Goal: Task Accomplishment & Management: Use online tool/utility

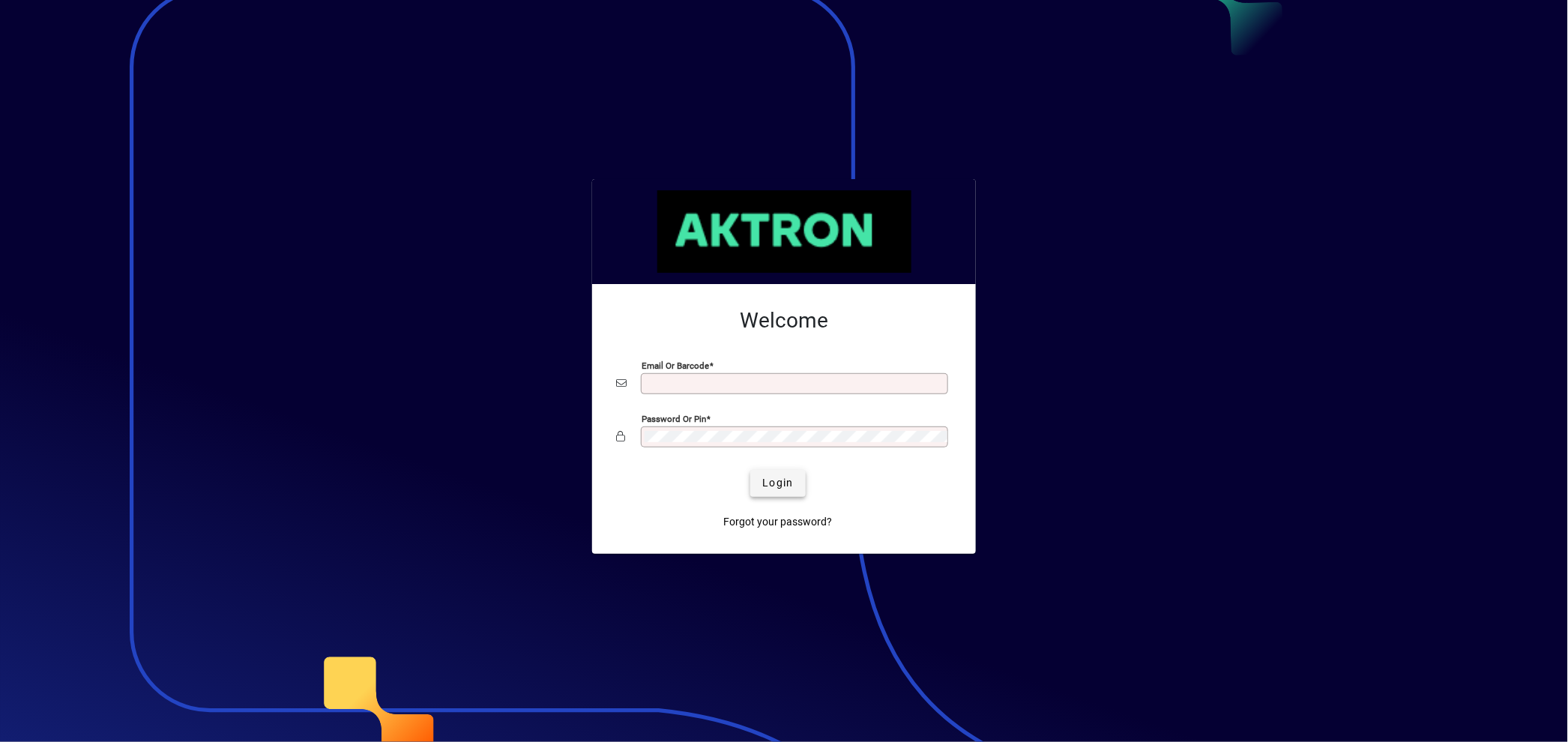
type input "**********"
click at [774, 480] on span "Login" at bounding box center [777, 482] width 31 height 15
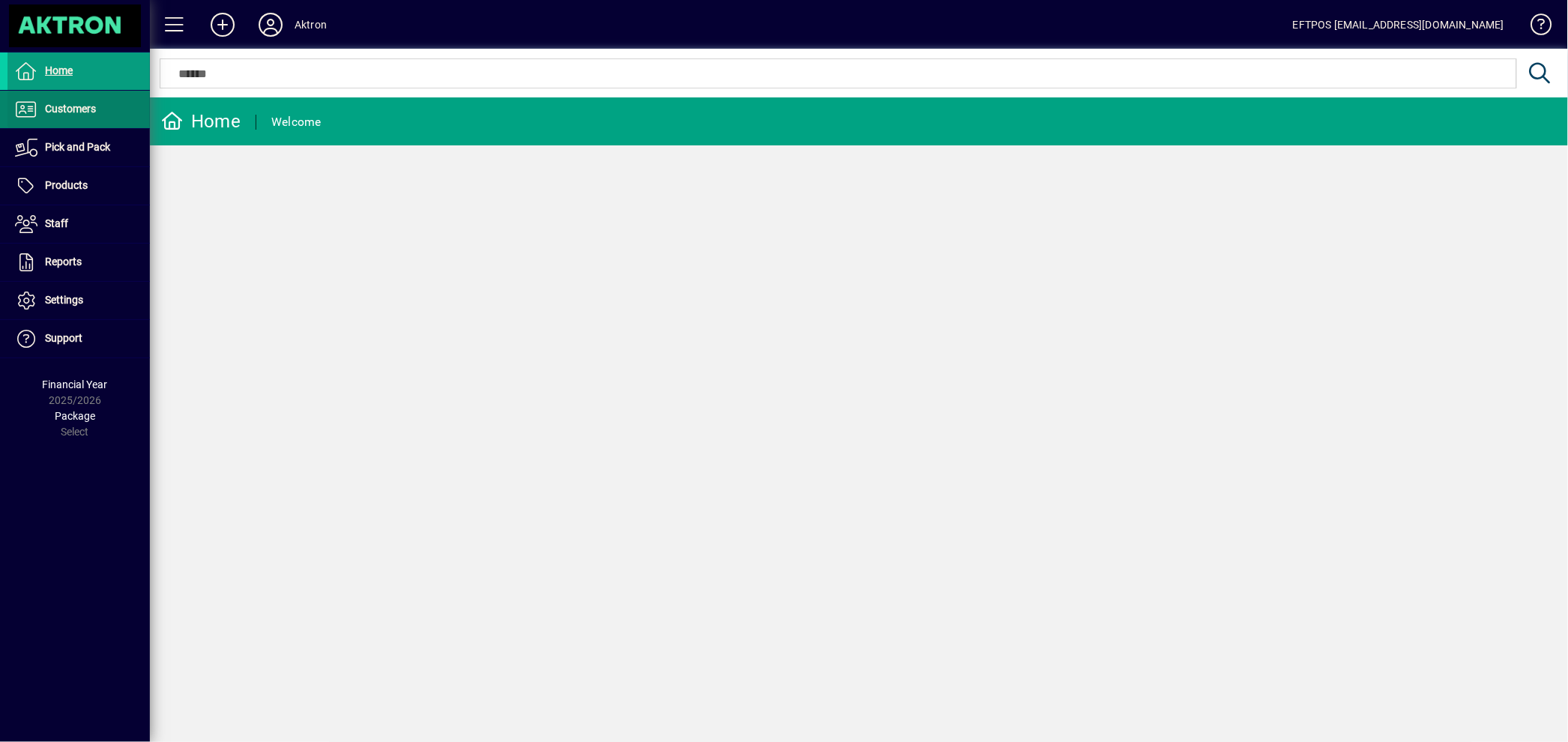
click at [95, 106] on span "Customers" at bounding box center [71, 108] width 51 height 12
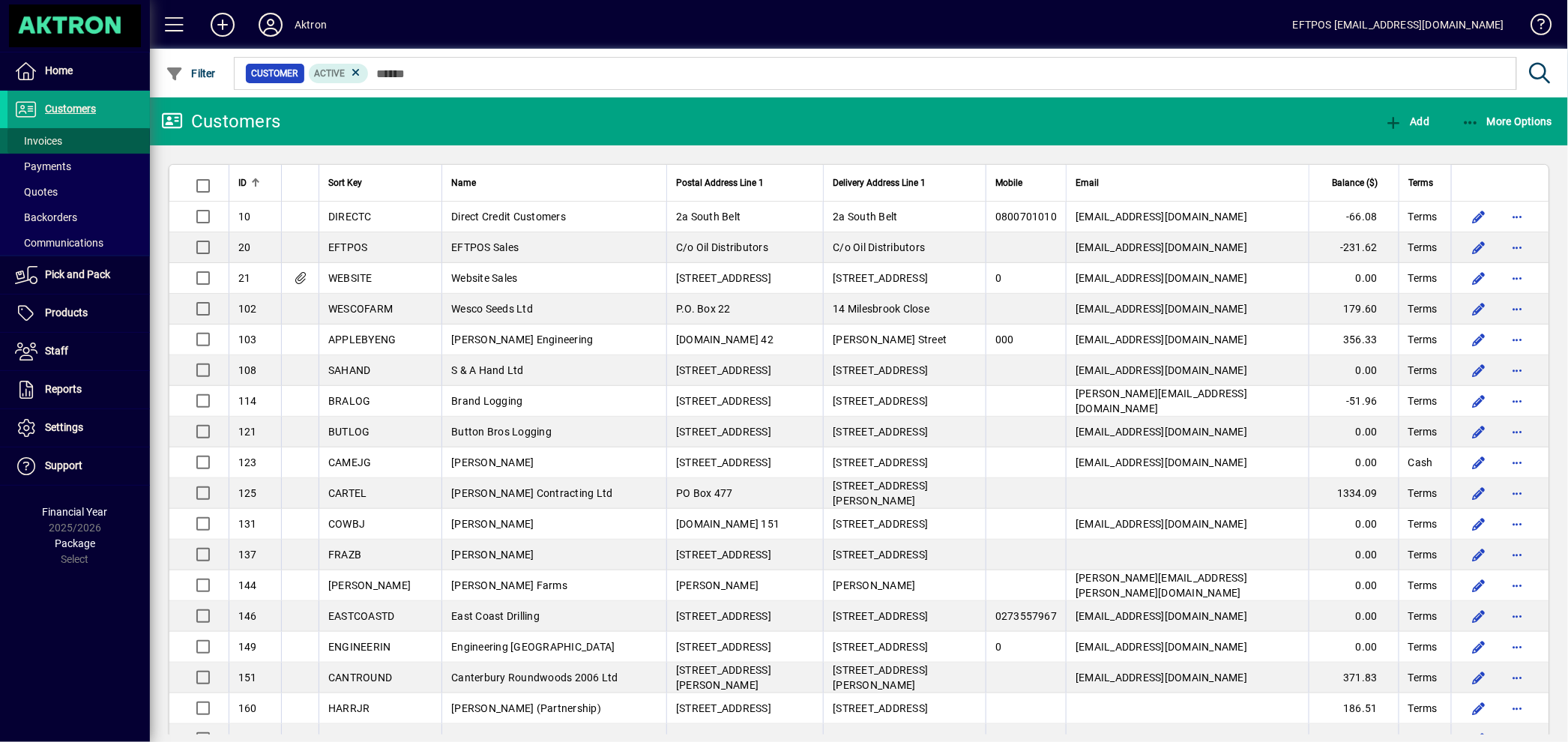
click at [63, 138] on span at bounding box center [78, 141] width 142 height 36
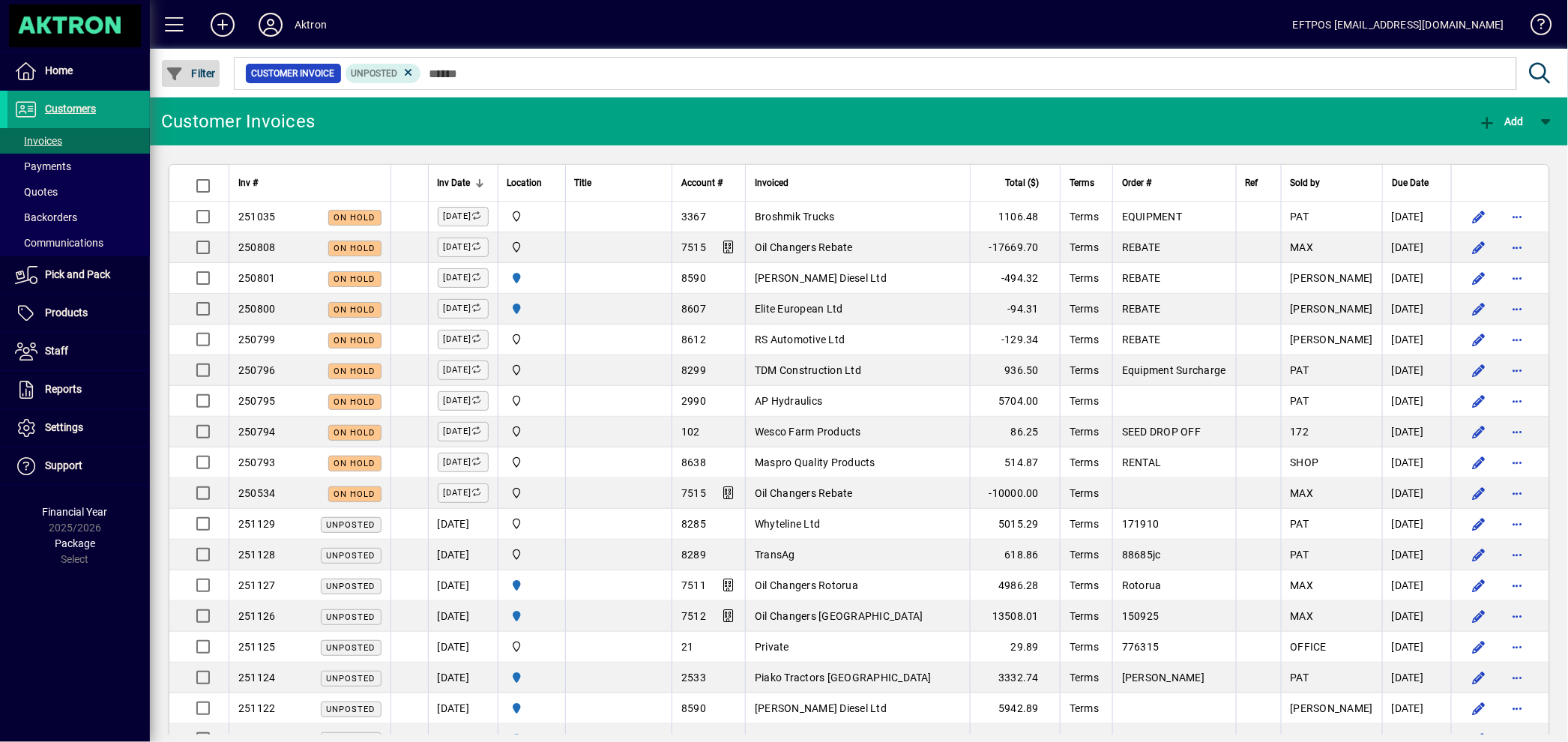
click at [203, 71] on span "Filter" at bounding box center [191, 73] width 51 height 12
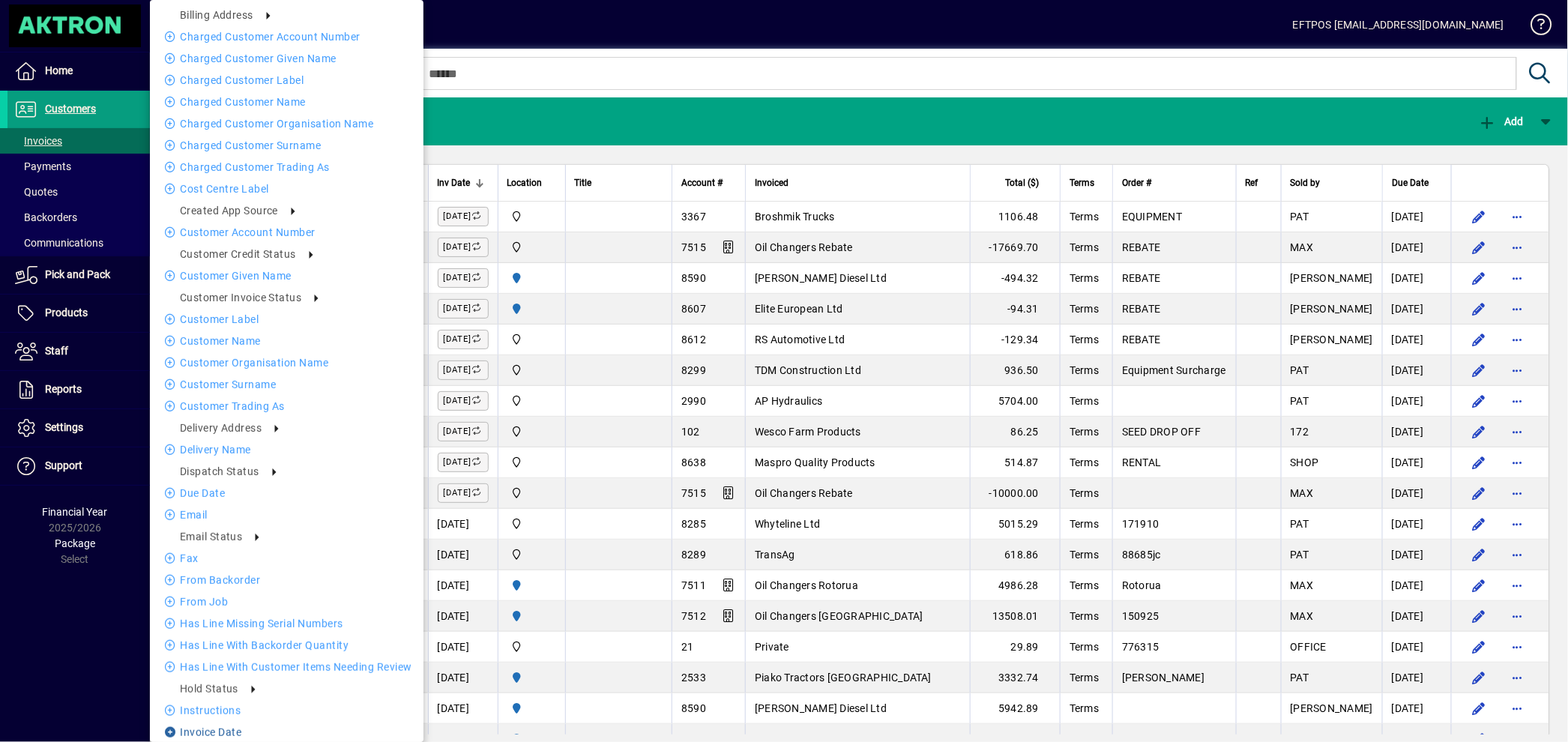
click at [229, 728] on li "Invoice date" at bounding box center [287, 732] width 273 height 18
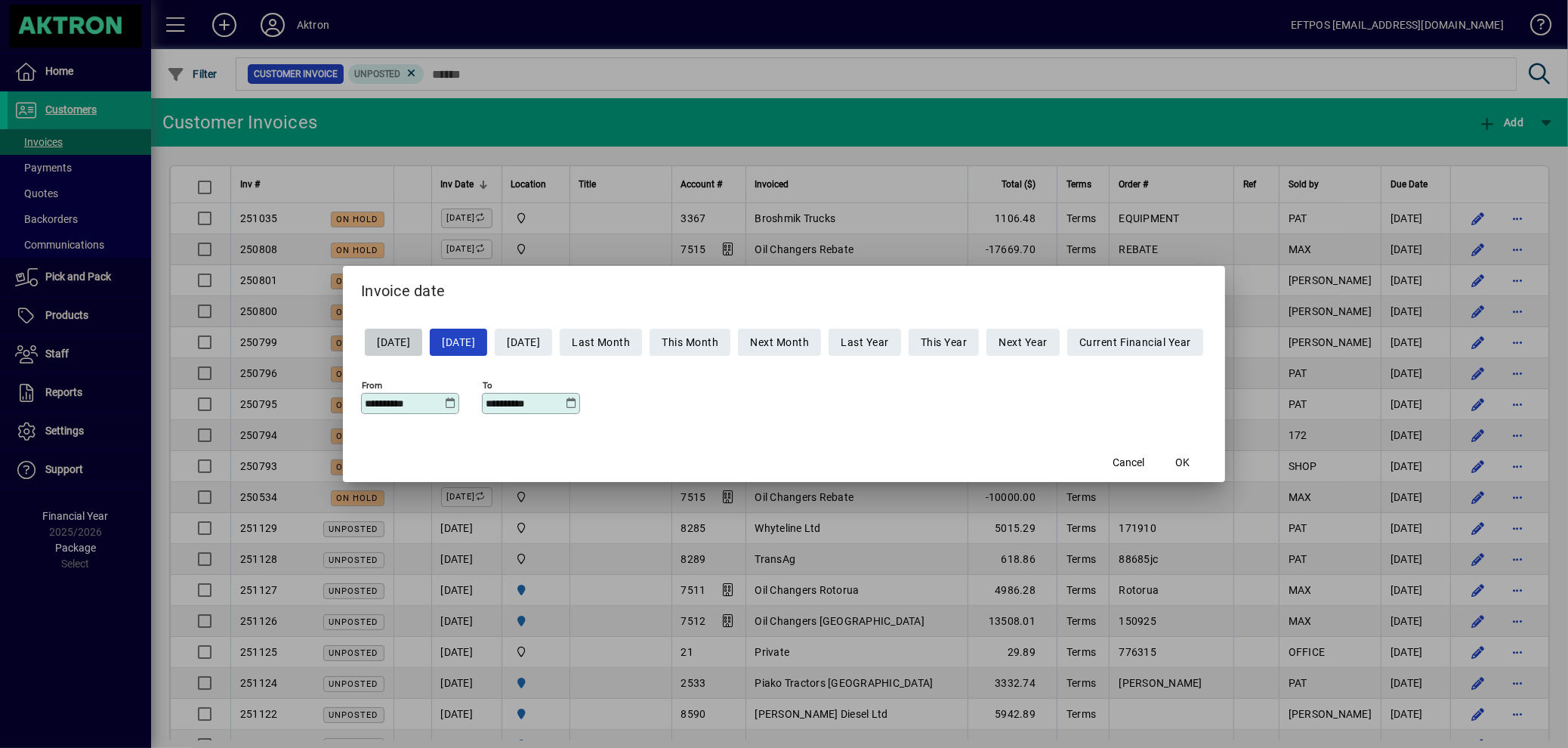
click at [377, 335] on span "Yesterday" at bounding box center [393, 342] width 33 height 25
type input "**********"
click at [1190, 462] on span "OK" at bounding box center [1182, 462] width 15 height 16
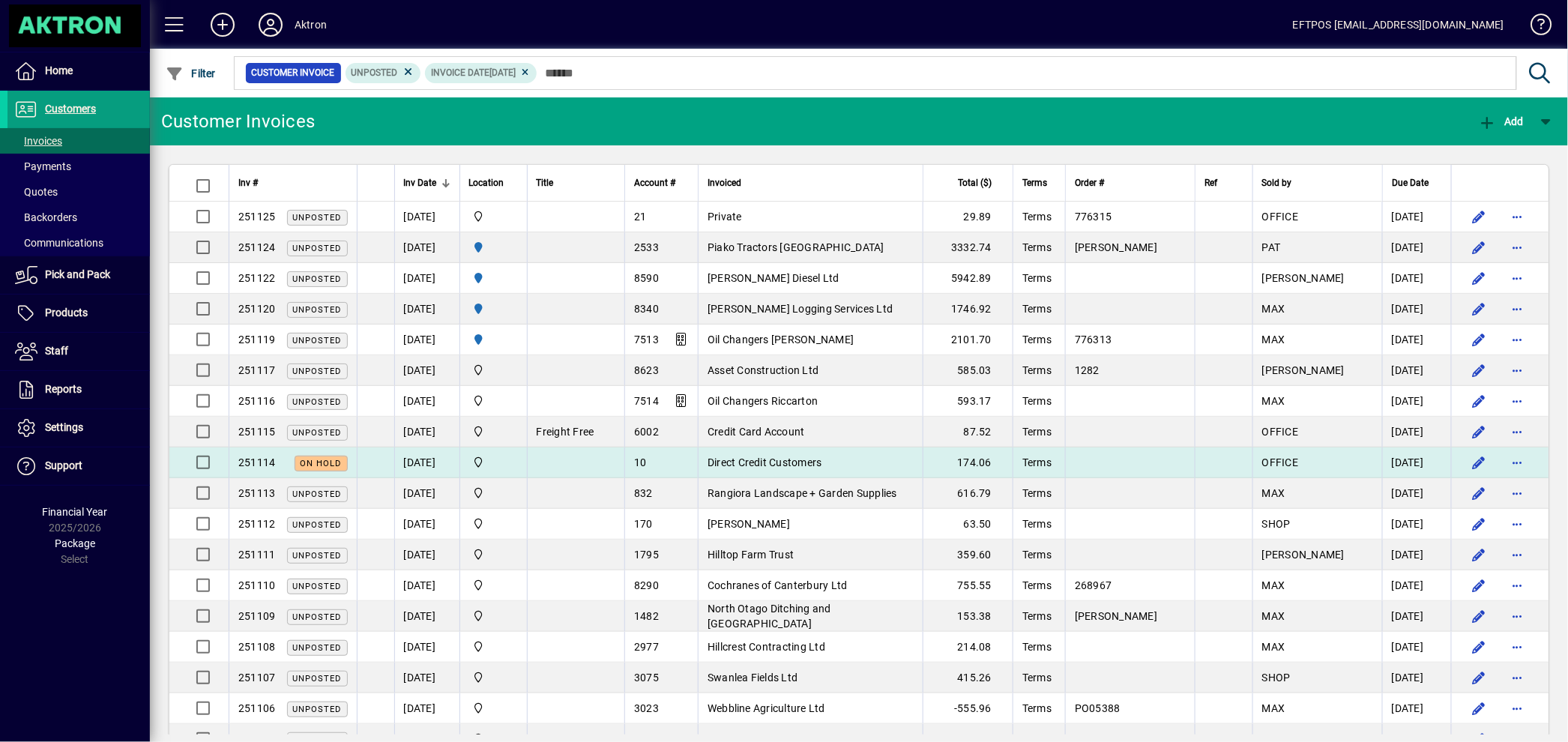
click at [526, 453] on td "Central" at bounding box center [493, 463] width 68 height 31
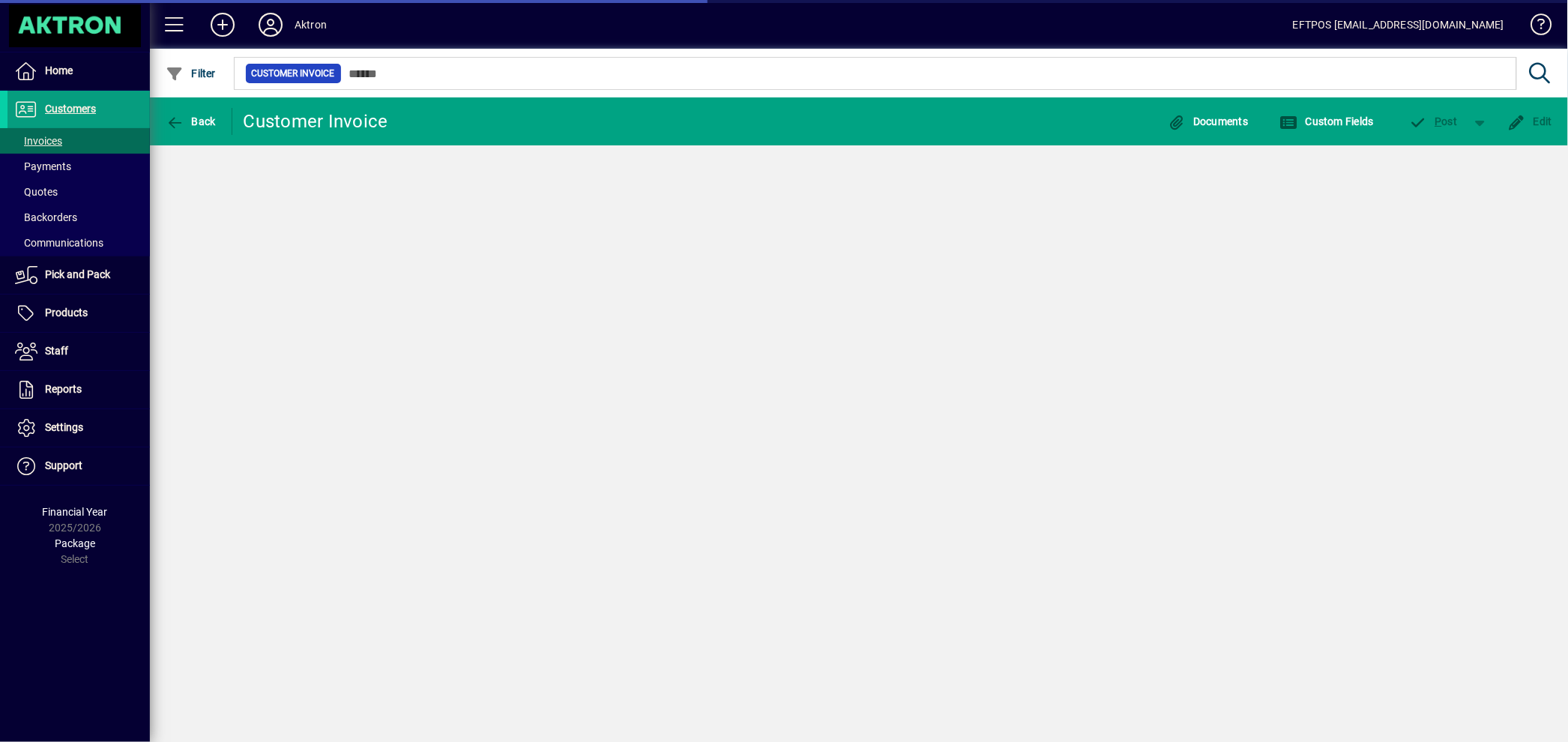
click at [526, 453] on div "Back Customer Invoice Documents Custom Fields P ost Edit" at bounding box center [859, 420] width 1418 height 644
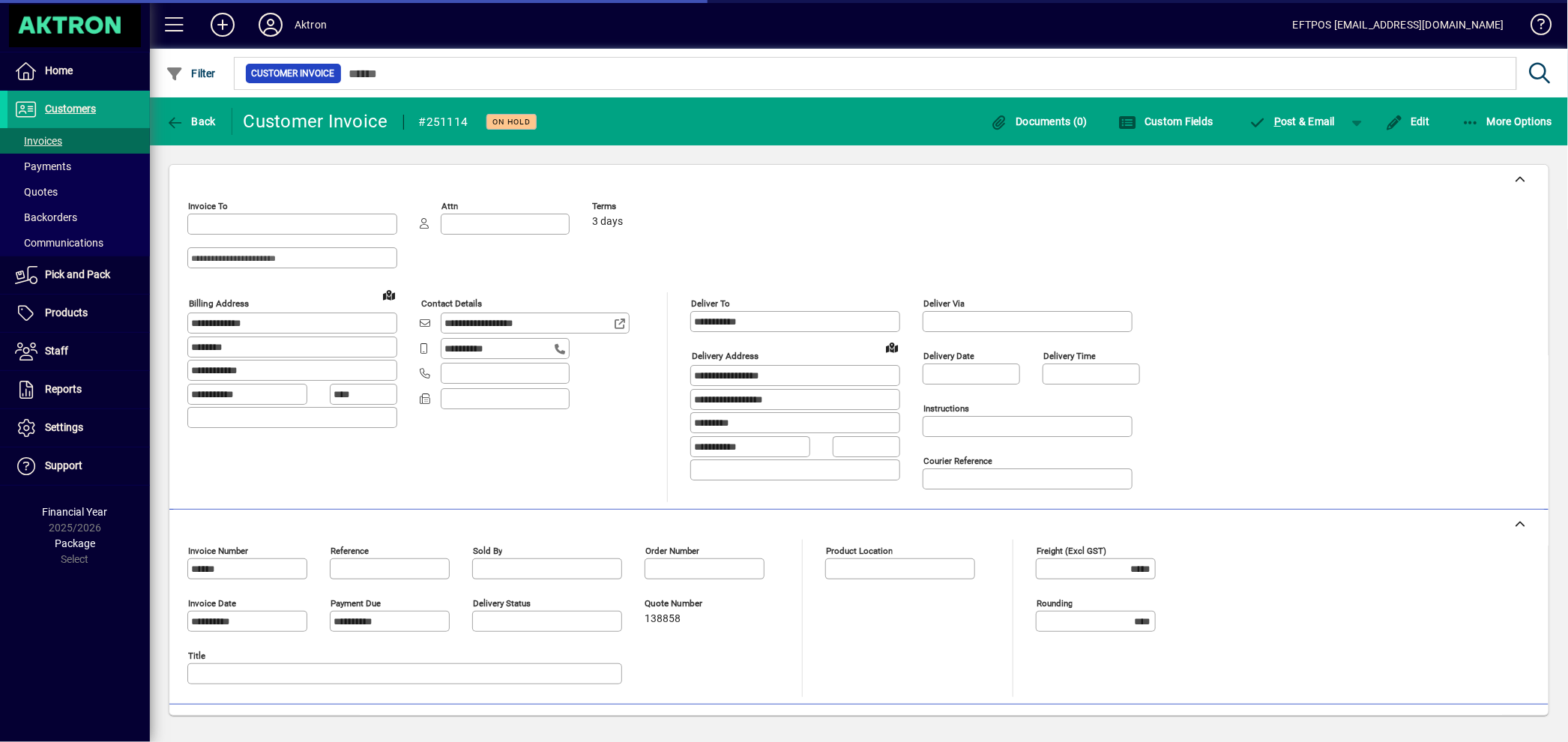
type input "**********"
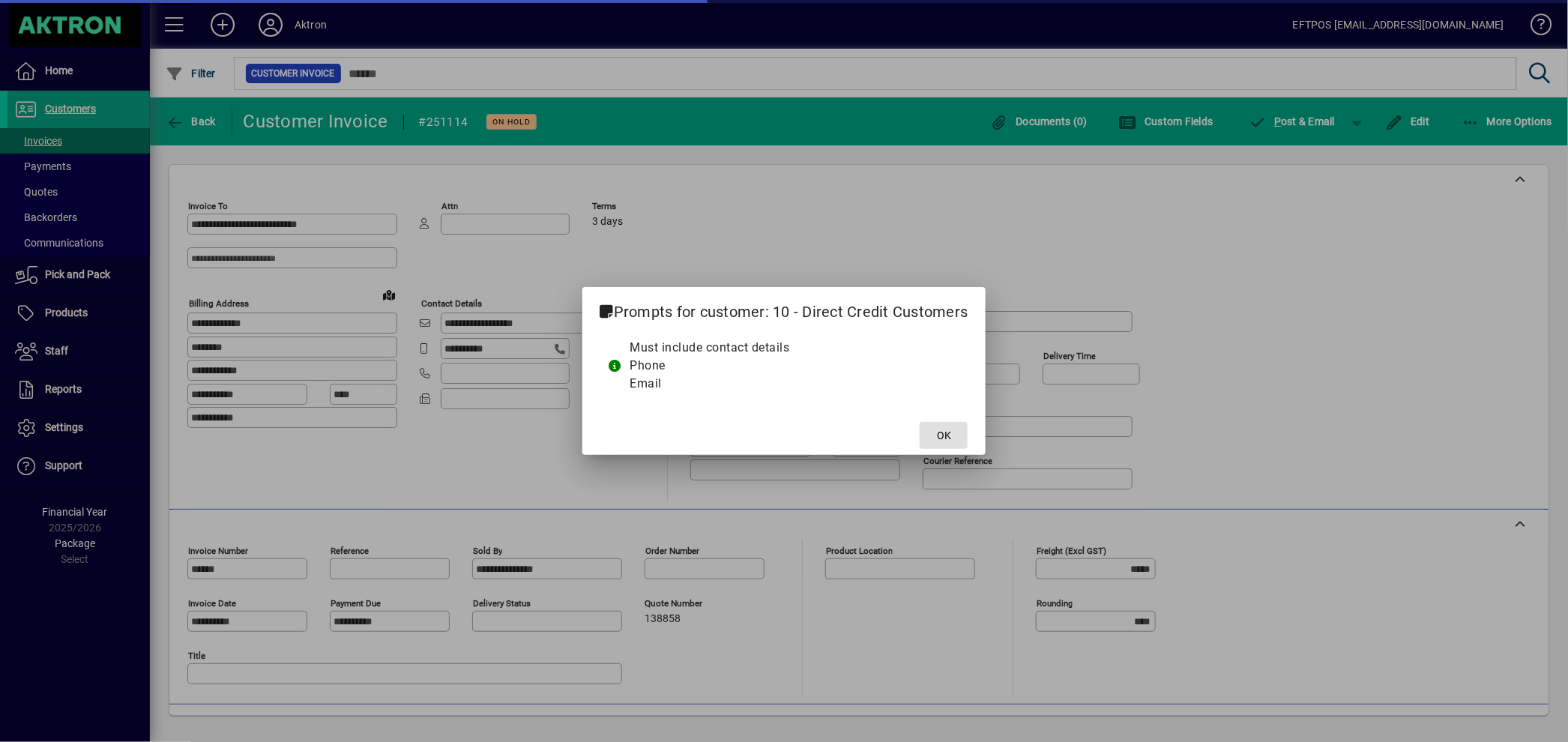
type input "*******"
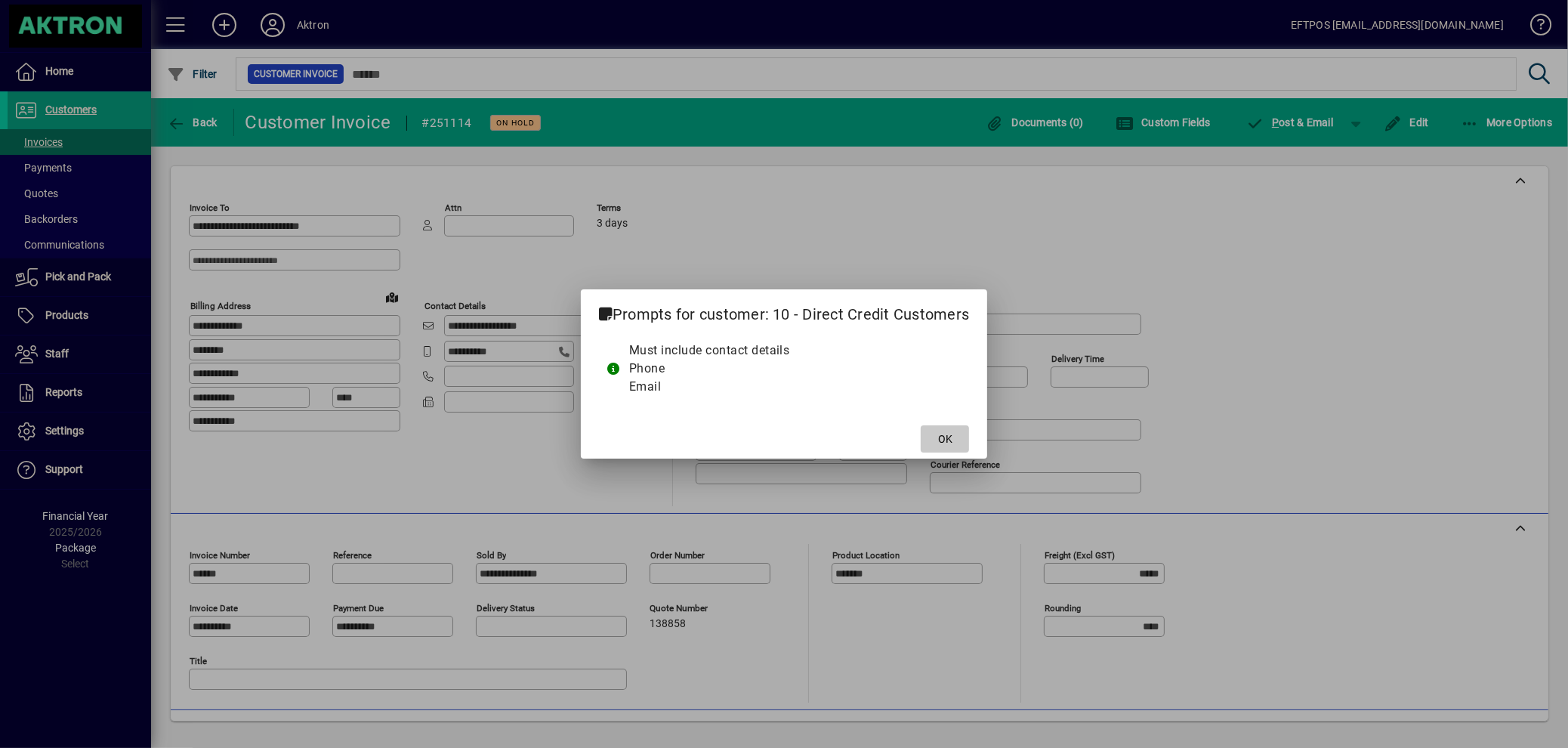
drag, startPoint x: 960, startPoint y: 447, endPoint x: 1133, endPoint y: 328, distance: 210.0
click at [971, 438] on mat-dialog-actions "OK" at bounding box center [784, 439] width 407 height 40
click at [946, 445] on span "OK" at bounding box center [945, 439] width 15 height 16
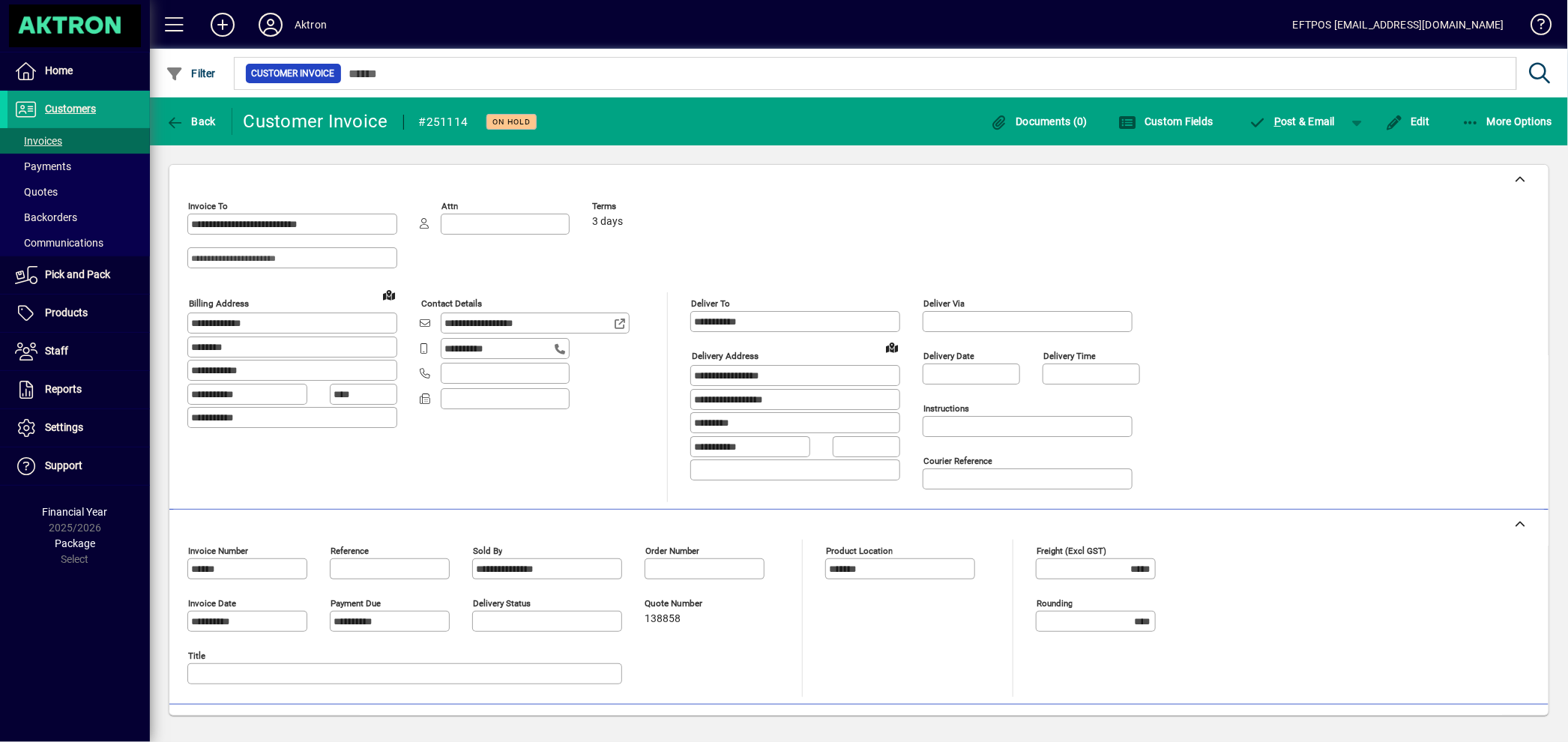
click at [1438, 119] on div "Edit" at bounding box center [1407, 121] width 76 height 27
click at [1418, 119] on span "Edit" at bounding box center [1408, 121] width 45 height 12
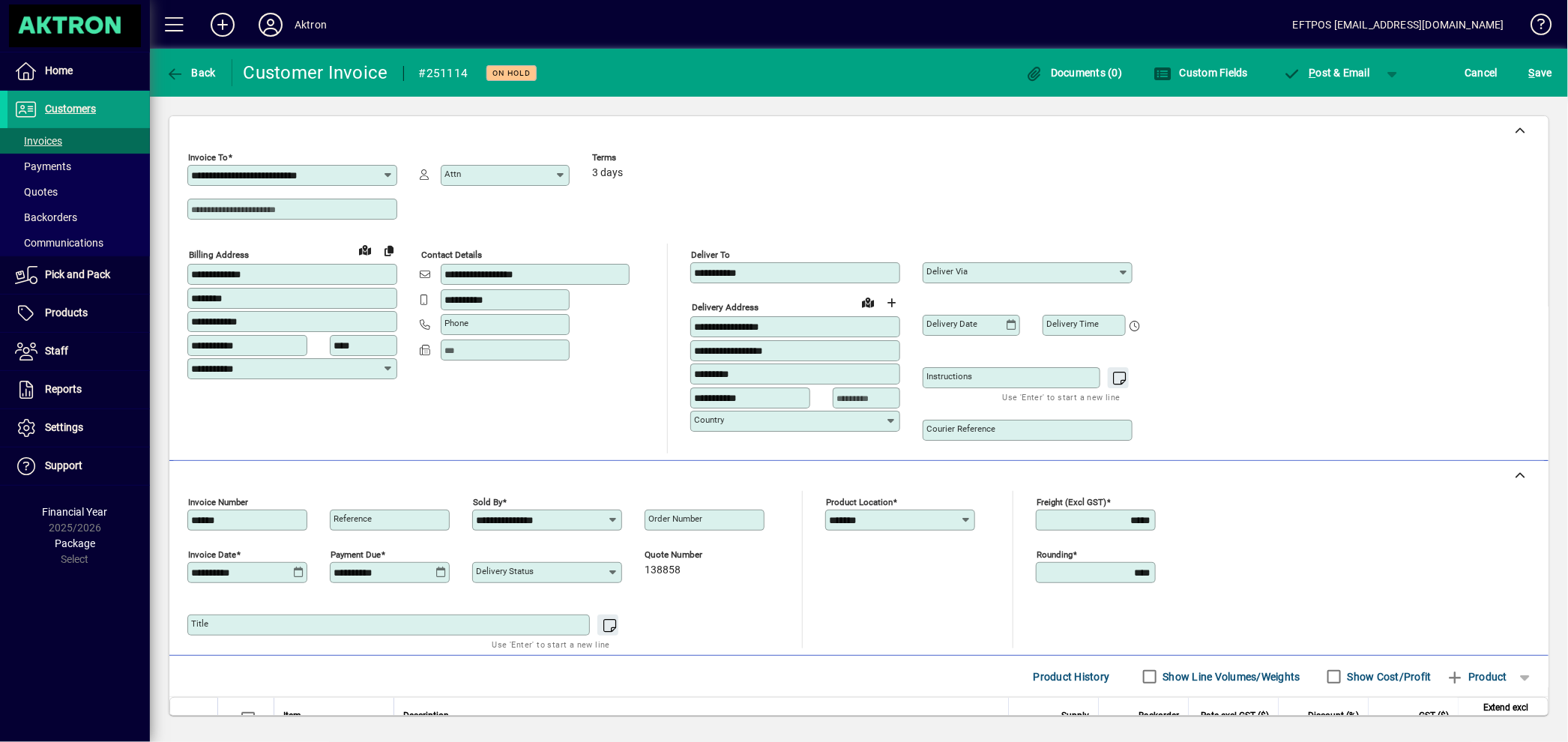
click at [293, 575] on icon at bounding box center [299, 572] width 11 height 12
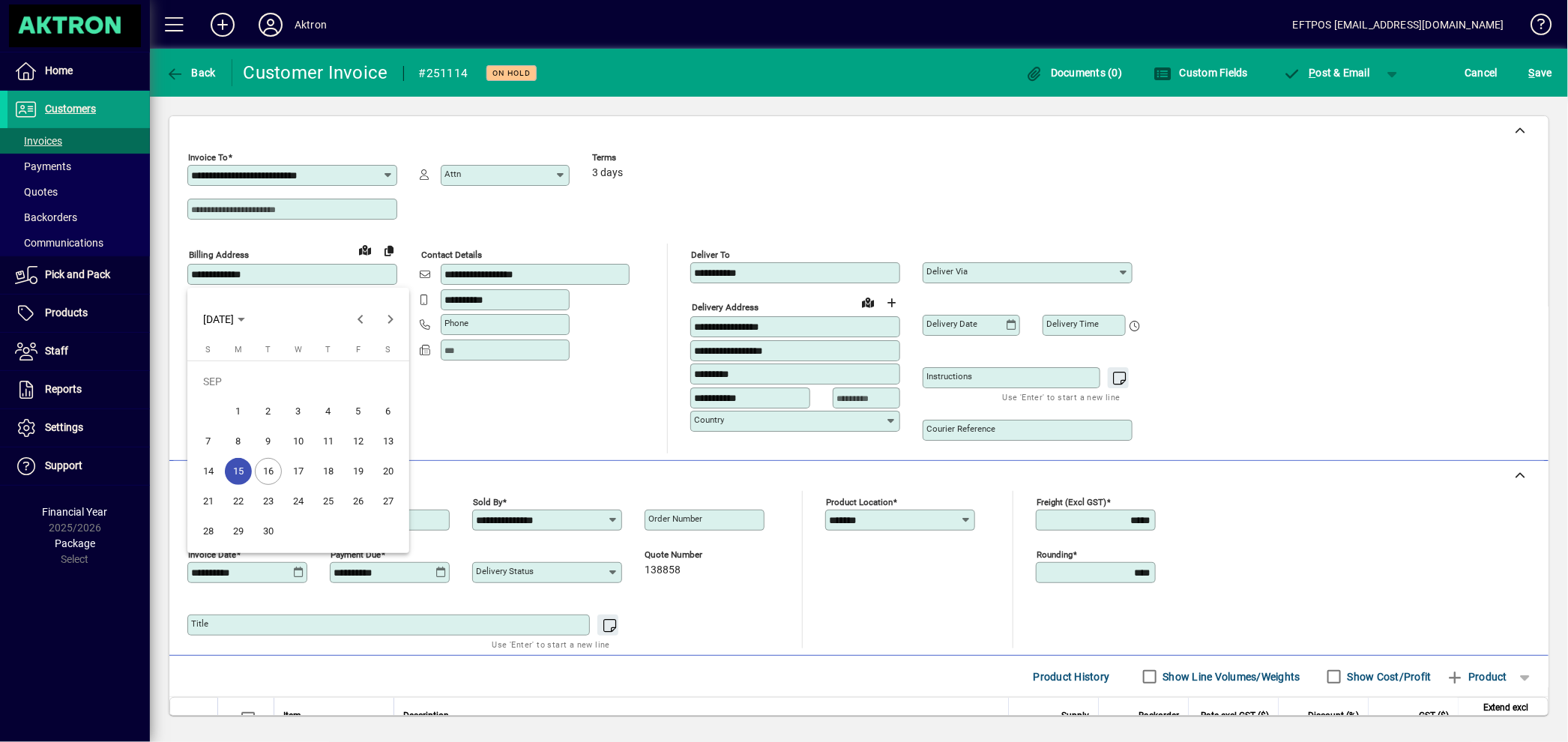
click at [270, 467] on span "16" at bounding box center [269, 471] width 27 height 27
type input "**********"
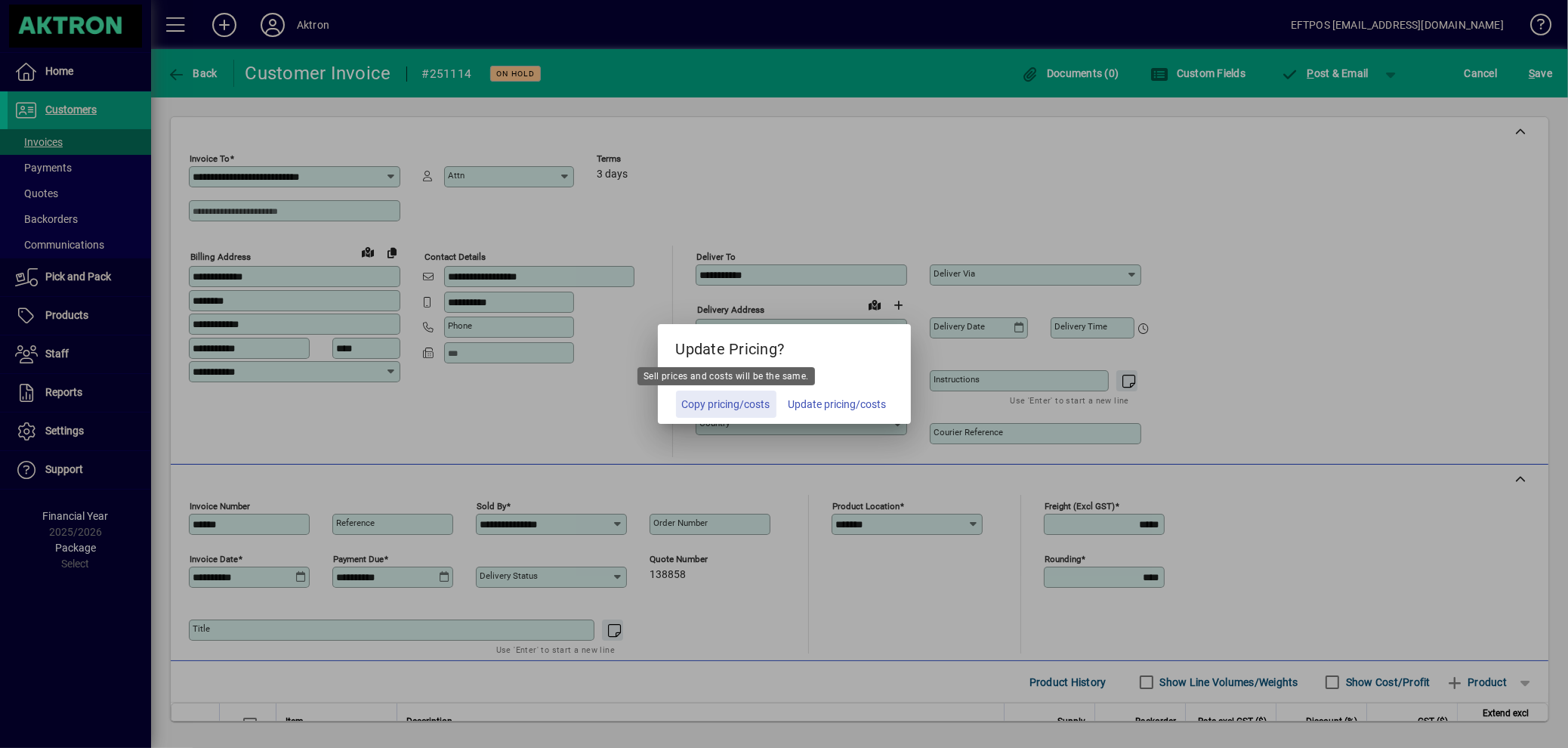
click at [719, 403] on span "Copy pricing/costs" at bounding box center [726, 404] width 88 height 16
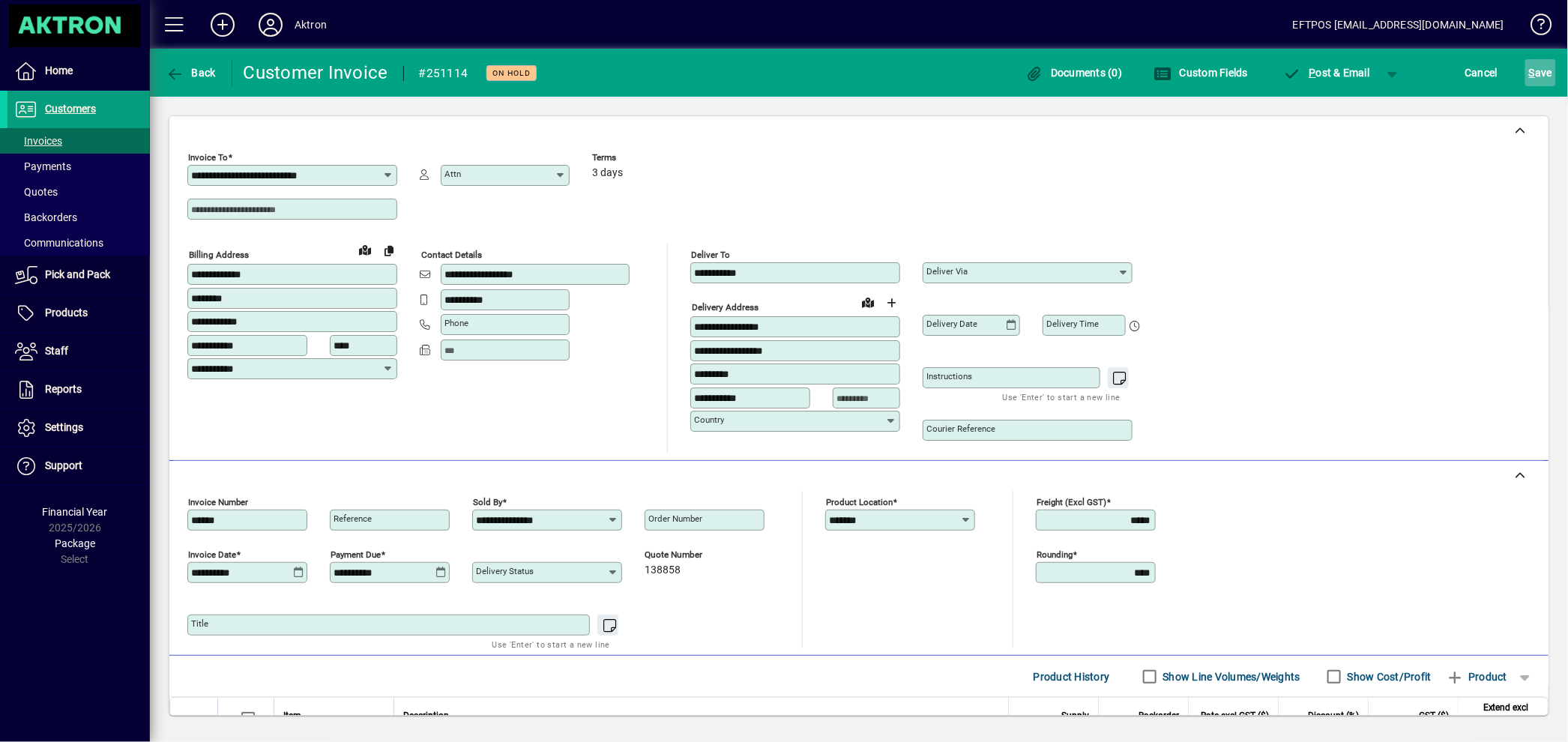
click at [1553, 72] on span "submit" at bounding box center [1541, 72] width 31 height 36
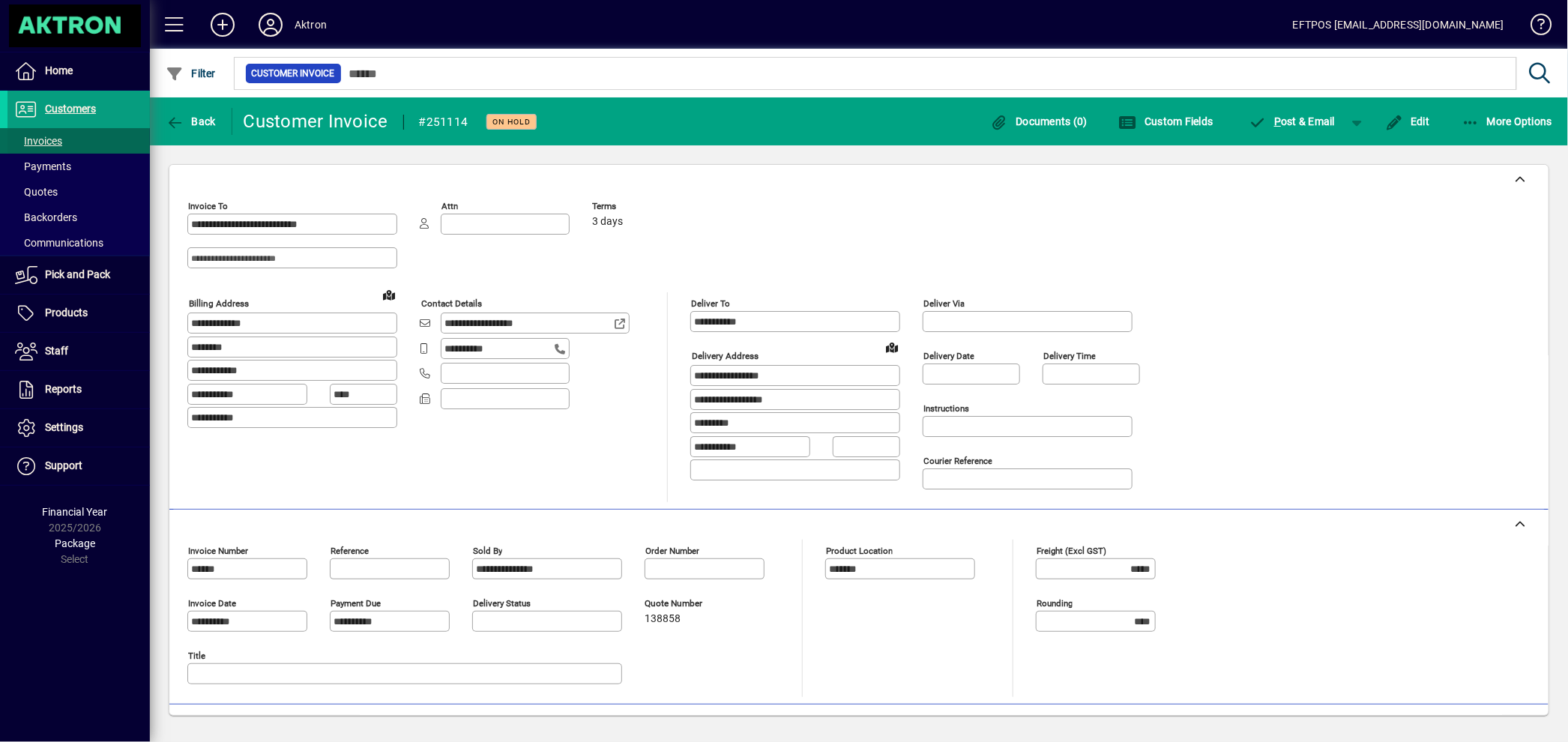
click at [73, 140] on span at bounding box center [78, 141] width 142 height 36
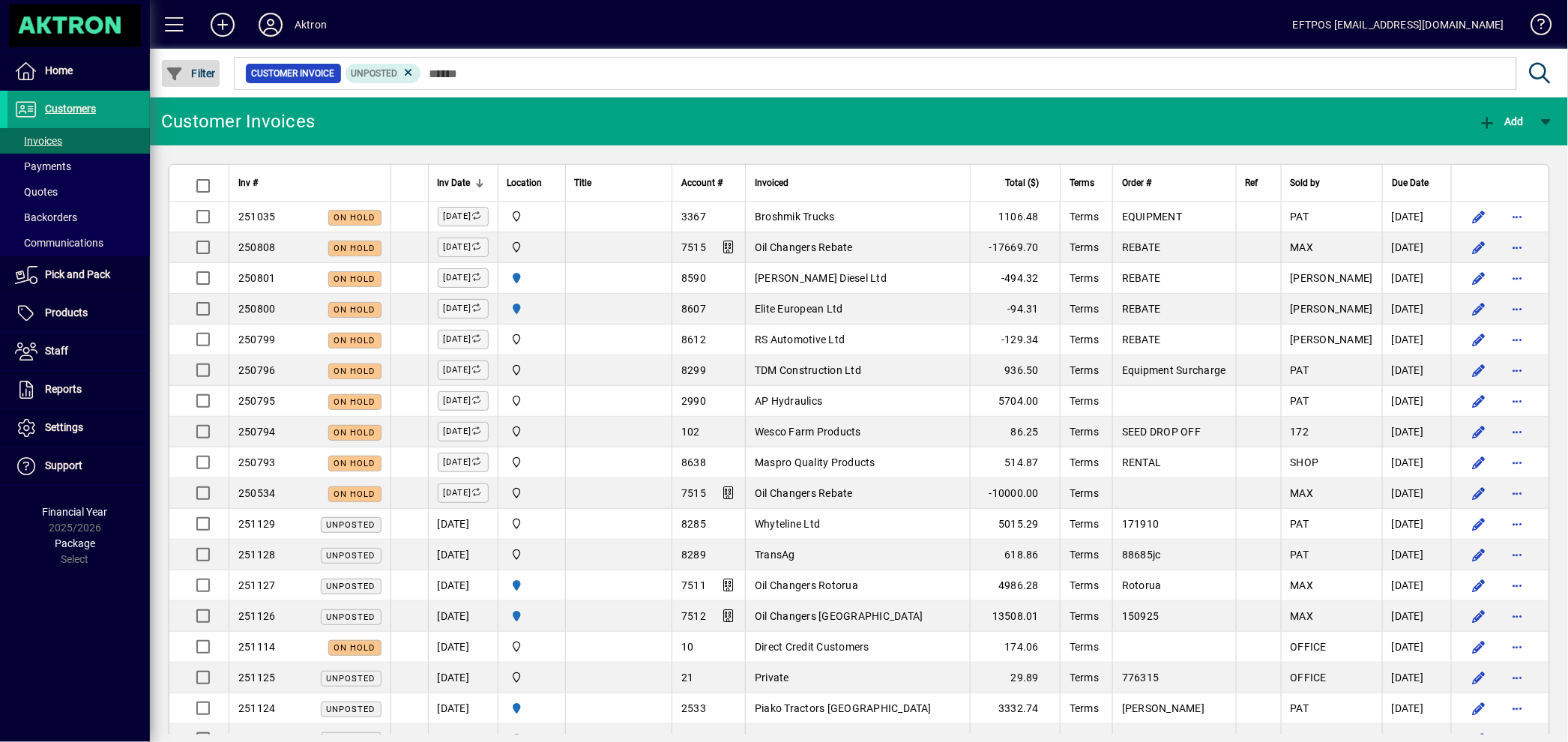
click at [190, 68] on span "Filter" at bounding box center [191, 73] width 51 height 12
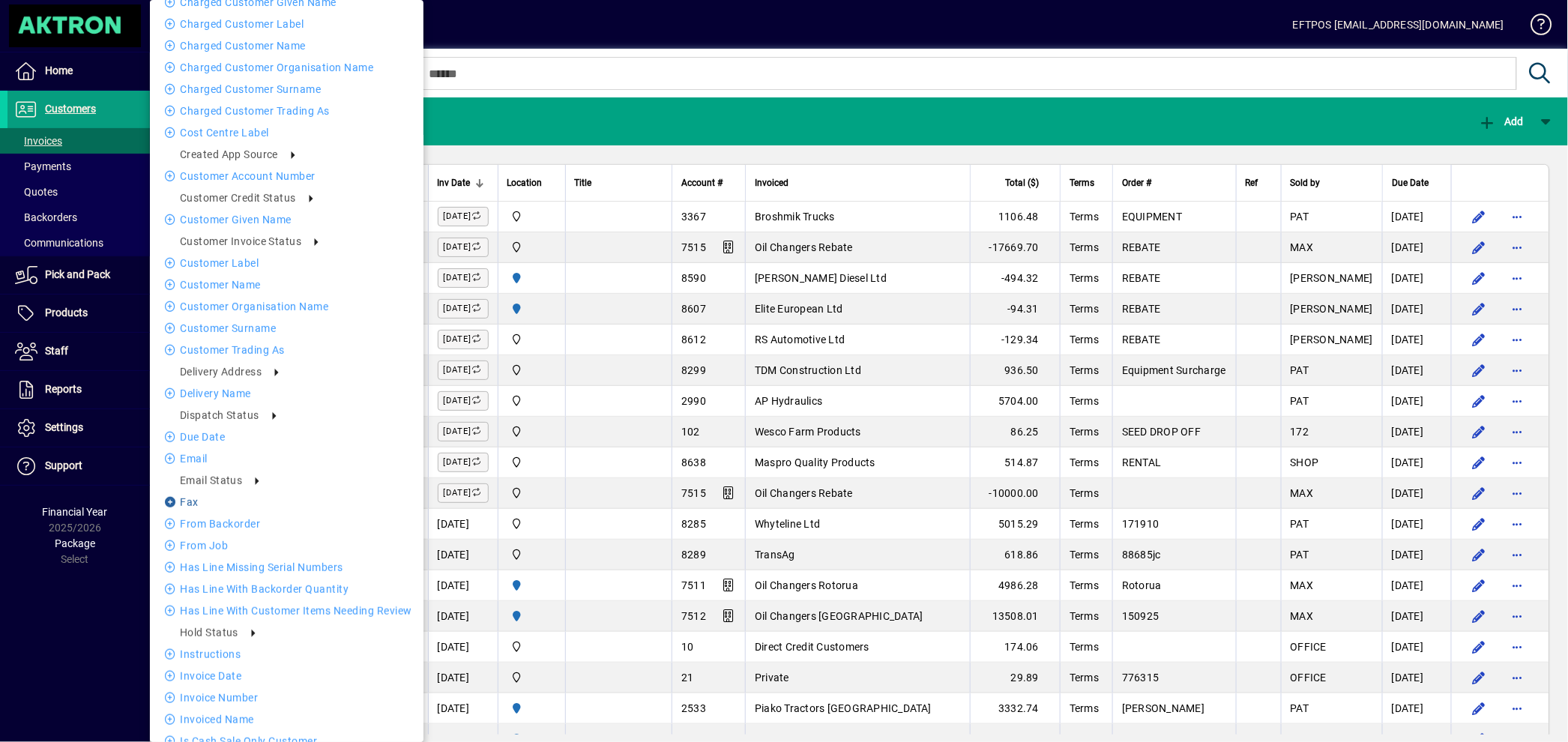
scroll to position [83, 0]
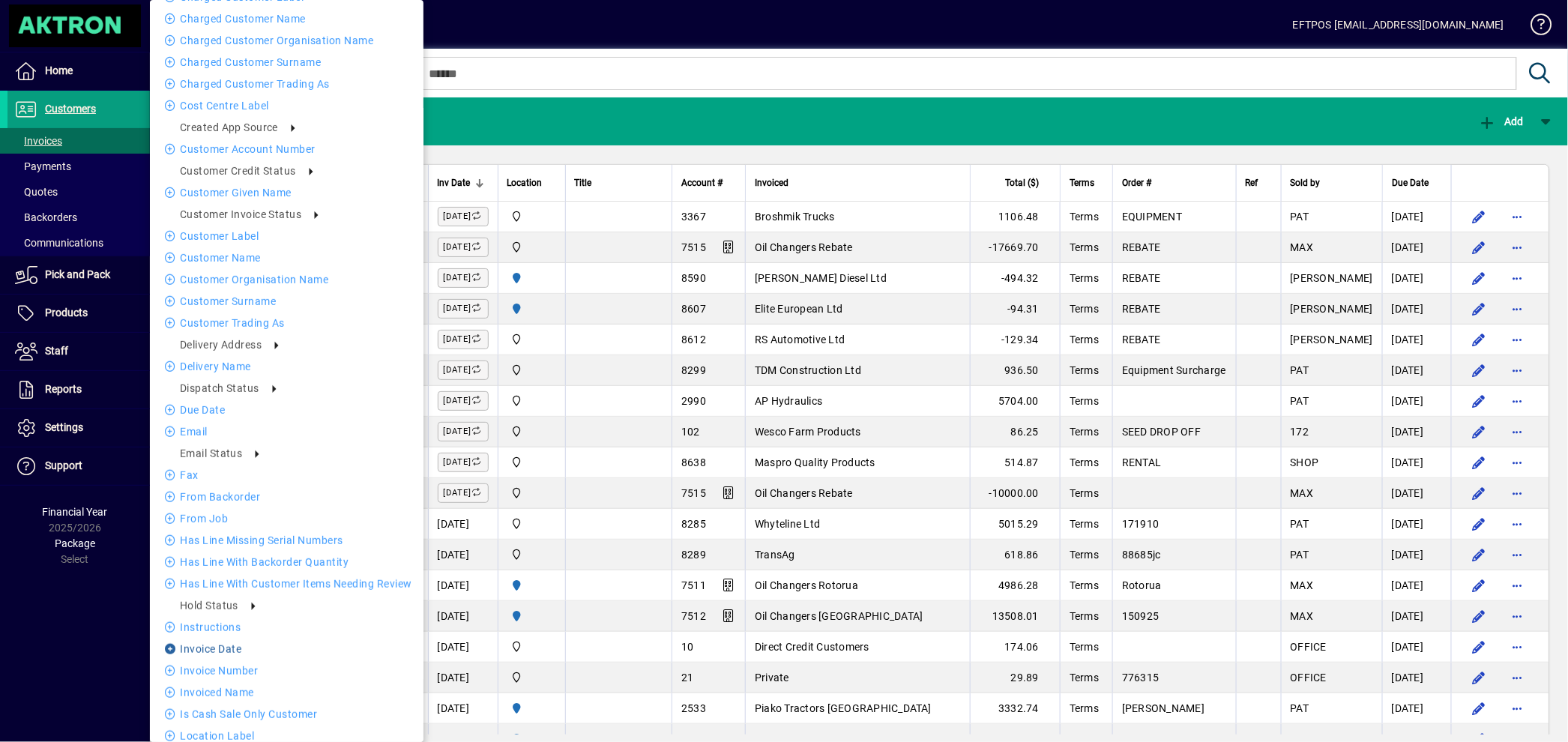
click at [234, 640] on li "Invoice date" at bounding box center [287, 649] width 273 height 18
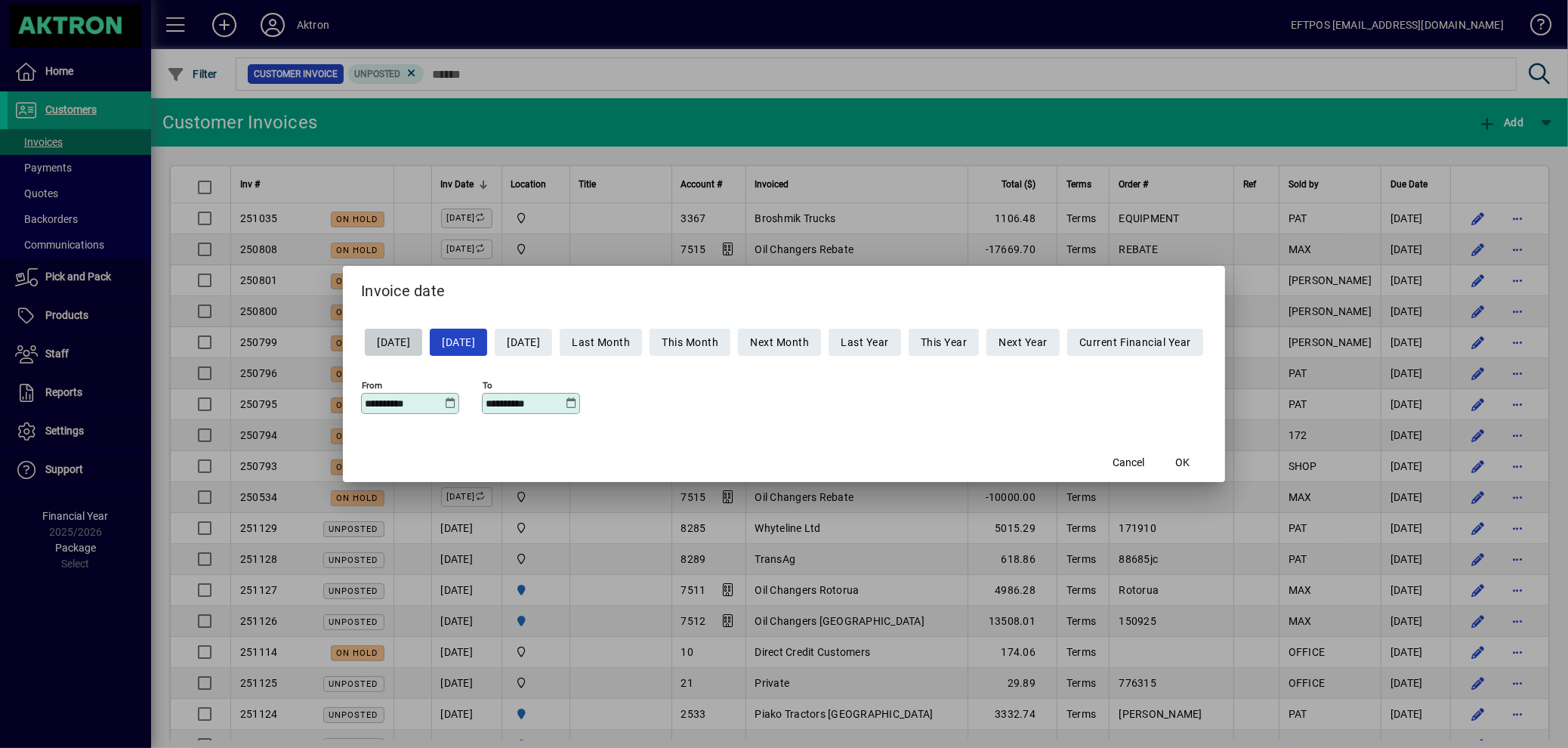
click at [377, 337] on span "Yesterday" at bounding box center [393, 342] width 33 height 25
type input "**********"
click at [1192, 452] on span "button" at bounding box center [1182, 462] width 48 height 36
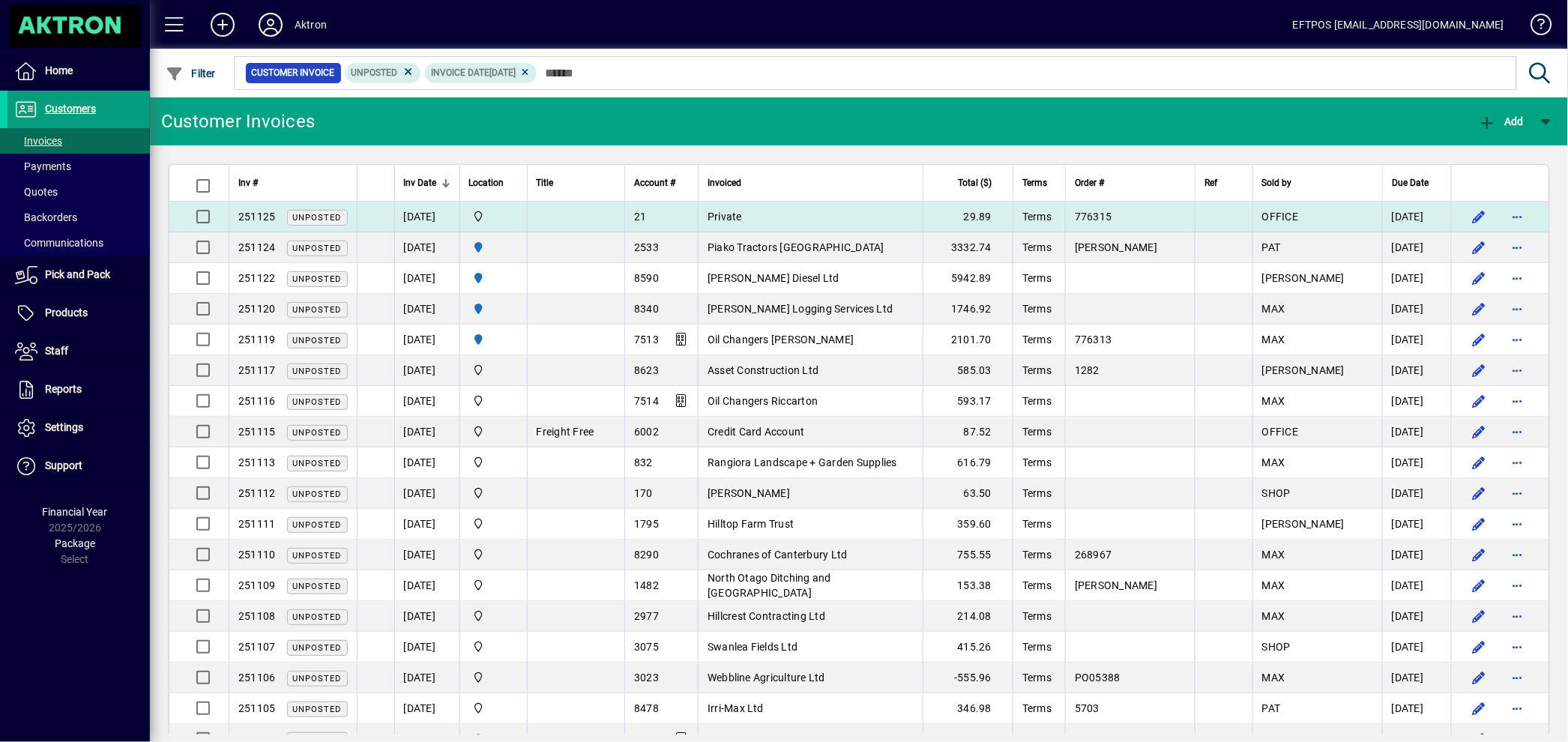
click at [755, 207] on td "Private" at bounding box center [810, 217] width 225 height 31
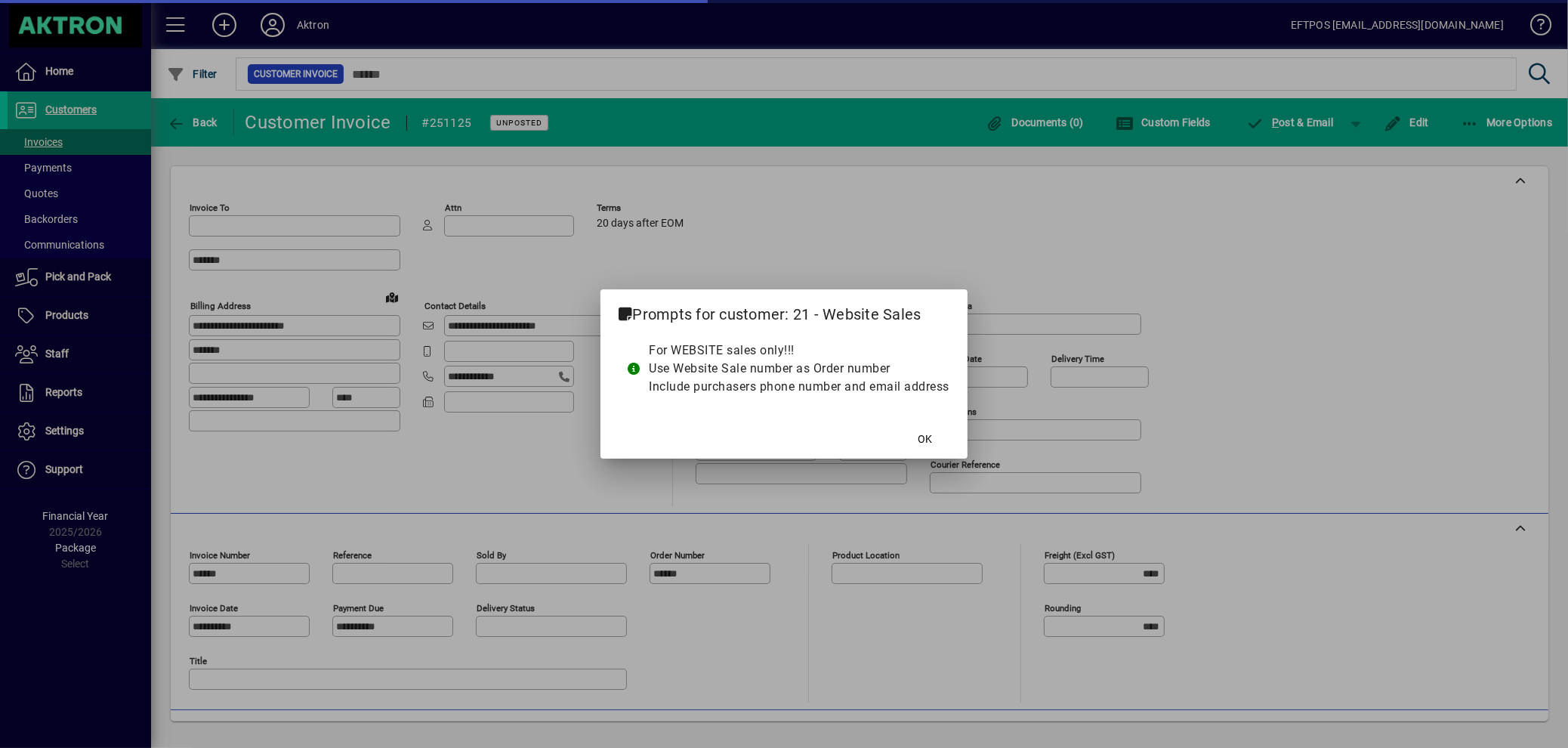
type input "**********"
type input "*******"
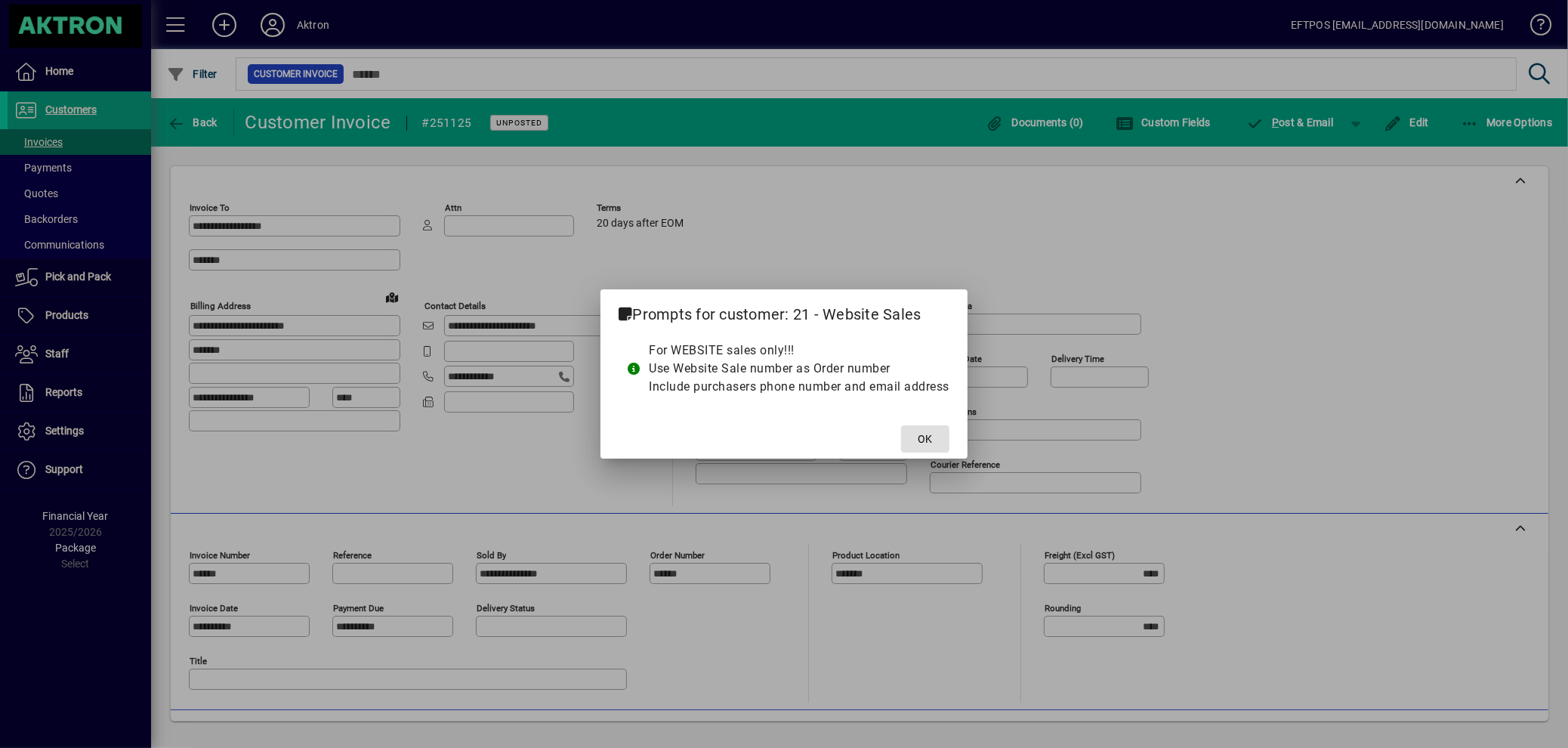
drag, startPoint x: 931, startPoint y: 441, endPoint x: 902, endPoint y: 421, distance: 35.2
click at [915, 430] on button "OK" at bounding box center [924, 439] width 48 height 27
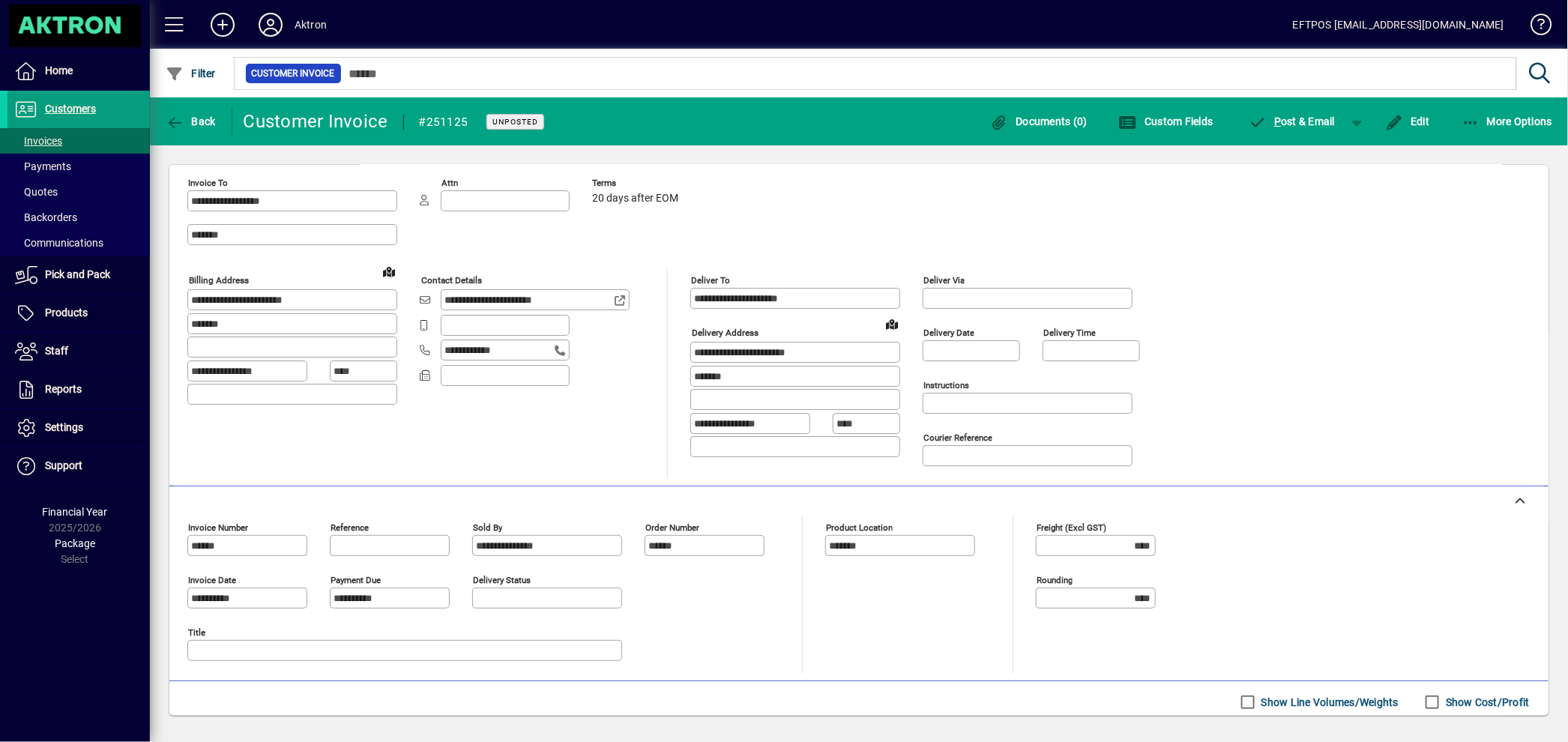
scroll to position [22, 0]
click at [176, 121] on icon "button" at bounding box center [175, 123] width 19 height 15
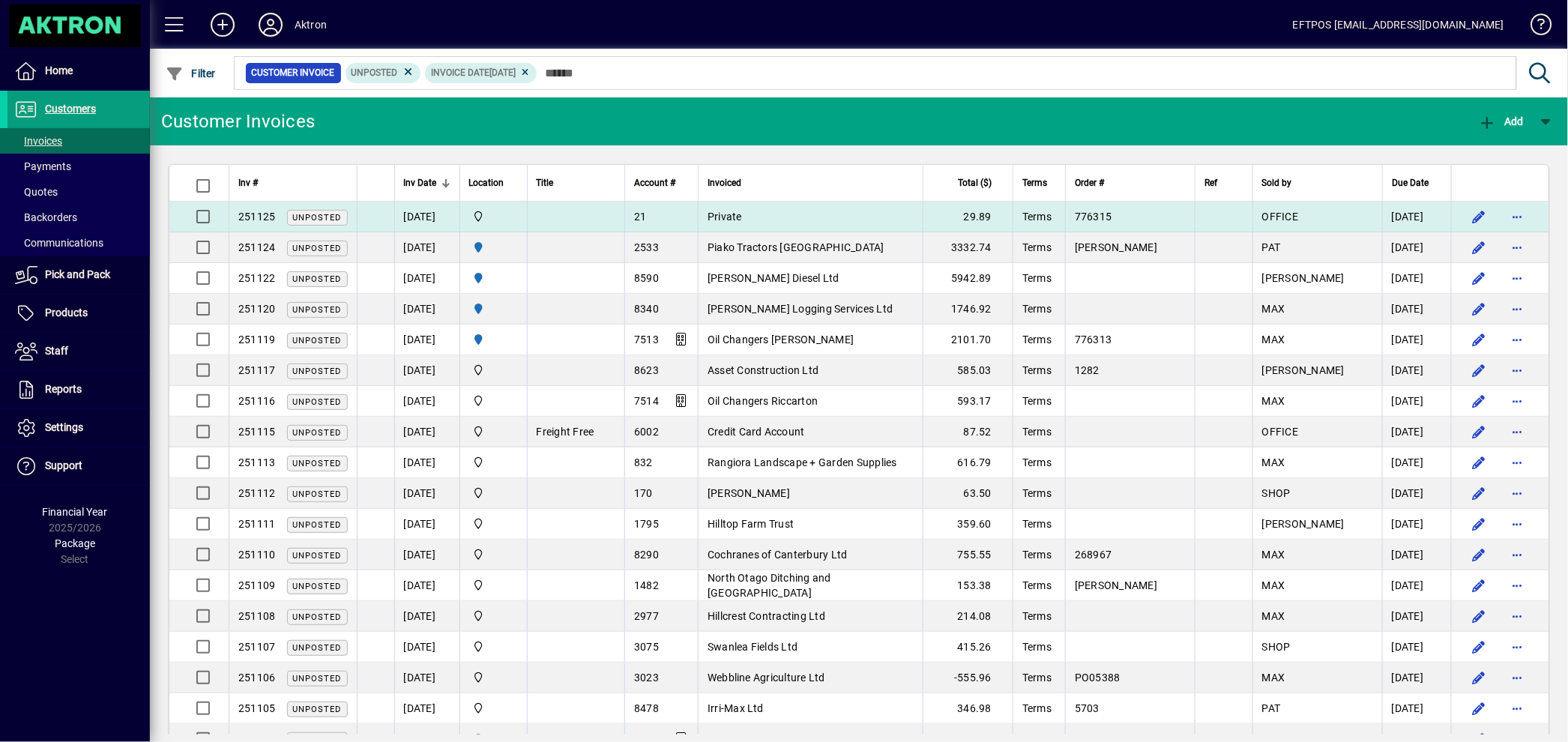
click at [698, 211] on td "21" at bounding box center [660, 217] width 73 height 31
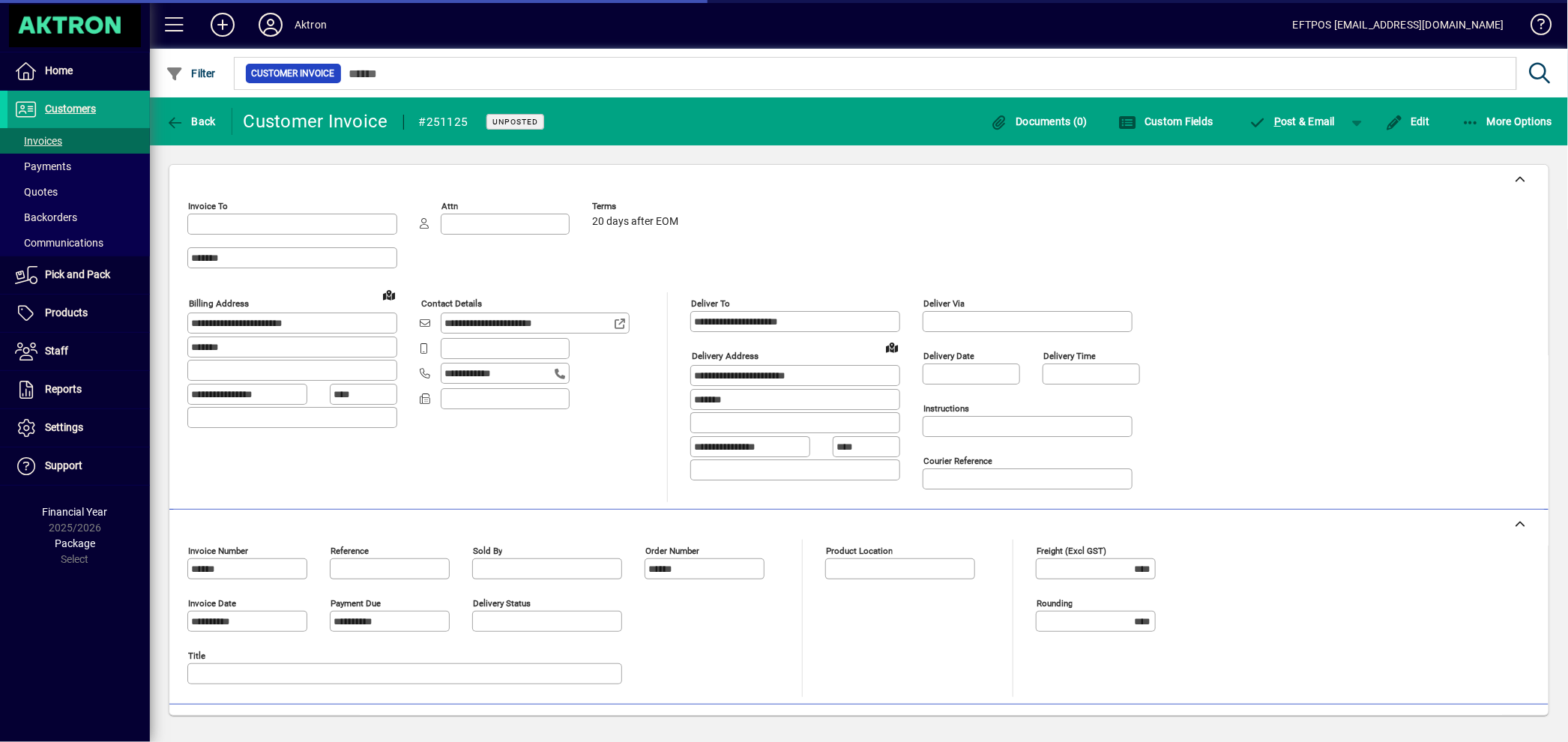
type input "**********"
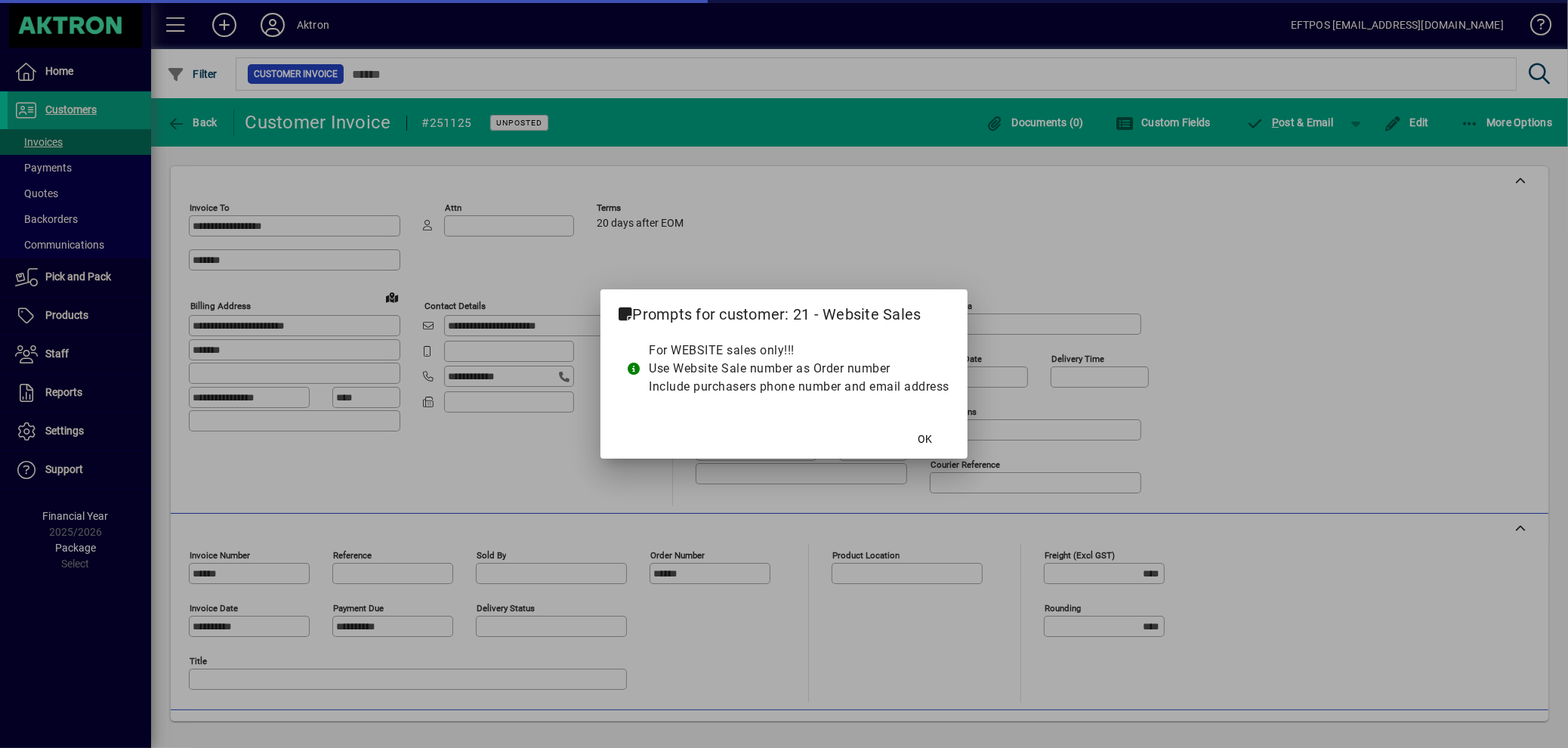
type input "**********"
type input "*******"
drag, startPoint x: 937, startPoint y: 439, endPoint x: 857, endPoint y: 173, distance: 277.8
click at [936, 438] on span at bounding box center [924, 439] width 48 height 36
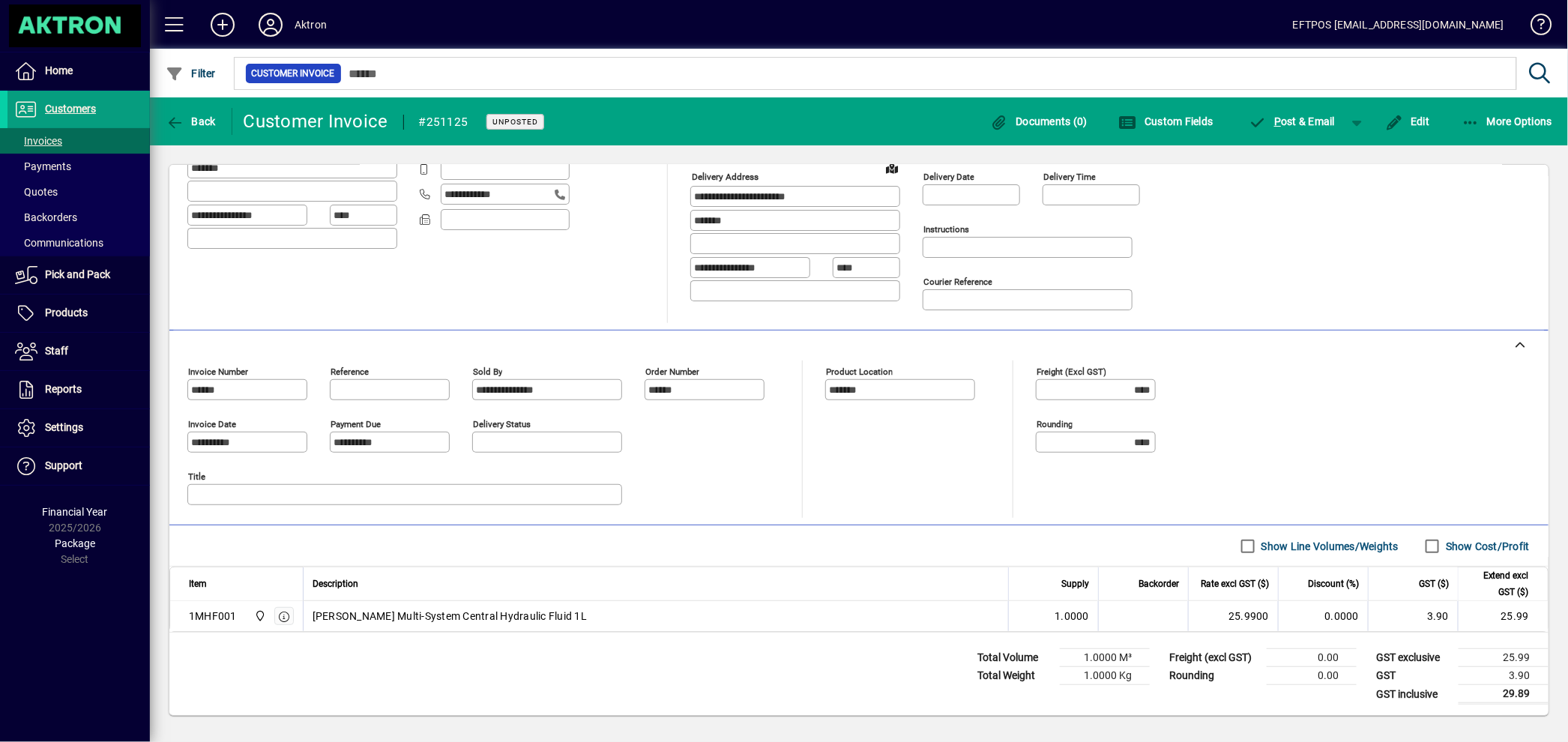
scroll to position [188, 0]
click at [285, 613] on icon "button" at bounding box center [284, 615] width 14 height 11
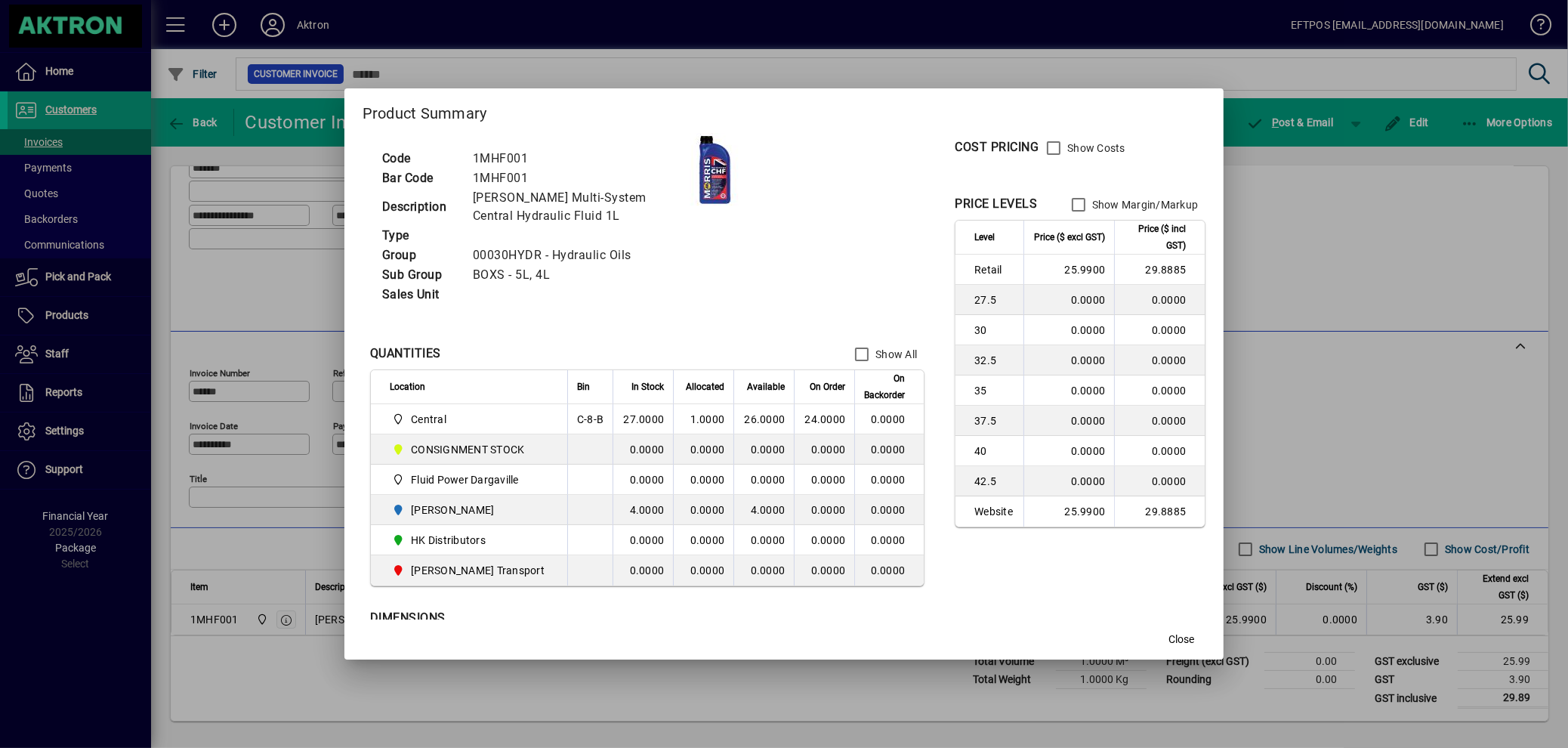
click at [816, 390] on span "On Order" at bounding box center [827, 387] width 36 height 16
drag, startPoint x: 1181, startPoint y: 635, endPoint x: 1151, endPoint y: 580, distance: 62.6
click at [1181, 634] on span "Close" at bounding box center [1181, 639] width 26 height 16
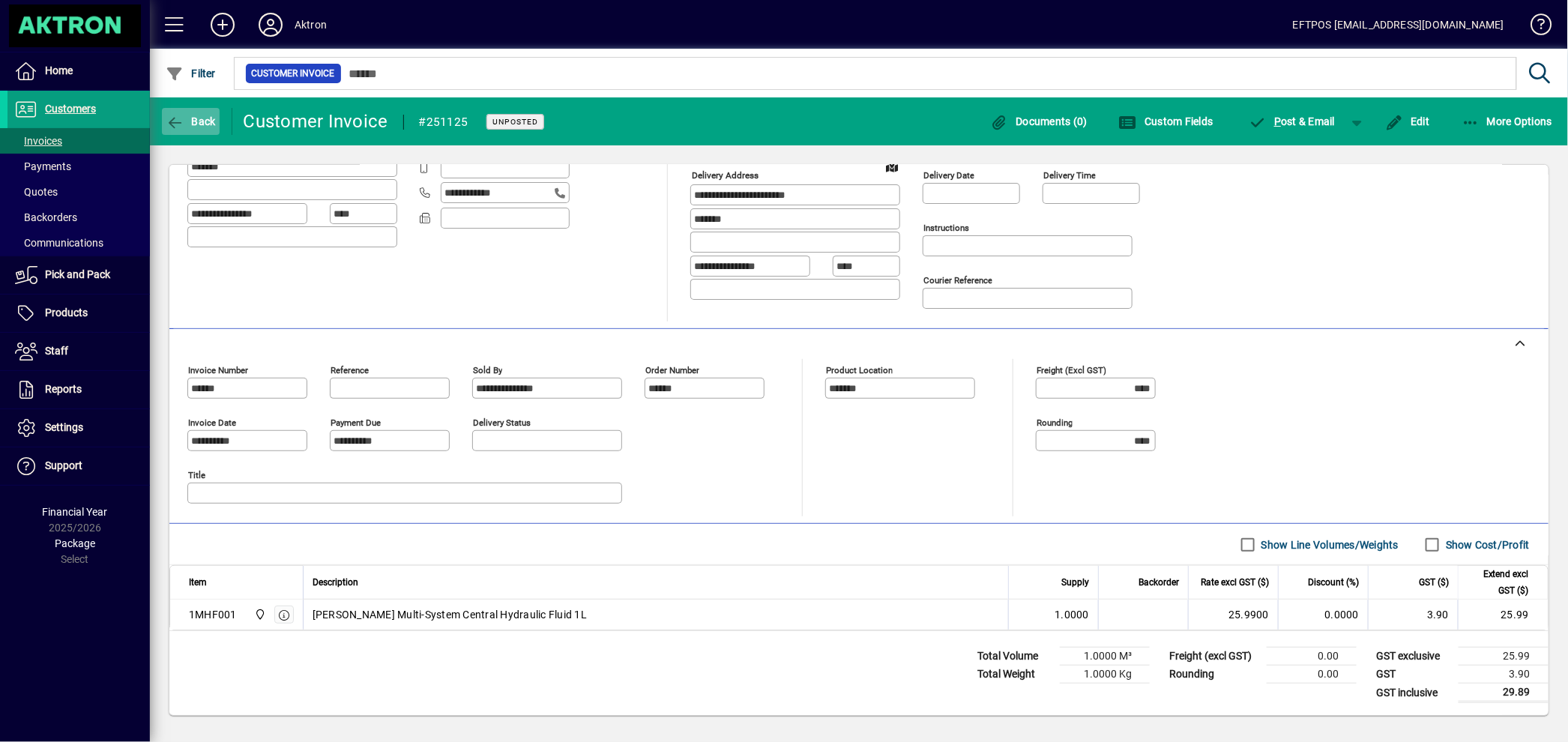
click at [181, 118] on icon "button" at bounding box center [175, 123] width 19 height 15
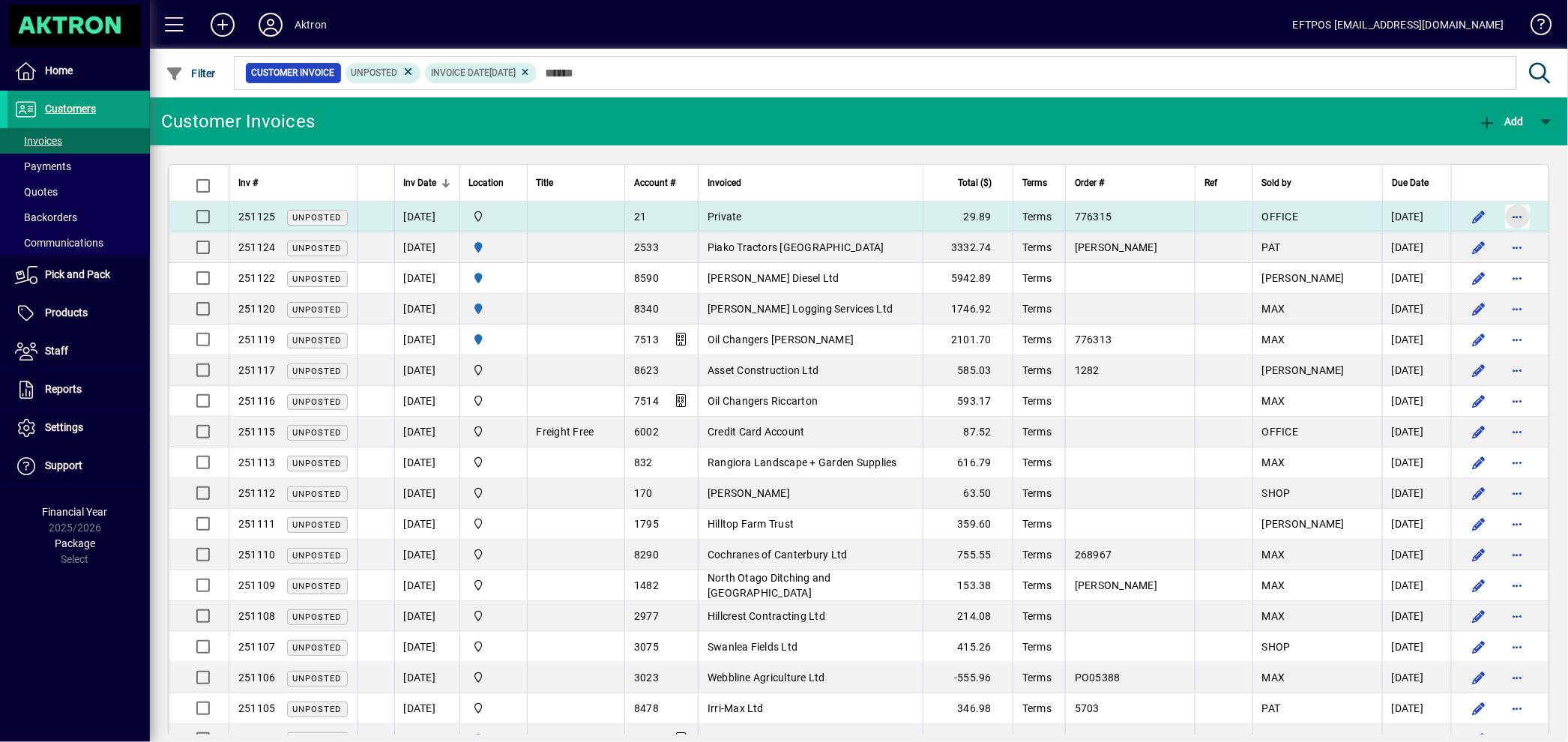
click at [1513, 212] on span "button" at bounding box center [1518, 217] width 36 height 36
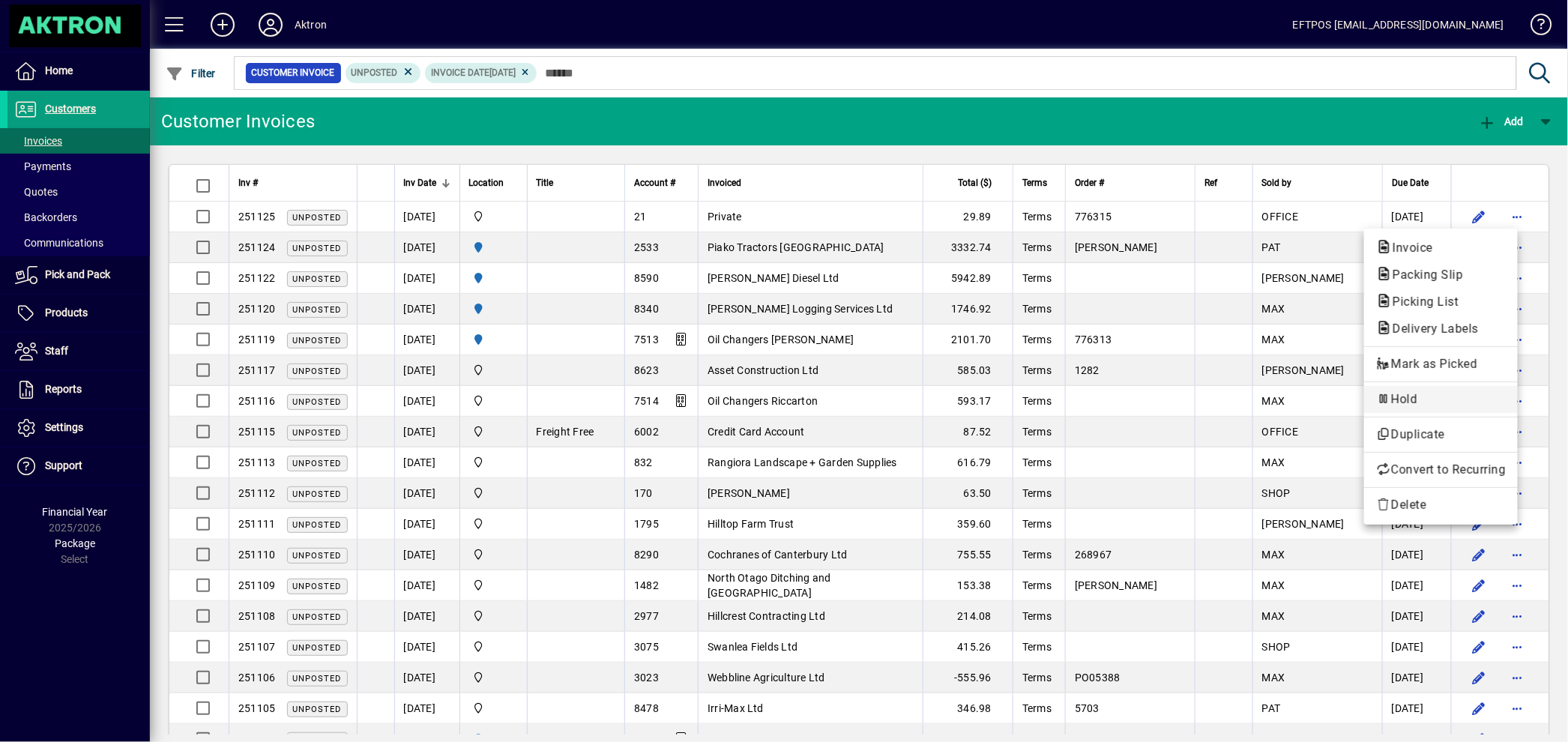
click at [1400, 397] on span "Hold" at bounding box center [1440, 400] width 129 height 18
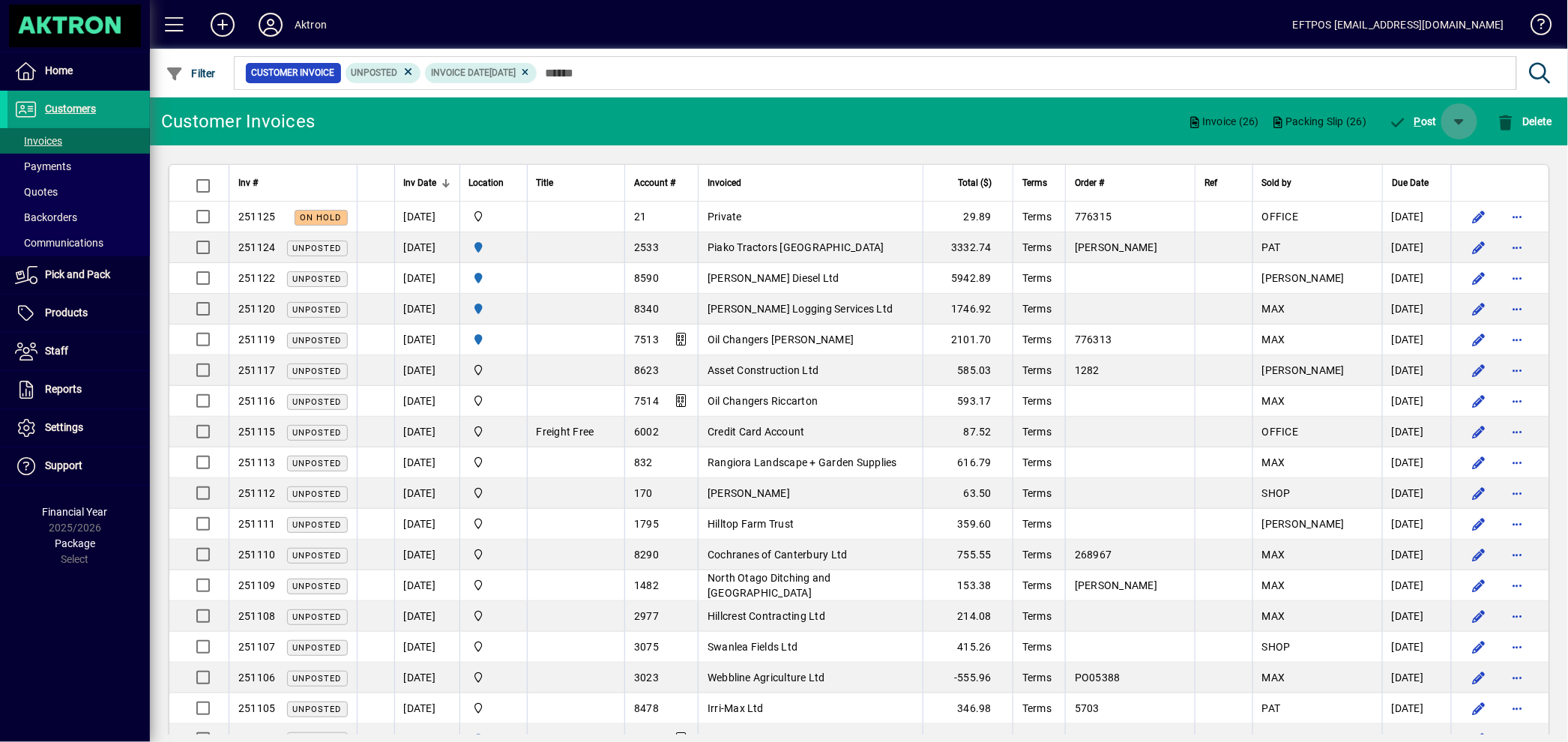
click at [1460, 123] on span "button" at bounding box center [1459, 121] width 36 height 36
click at [1419, 157] on span "P ost & Email" at bounding box center [1417, 160] width 90 height 12
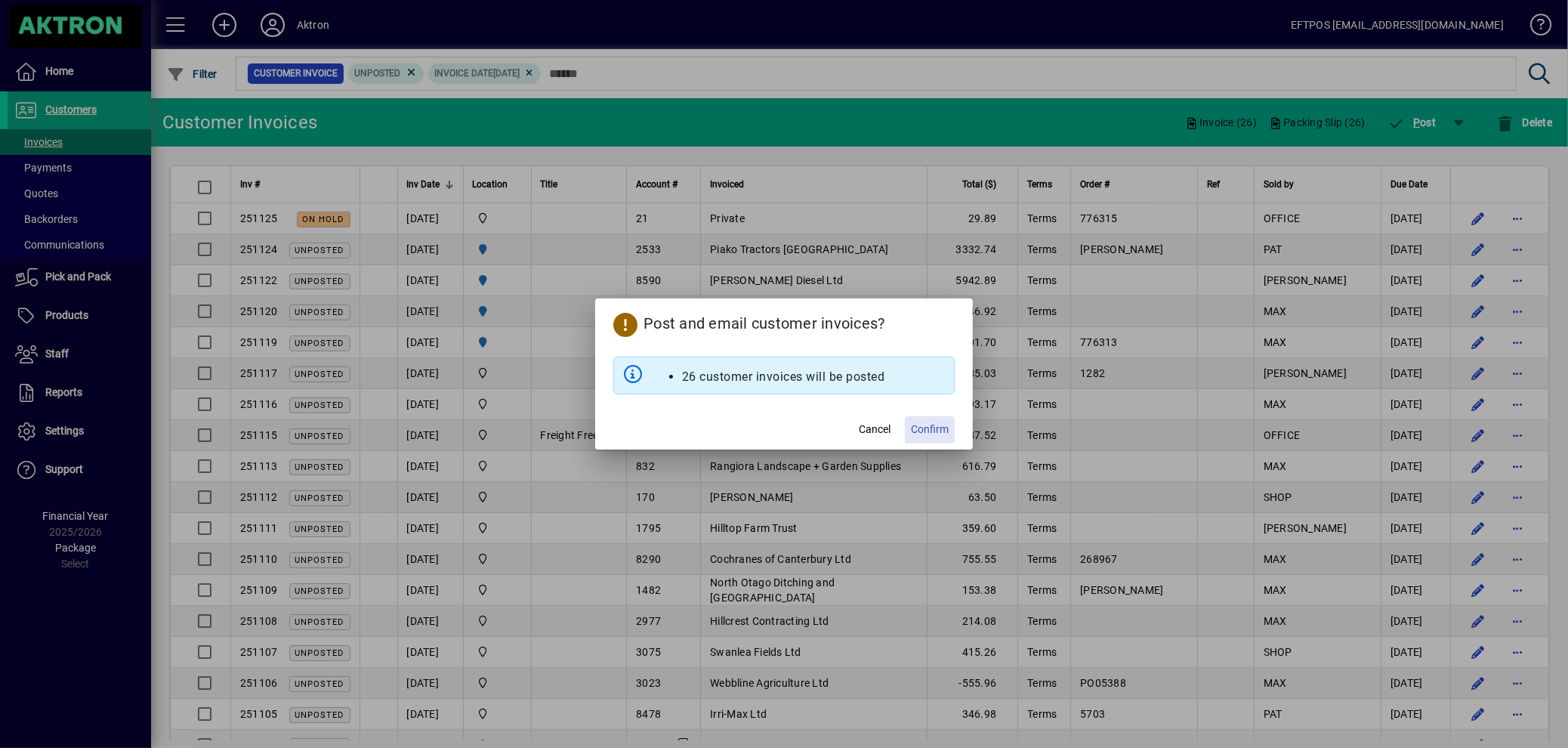
click at [935, 425] on span "Confirm" at bounding box center [929, 429] width 37 height 16
drag, startPoint x: 33, startPoint y: 146, endPoint x: 58, endPoint y: 99, distance: 53.2
click at [58, 99] on div at bounding box center [784, 374] width 1568 height 748
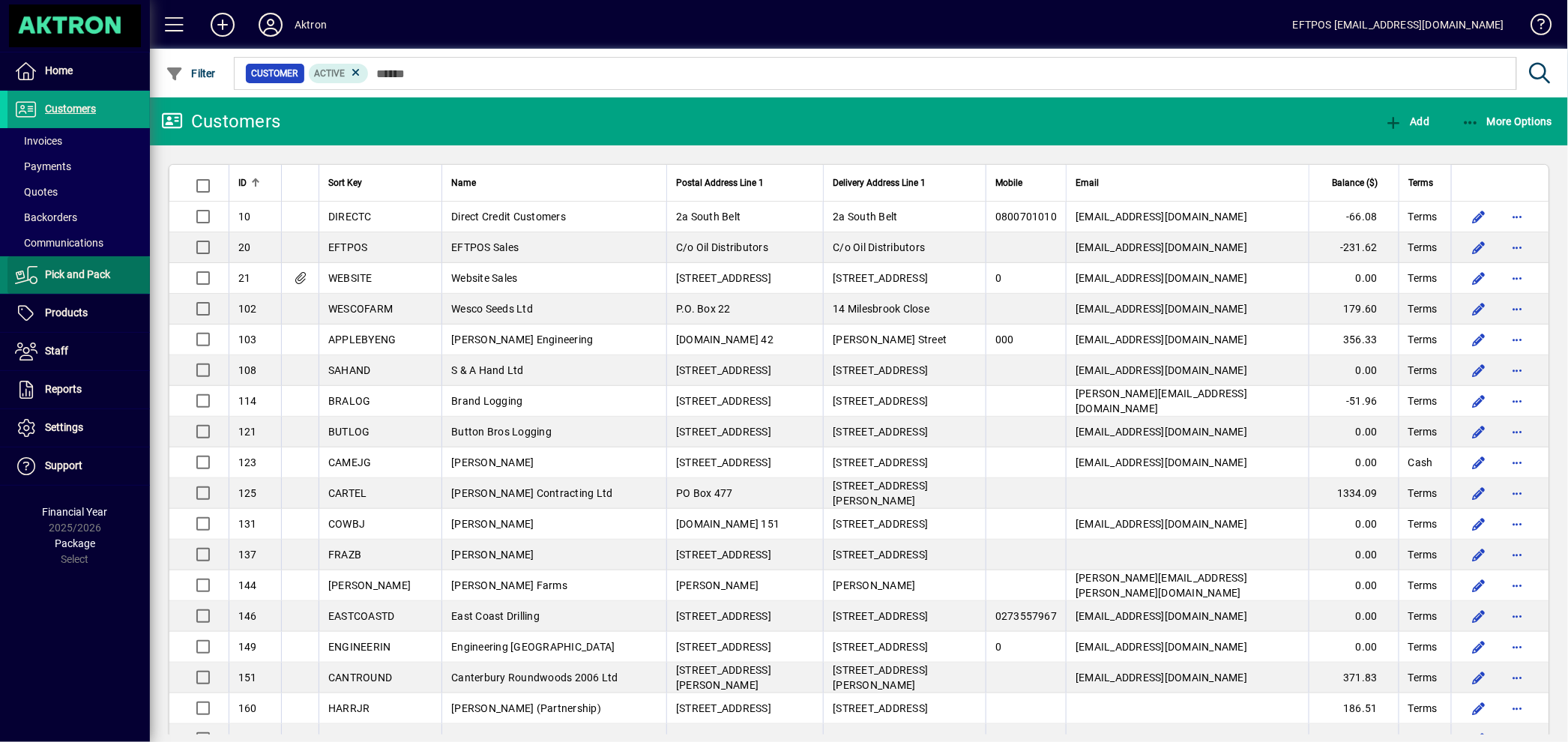
click at [78, 266] on span "Pick and Pack" at bounding box center [58, 275] width 102 height 18
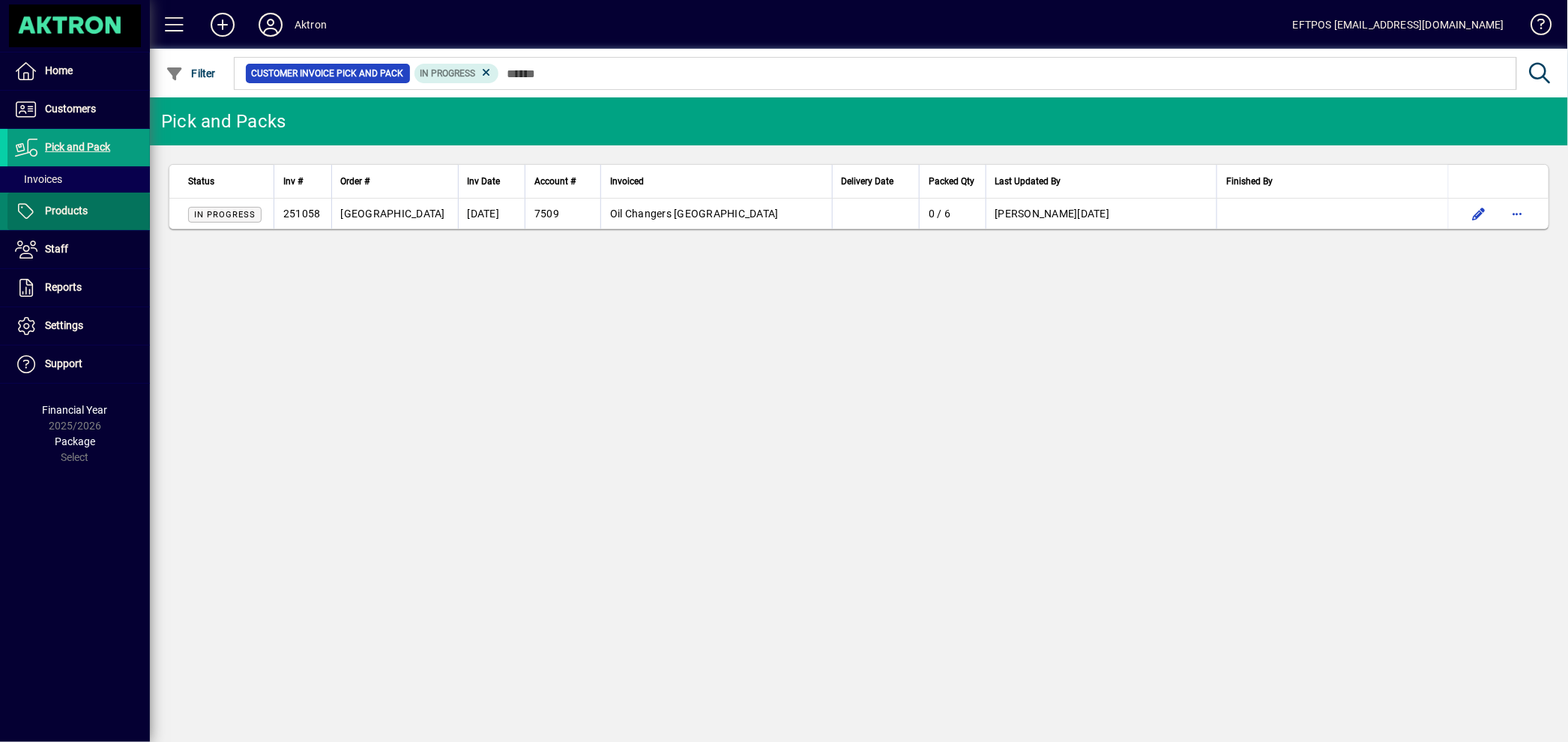
click at [64, 205] on span "Products" at bounding box center [66, 210] width 43 height 12
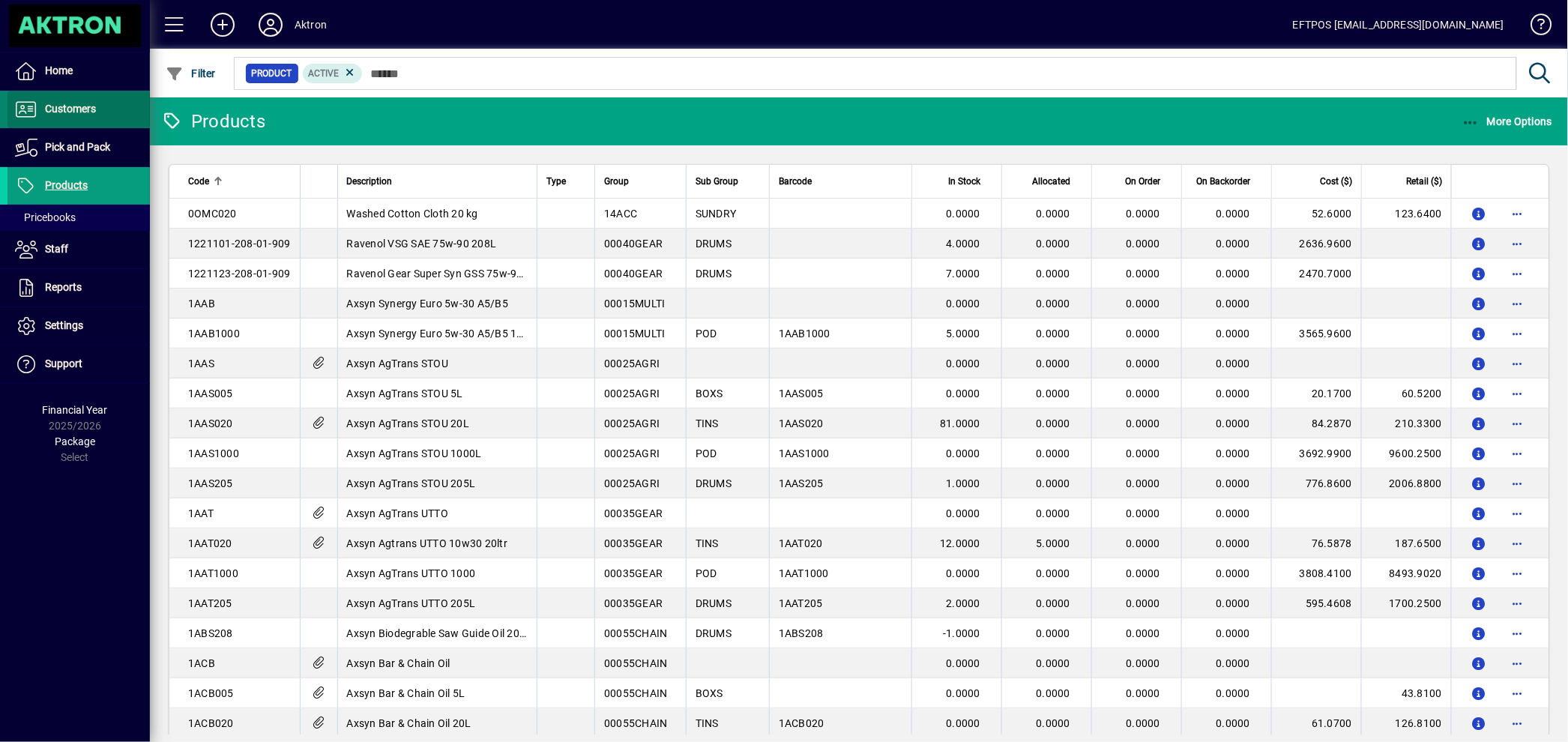
click at [71, 102] on span "Customers" at bounding box center [71, 108] width 51 height 12
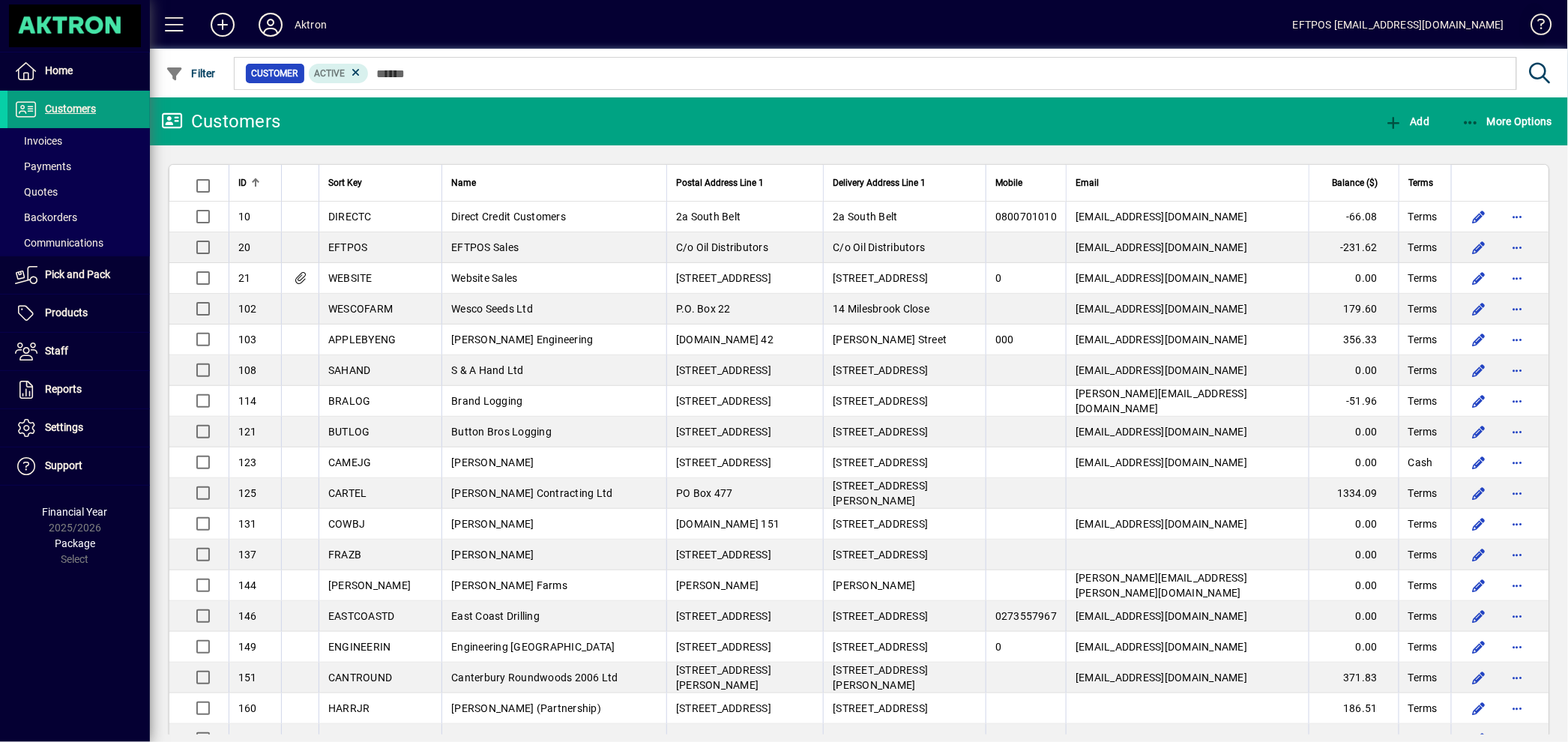
click at [1544, 17] on span at bounding box center [1535, 28] width 36 height 36
click at [270, 18] on icon at bounding box center [270, 24] width 30 height 24
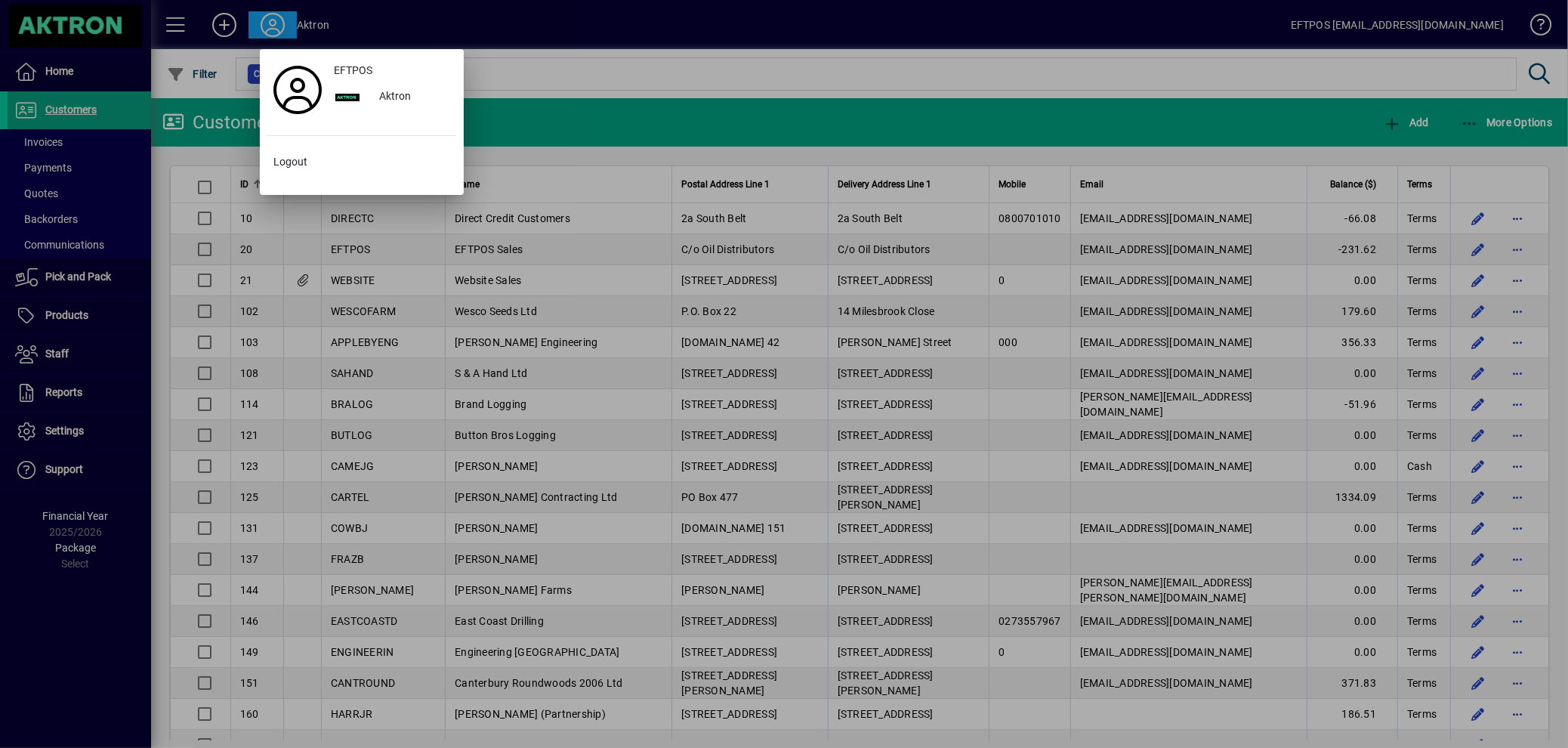
click at [168, 20] on div at bounding box center [784, 374] width 1568 height 748
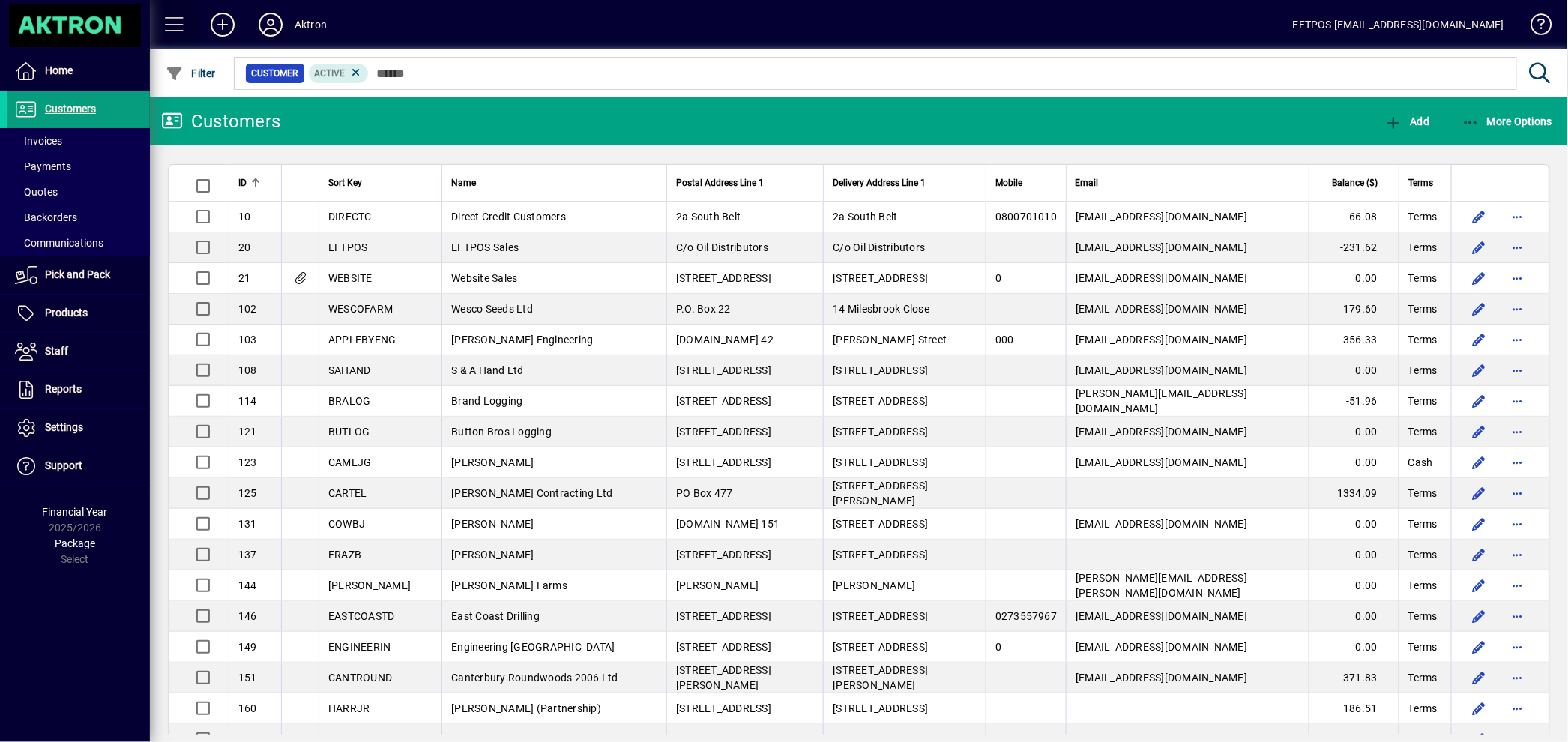
click at [174, 16] on span at bounding box center [175, 24] width 36 height 36
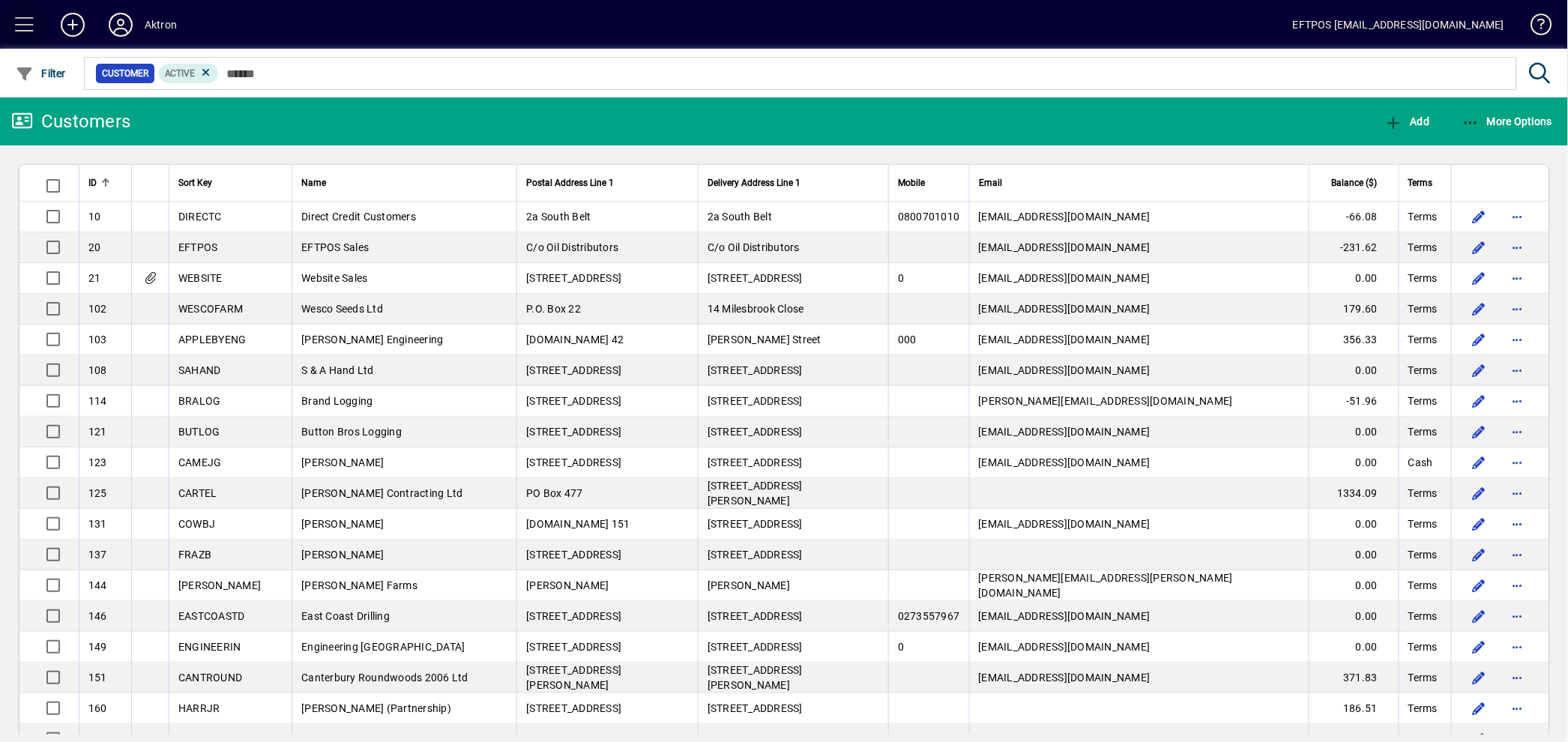
click at [28, 24] on span at bounding box center [24, 24] width 36 height 36
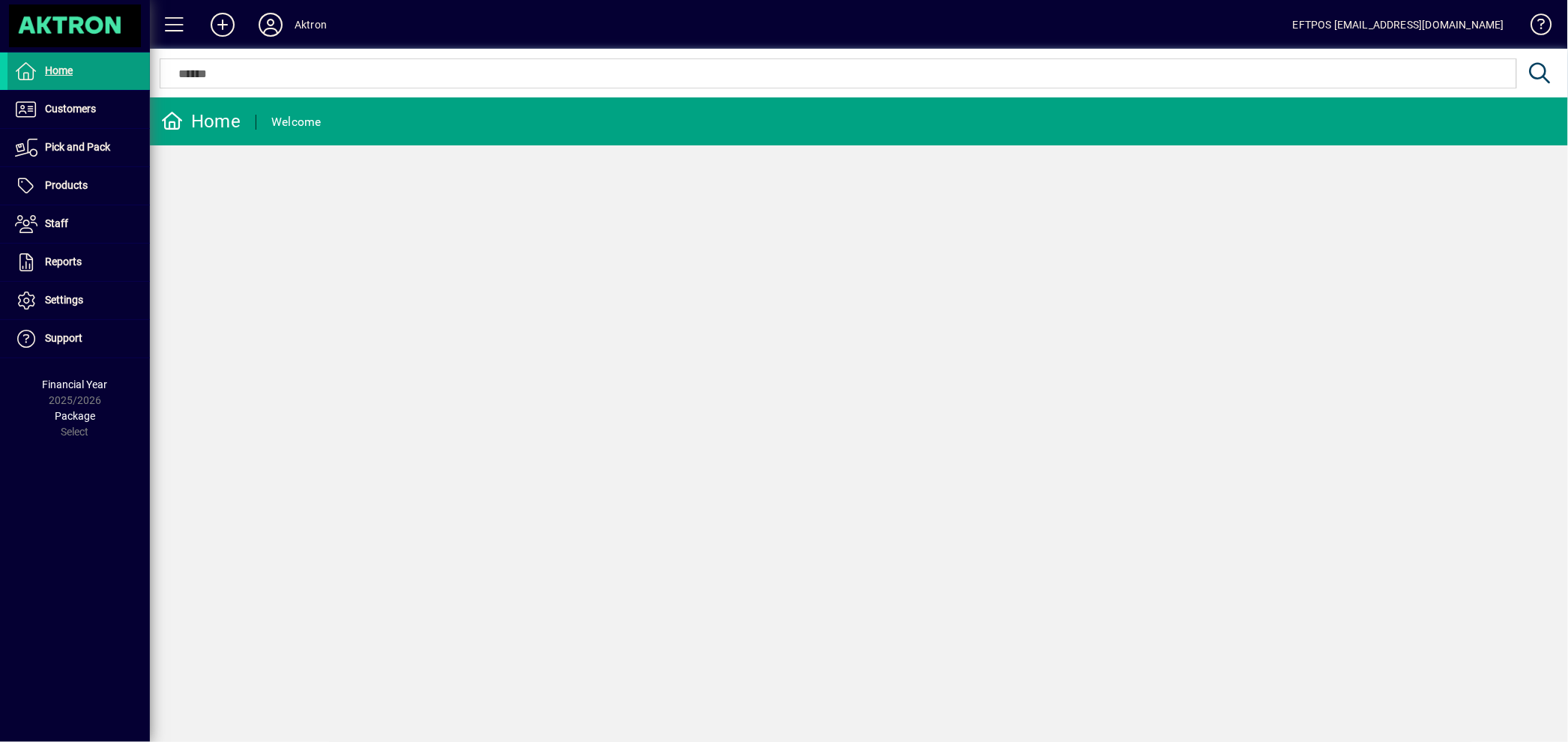
click at [1438, 24] on div "EFTPOS [EMAIL_ADDRESS][DOMAIN_NAME]" at bounding box center [1399, 24] width 212 height 24
click at [1539, 20] on span at bounding box center [1535, 28] width 36 height 36
click at [58, 291] on span "Settings" at bounding box center [45, 300] width 76 height 18
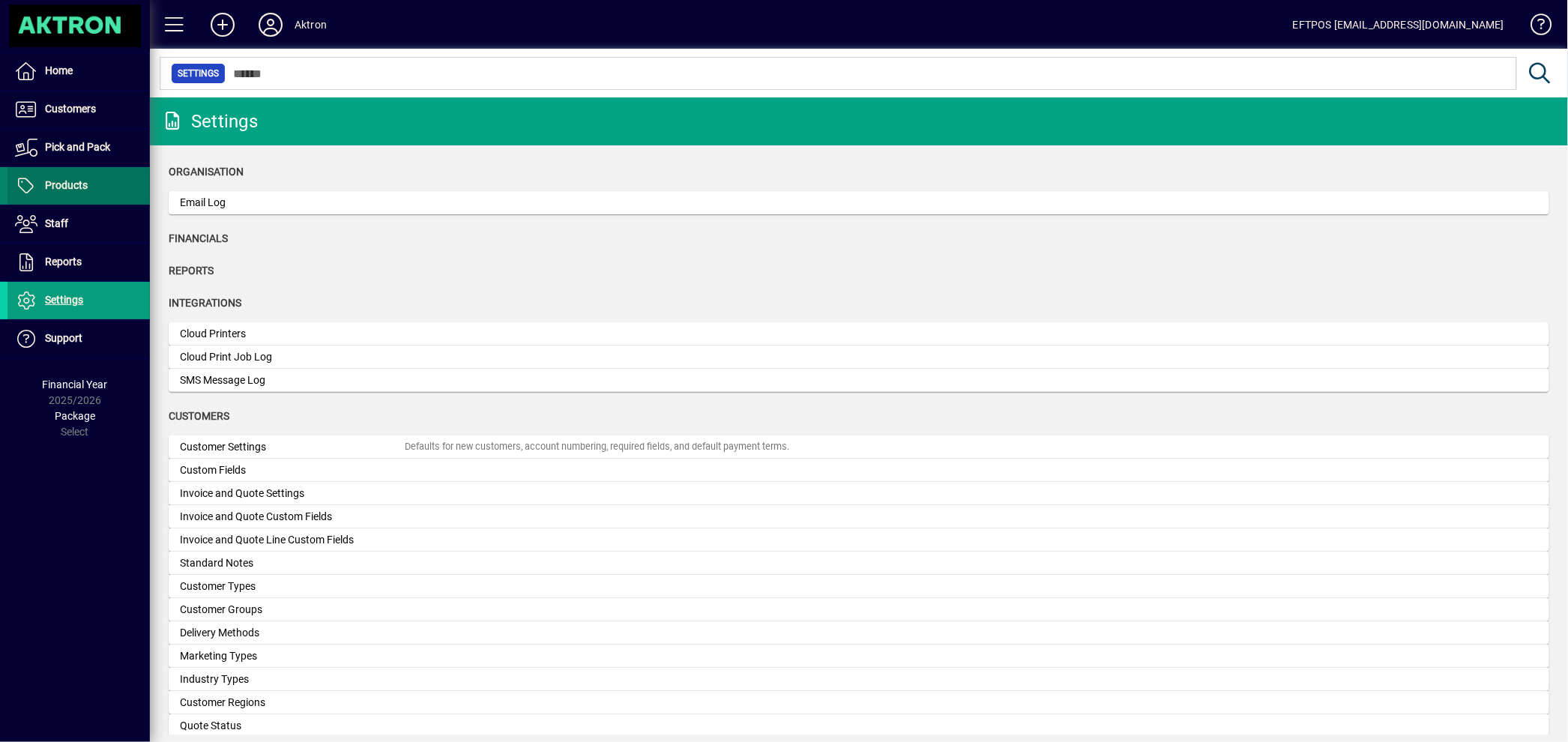
click at [85, 182] on span "Products" at bounding box center [66, 185] width 43 height 12
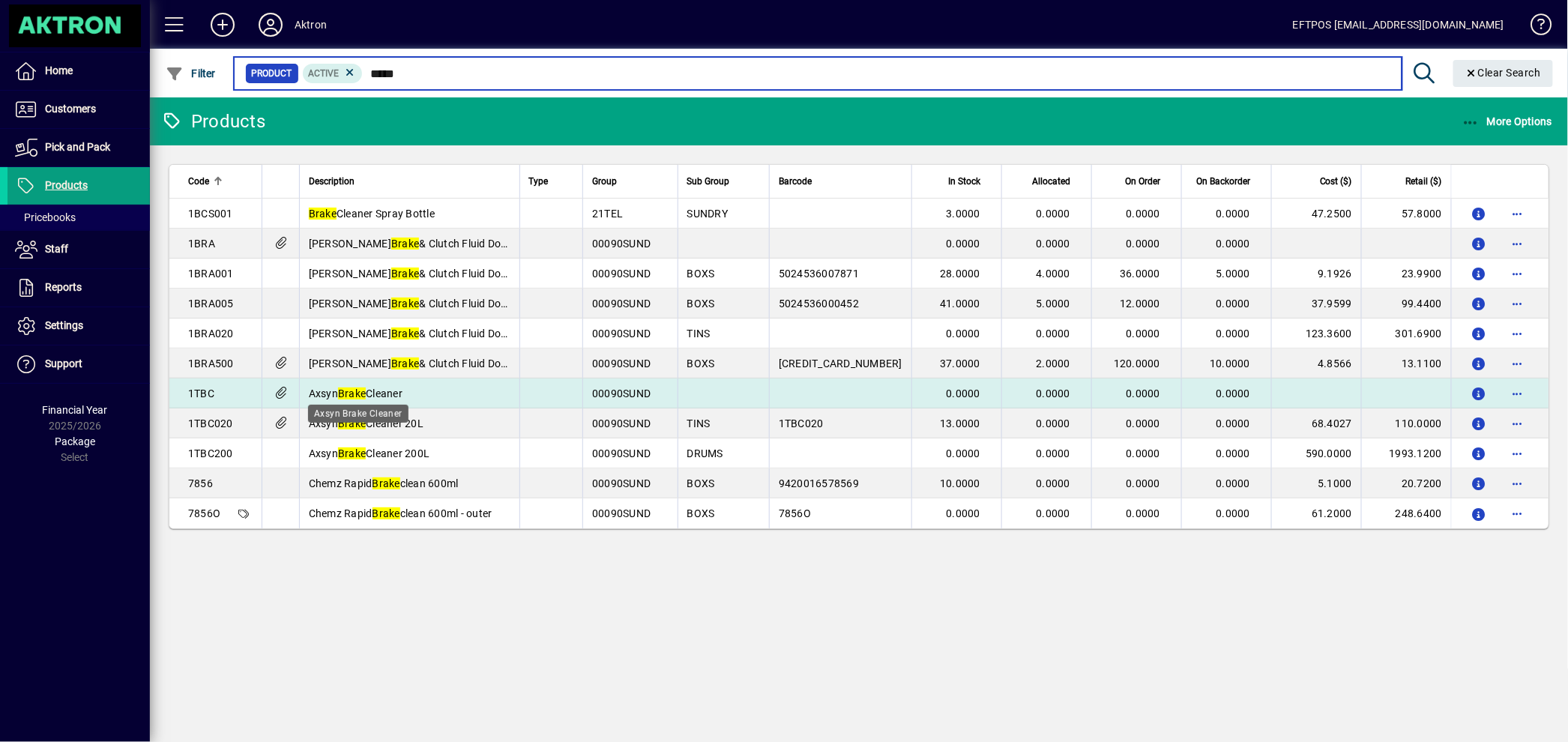
type input "*****"
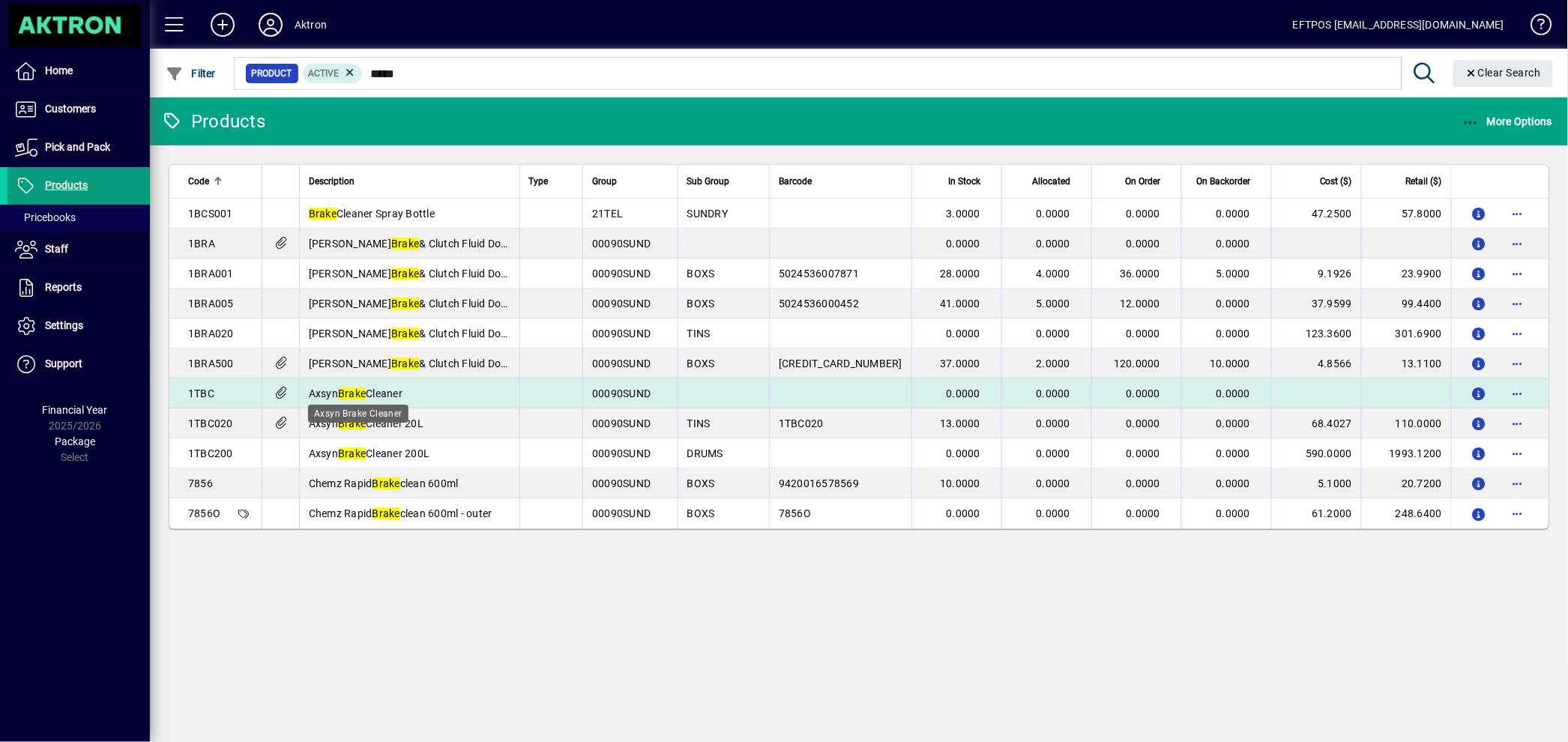
click at [403, 389] on span "Axsyn Brake Cleaner" at bounding box center [356, 393] width 94 height 12
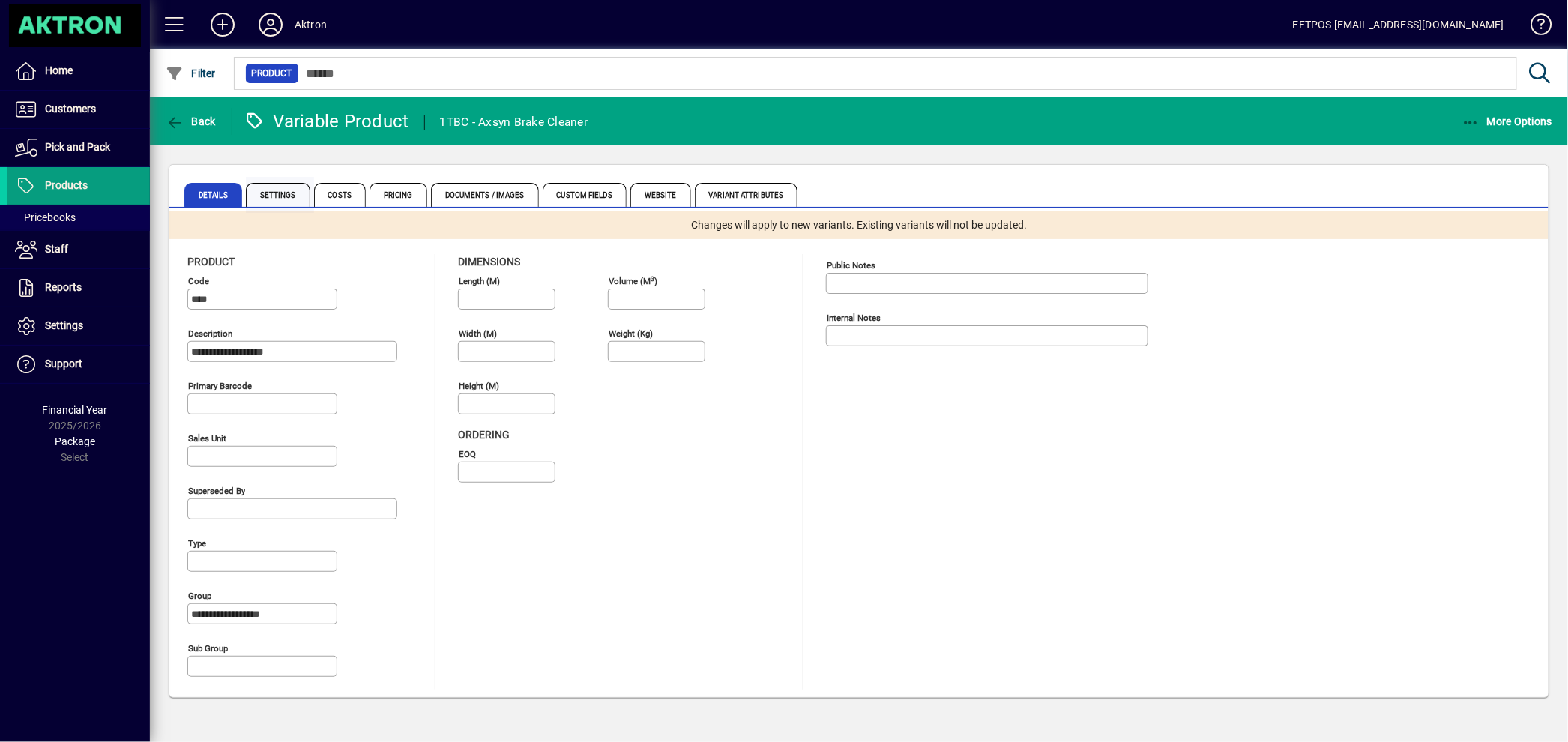
click at [280, 190] on span "Settings" at bounding box center [278, 195] width 64 height 24
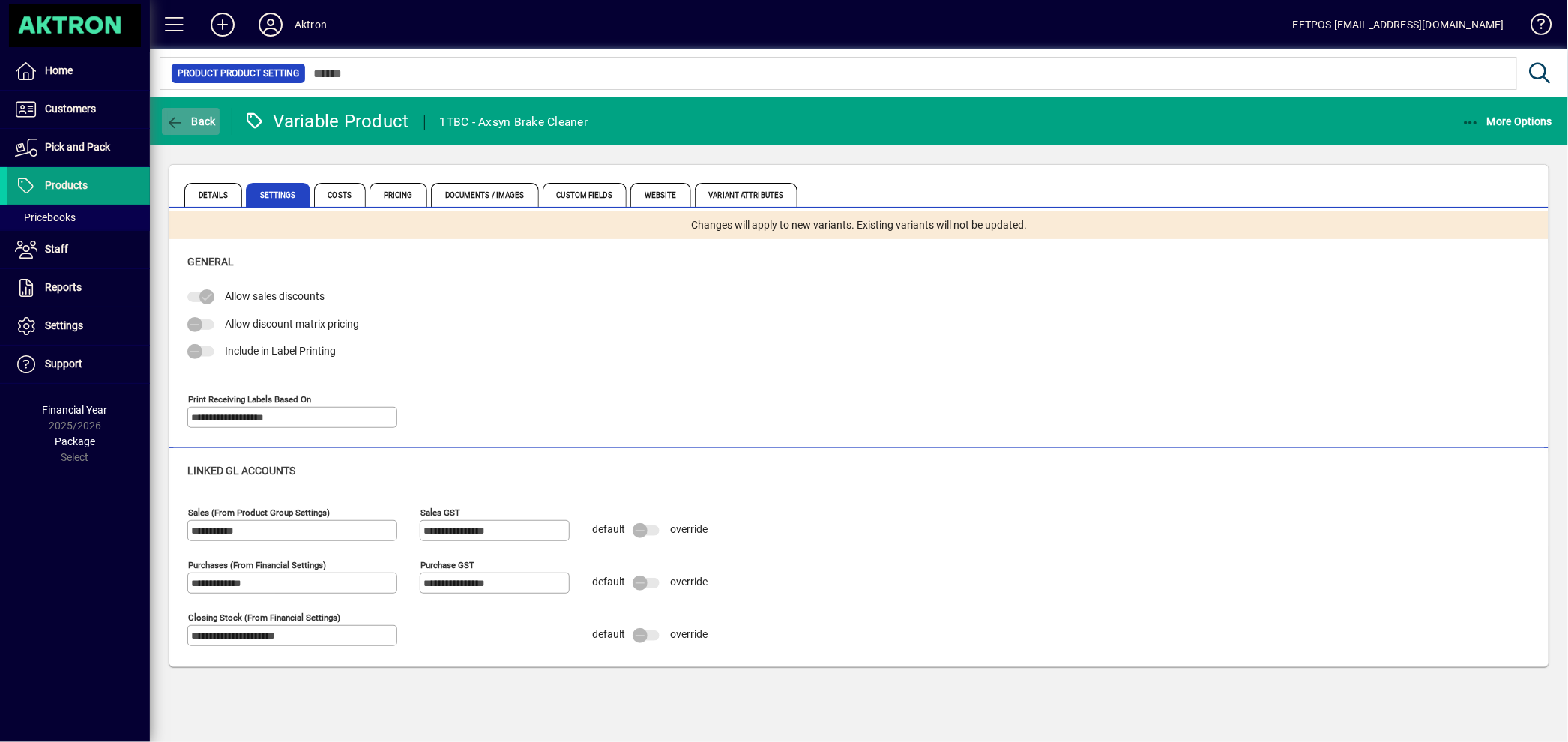
click at [190, 111] on span "button" at bounding box center [191, 121] width 58 height 36
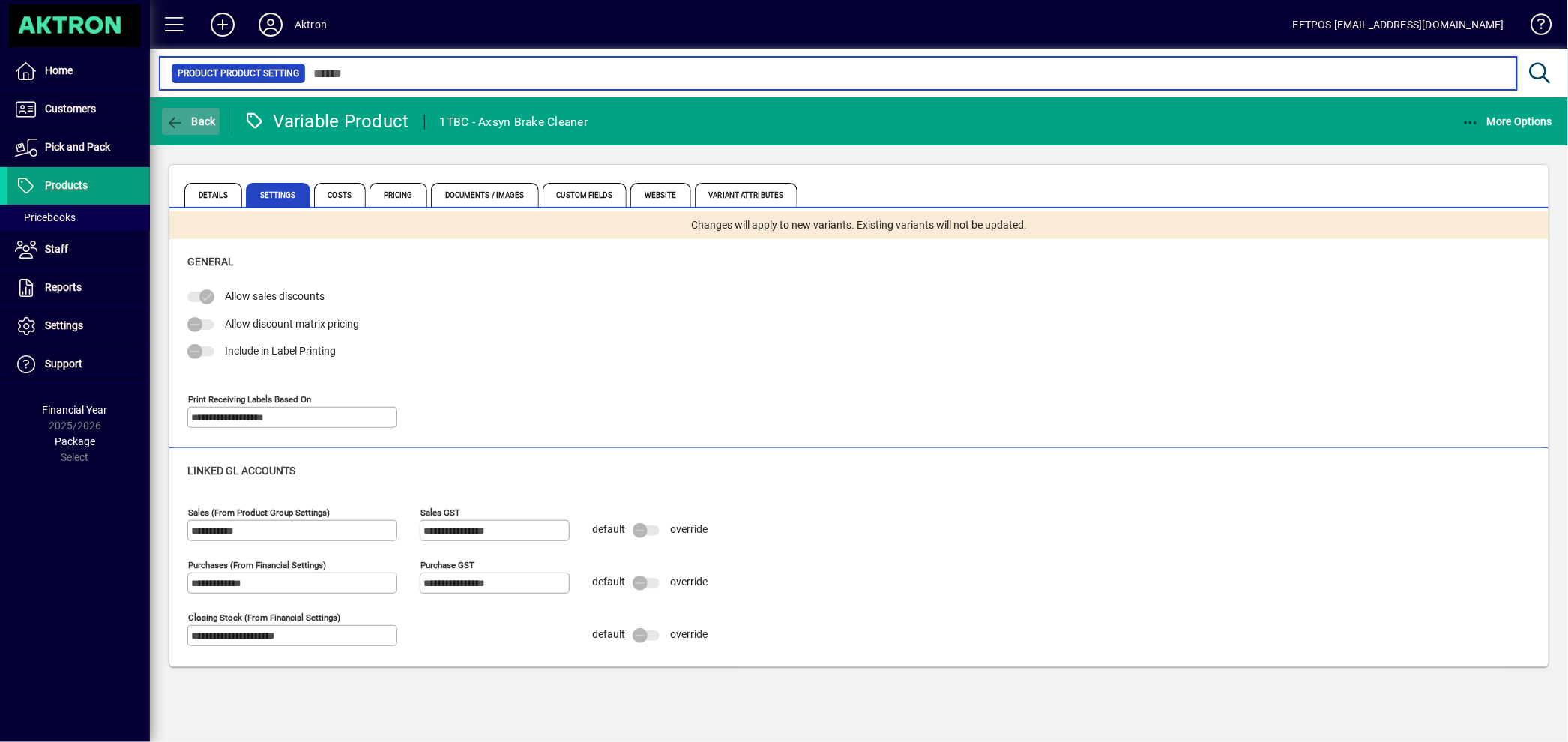
type input "*****"
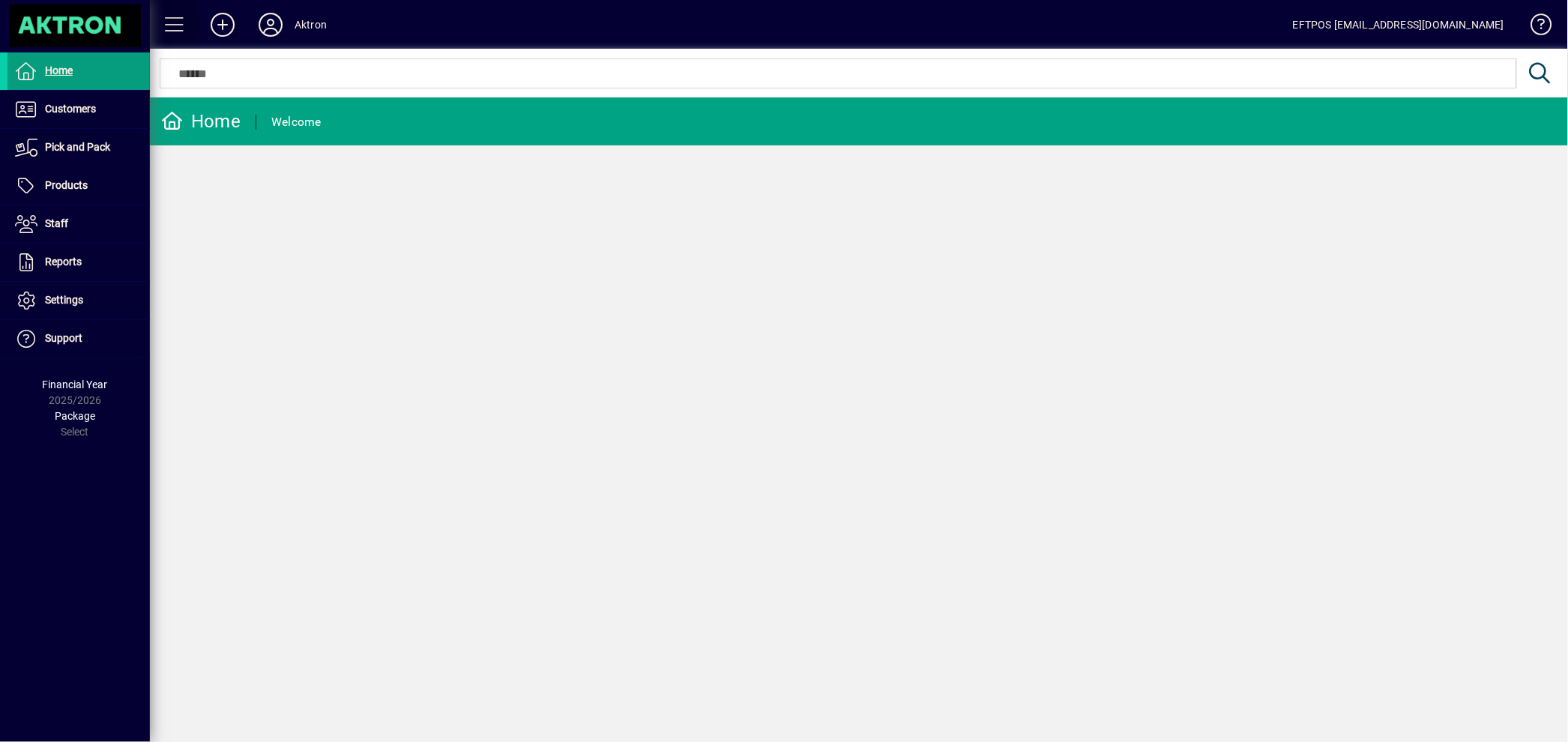
click at [171, 18] on span at bounding box center [175, 24] width 36 height 36
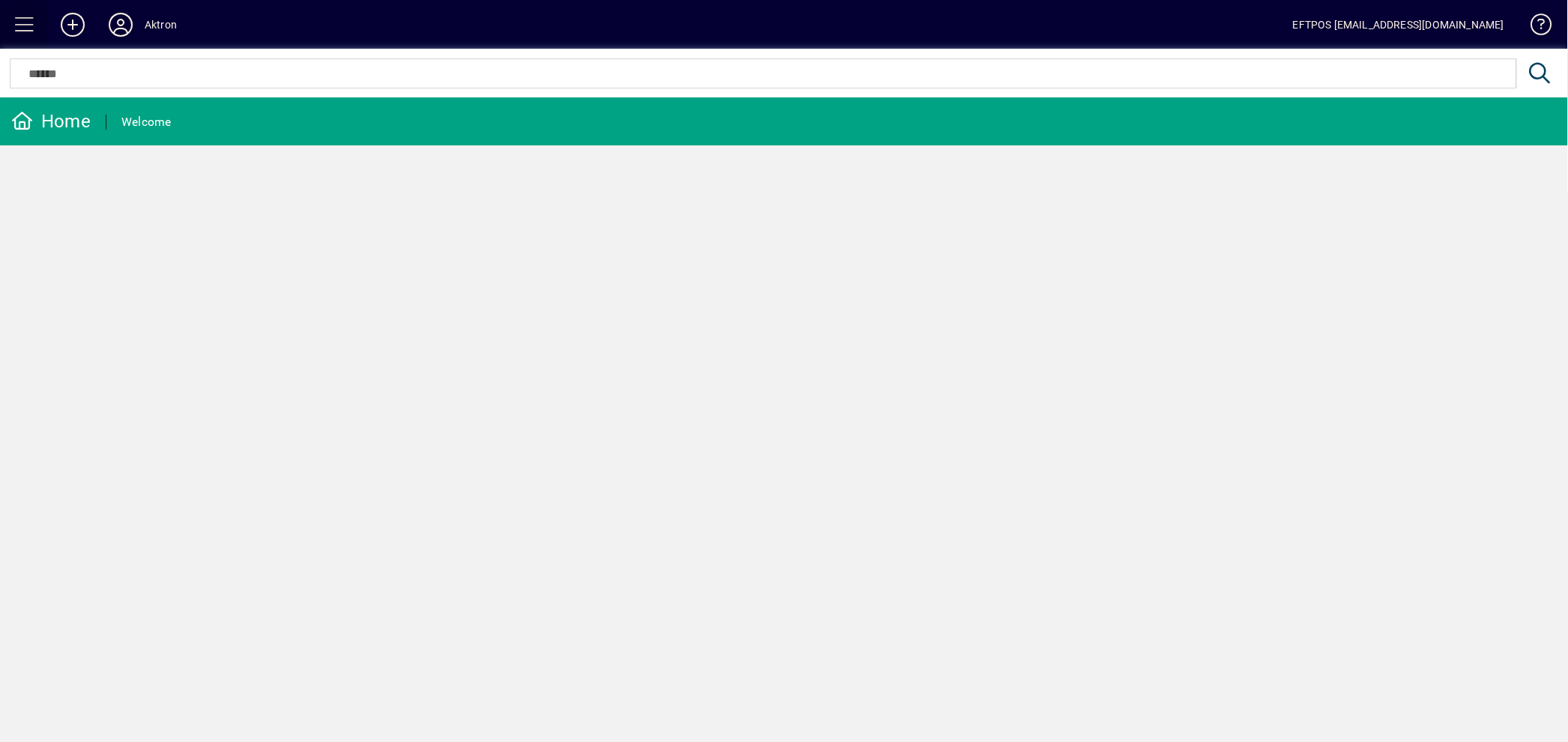
click at [28, 23] on span at bounding box center [24, 24] width 36 height 36
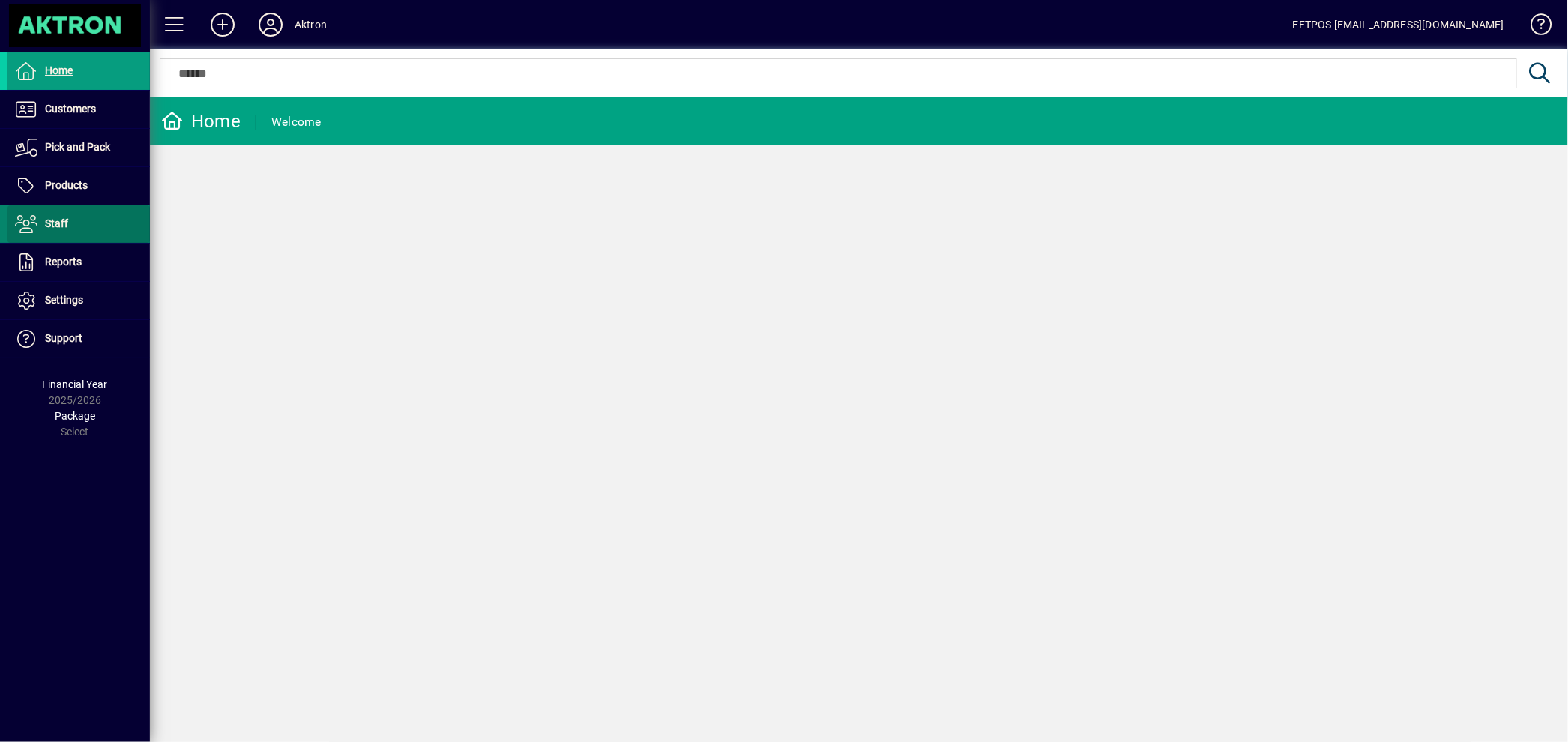
click at [50, 237] on span at bounding box center [78, 224] width 142 height 36
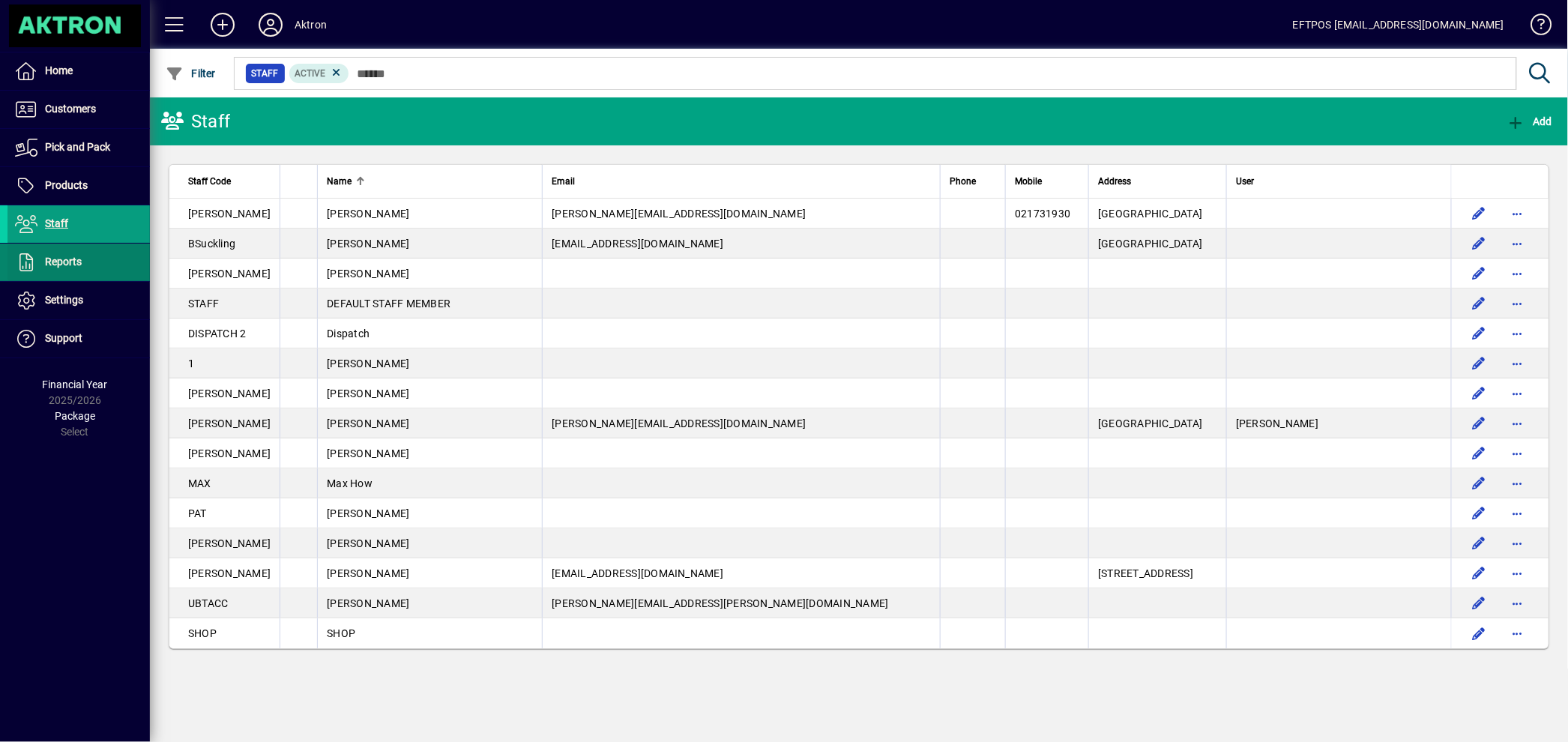
click at [42, 263] on span "Reports" at bounding box center [44, 262] width 74 height 18
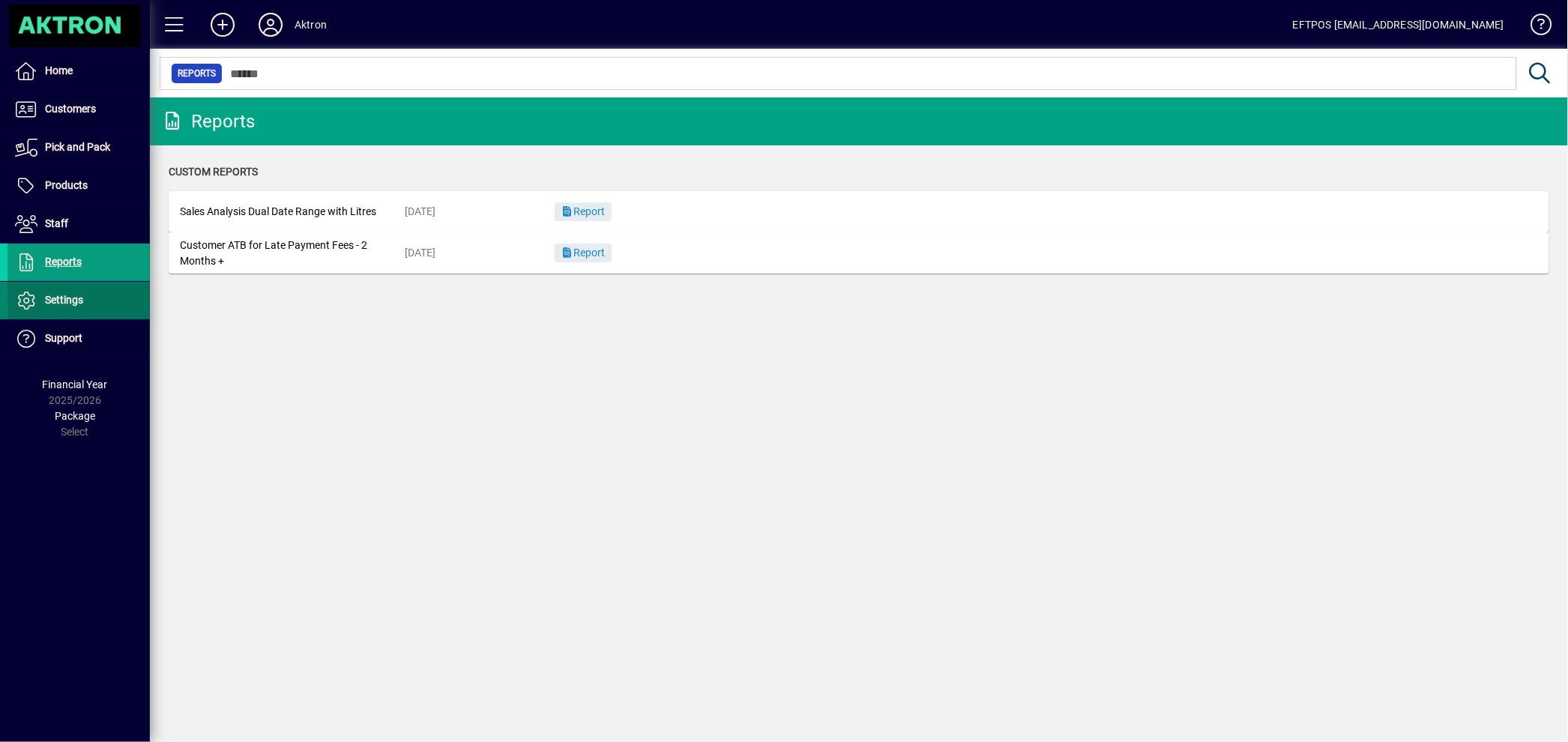
click at [75, 292] on span "Settings" at bounding box center [45, 300] width 76 height 18
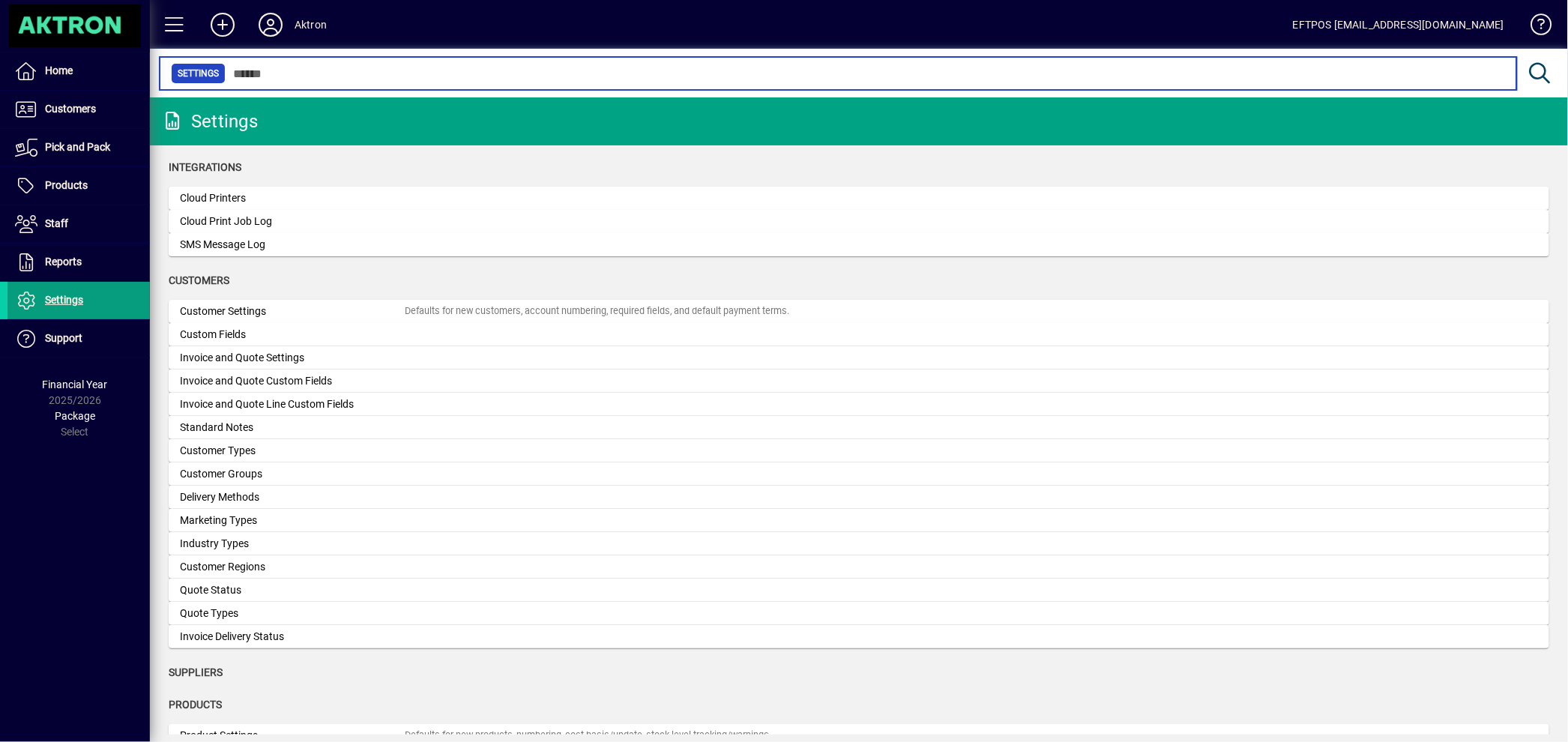
scroll to position [129, 0]
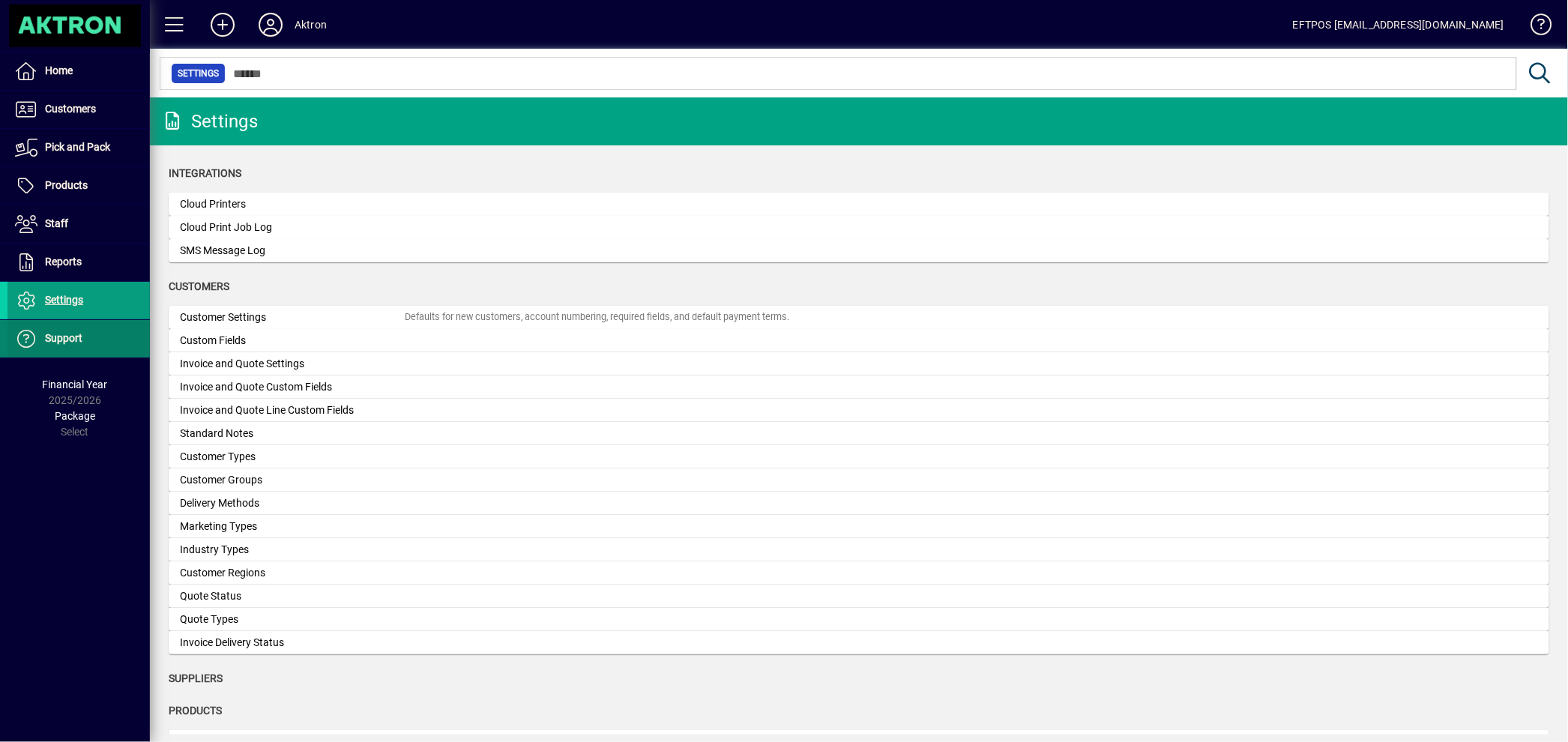
click at [78, 343] on span "Support" at bounding box center [63, 338] width 37 height 12
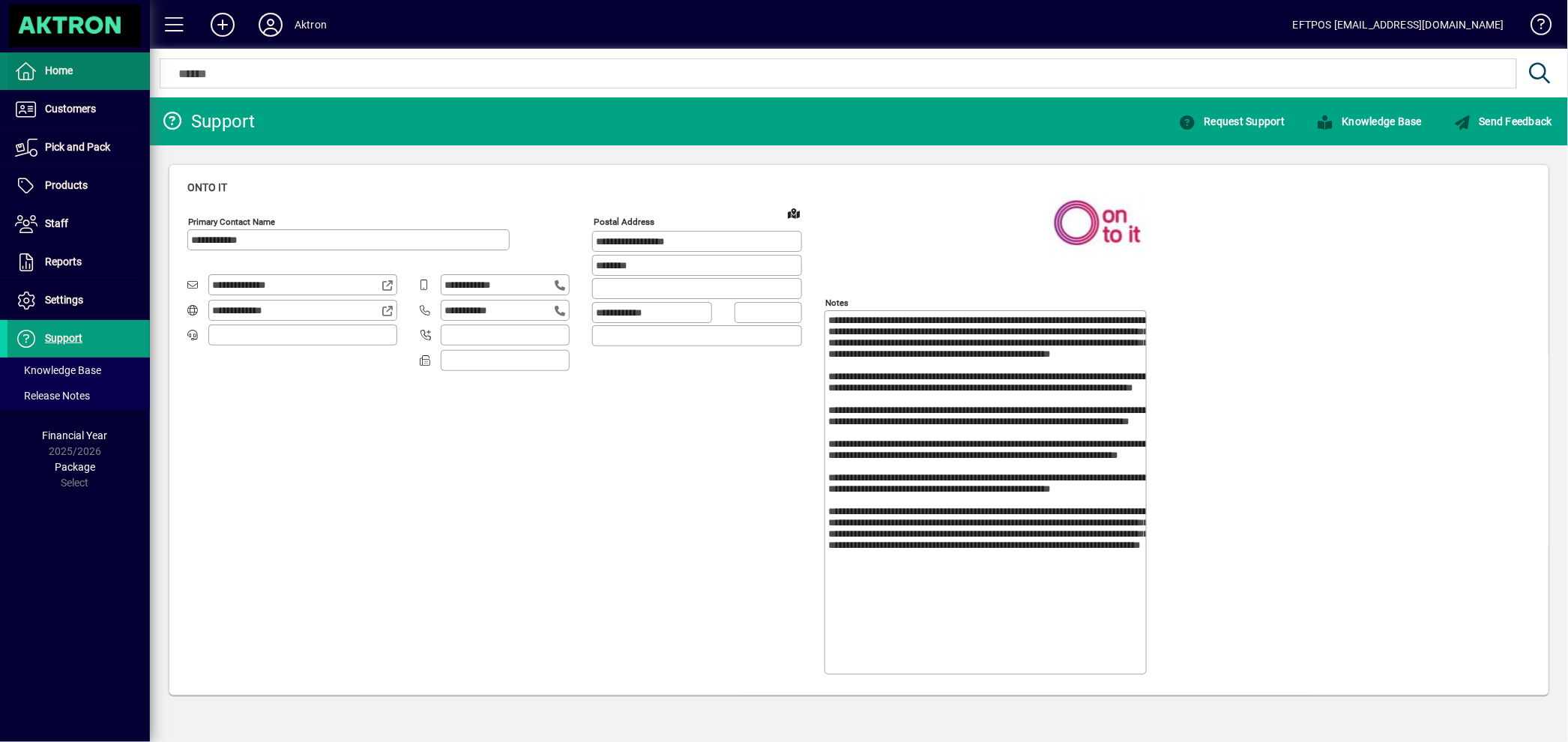
click at [69, 66] on span "Home" at bounding box center [59, 70] width 28 height 12
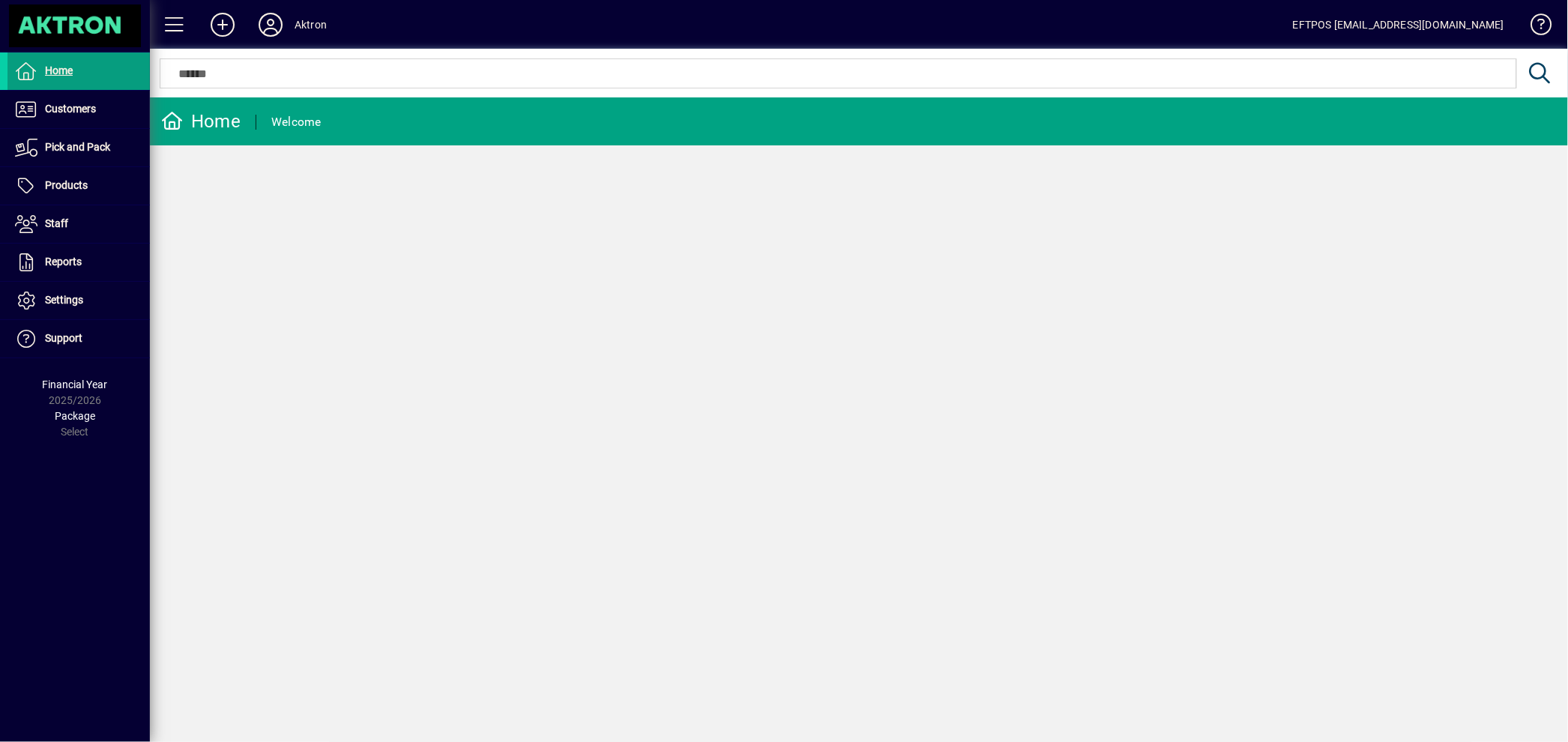
drag, startPoint x: 69, startPoint y: 66, endPoint x: 1531, endPoint y: 56, distance: 1462.0
click at [1531, 56] on div at bounding box center [859, 57] width 1418 height 16
click at [1388, 23] on div "EFTPOS admin@aktron.co.nz" at bounding box center [1399, 24] width 212 height 24
drag, startPoint x: 181, startPoint y: 121, endPoint x: 174, endPoint y: 120, distance: 7.1
click at [176, 120] on icon at bounding box center [172, 120] width 23 height 18
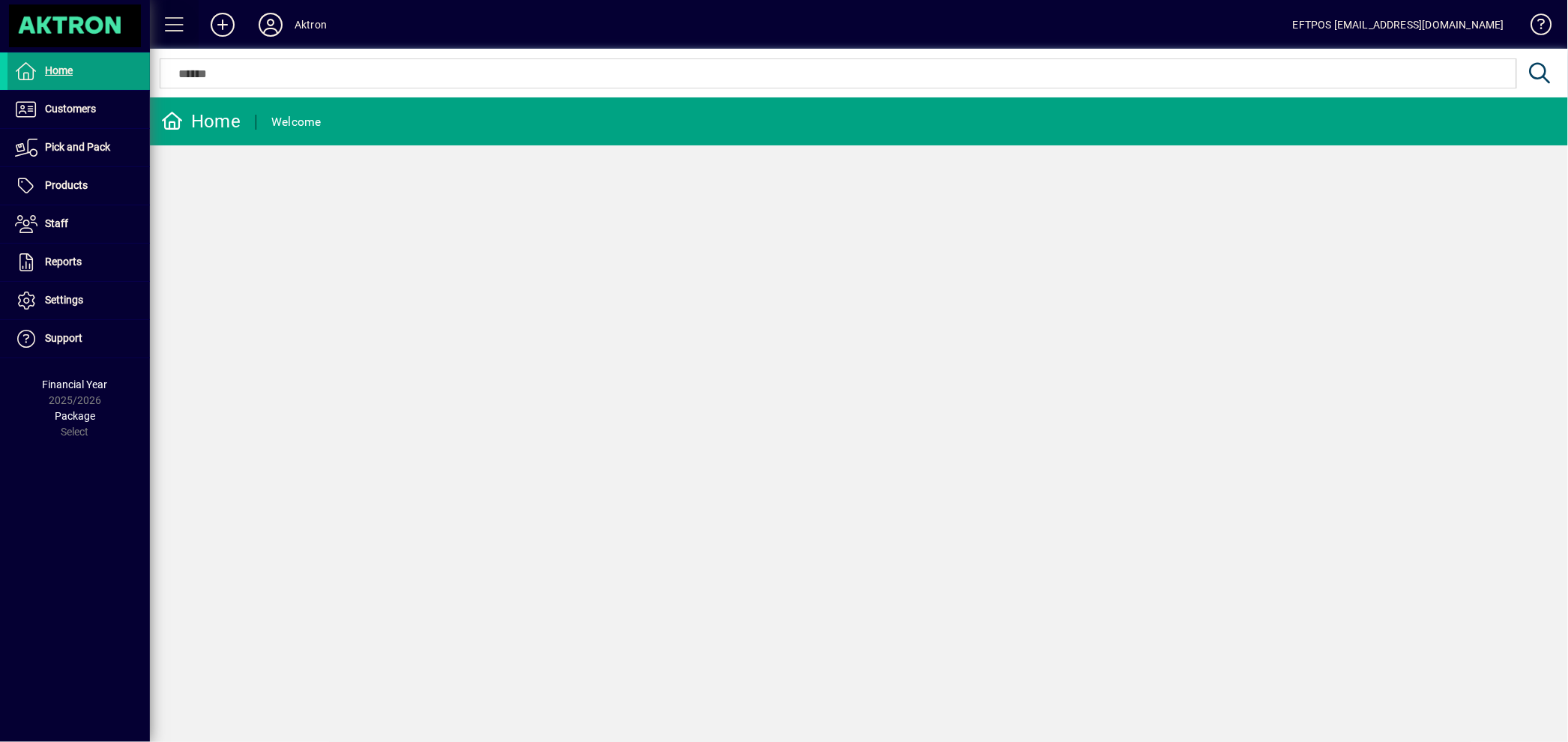
click at [180, 21] on span at bounding box center [175, 24] width 36 height 36
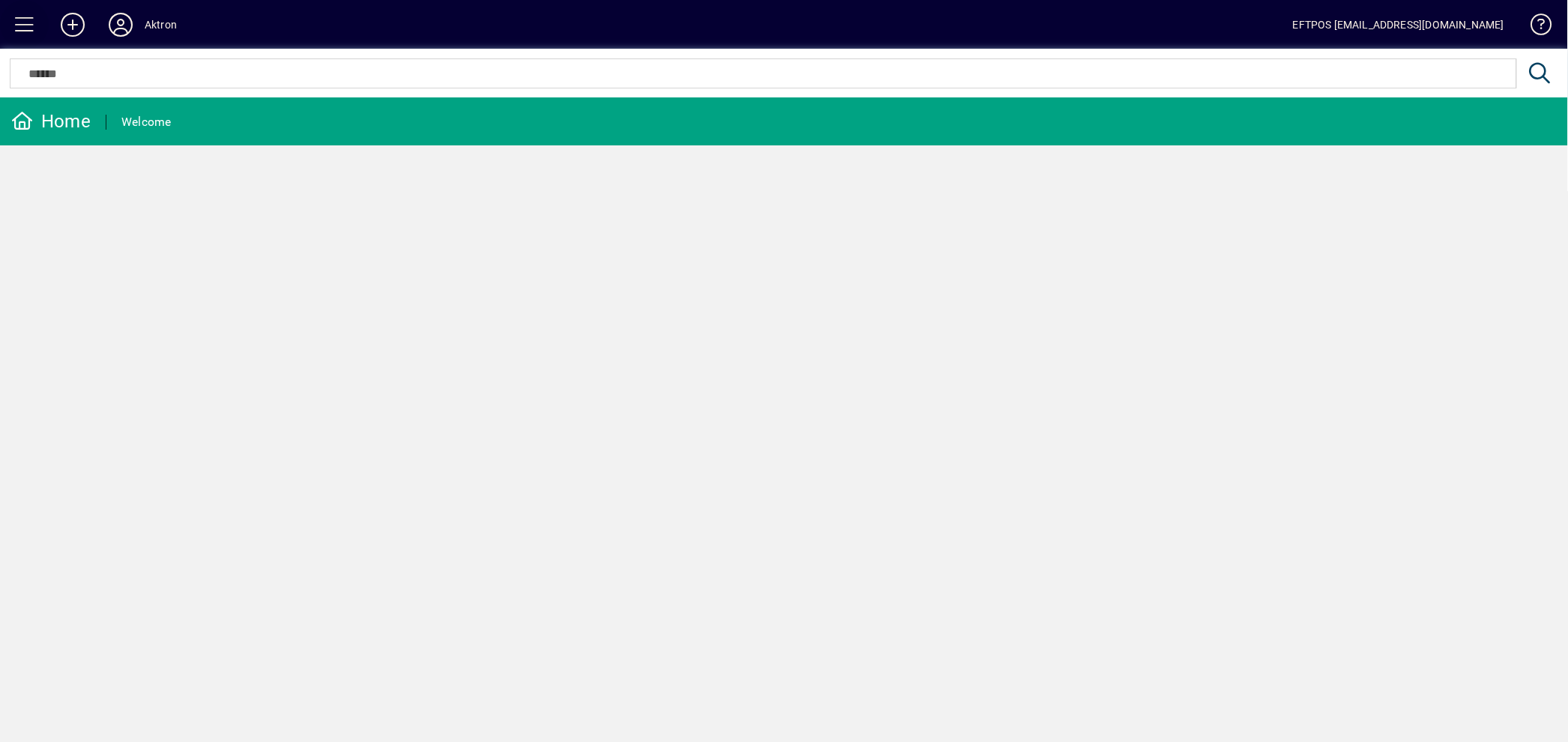
click at [24, 24] on span at bounding box center [24, 24] width 36 height 36
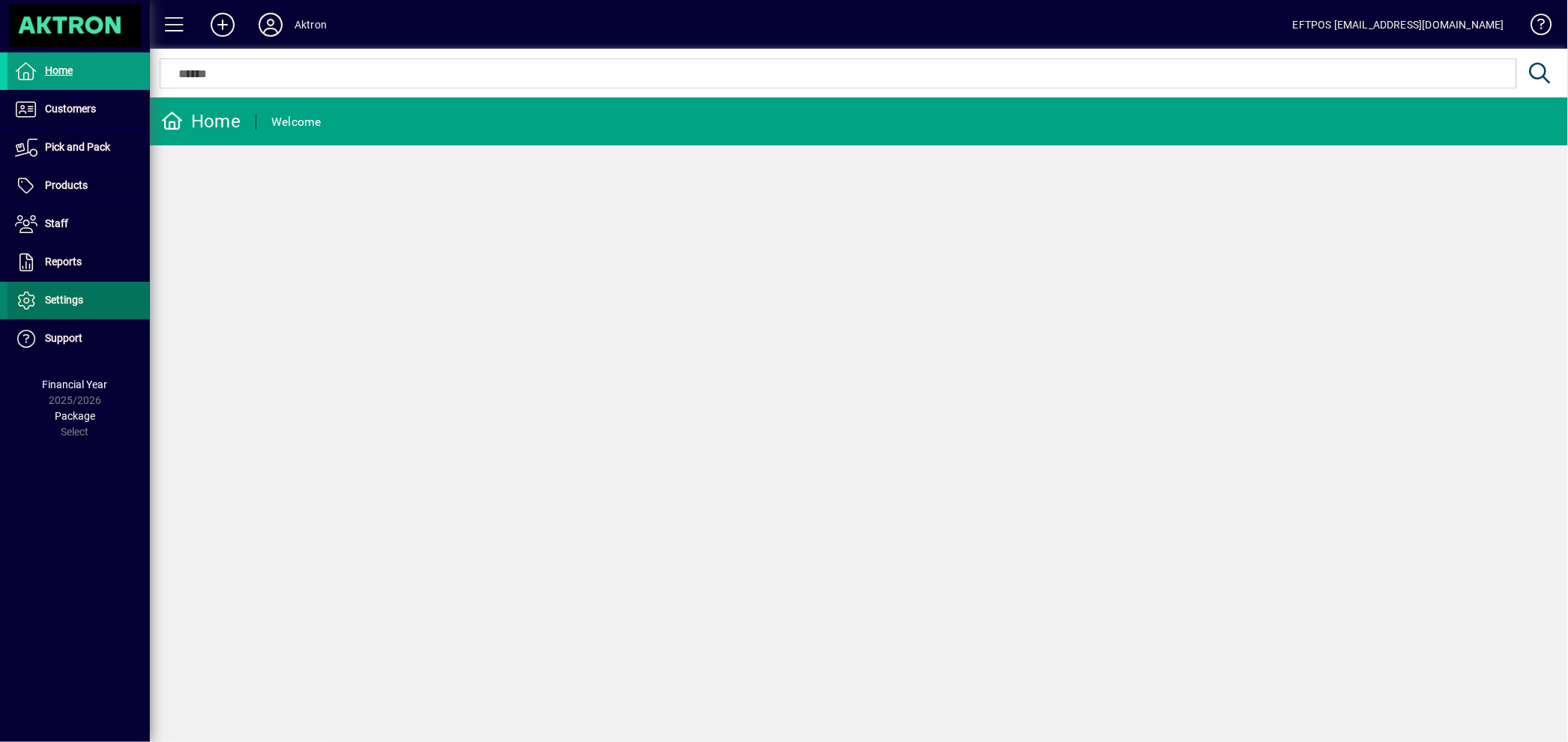
click at [66, 294] on span "Settings" at bounding box center [64, 300] width 38 height 12
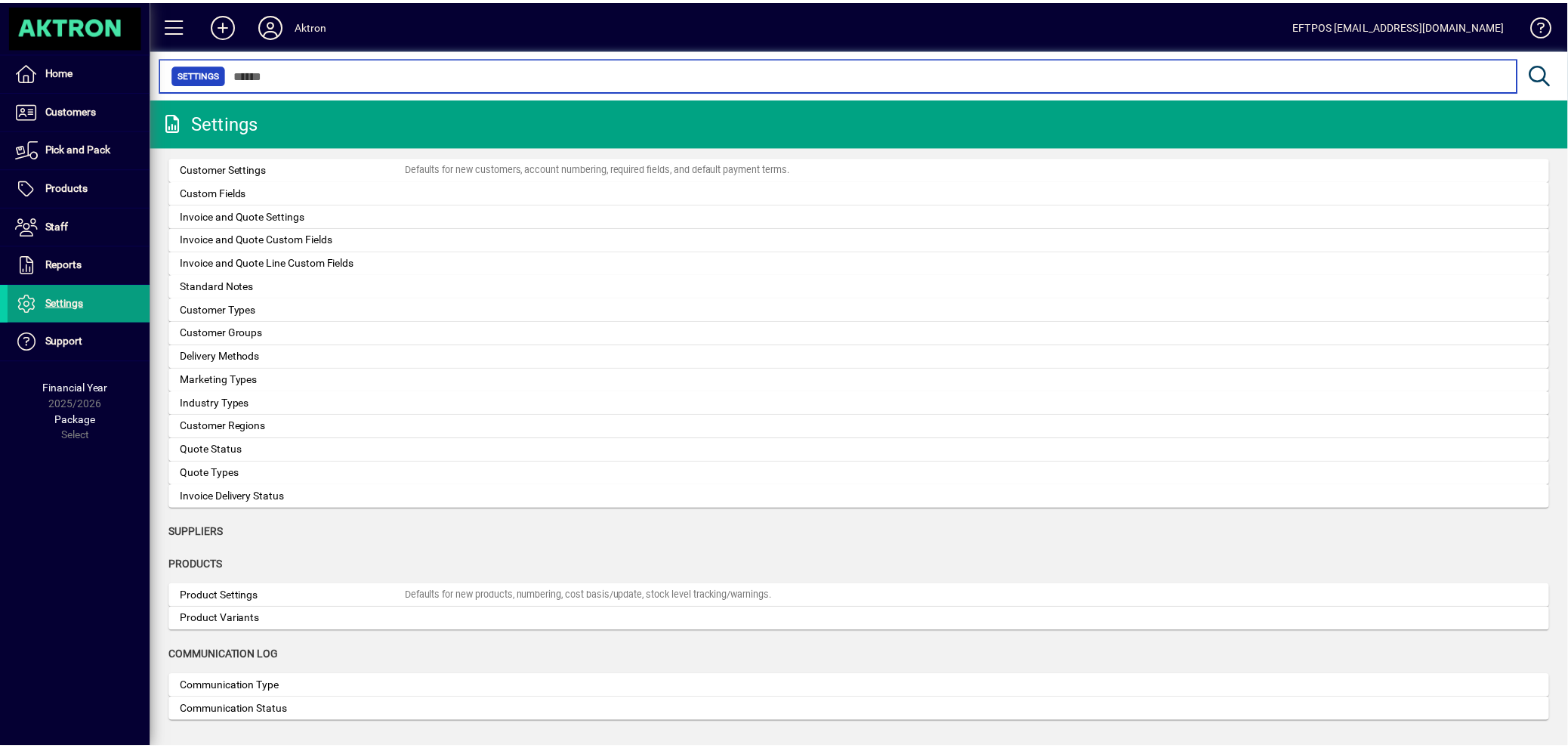
scroll to position [298, 0]
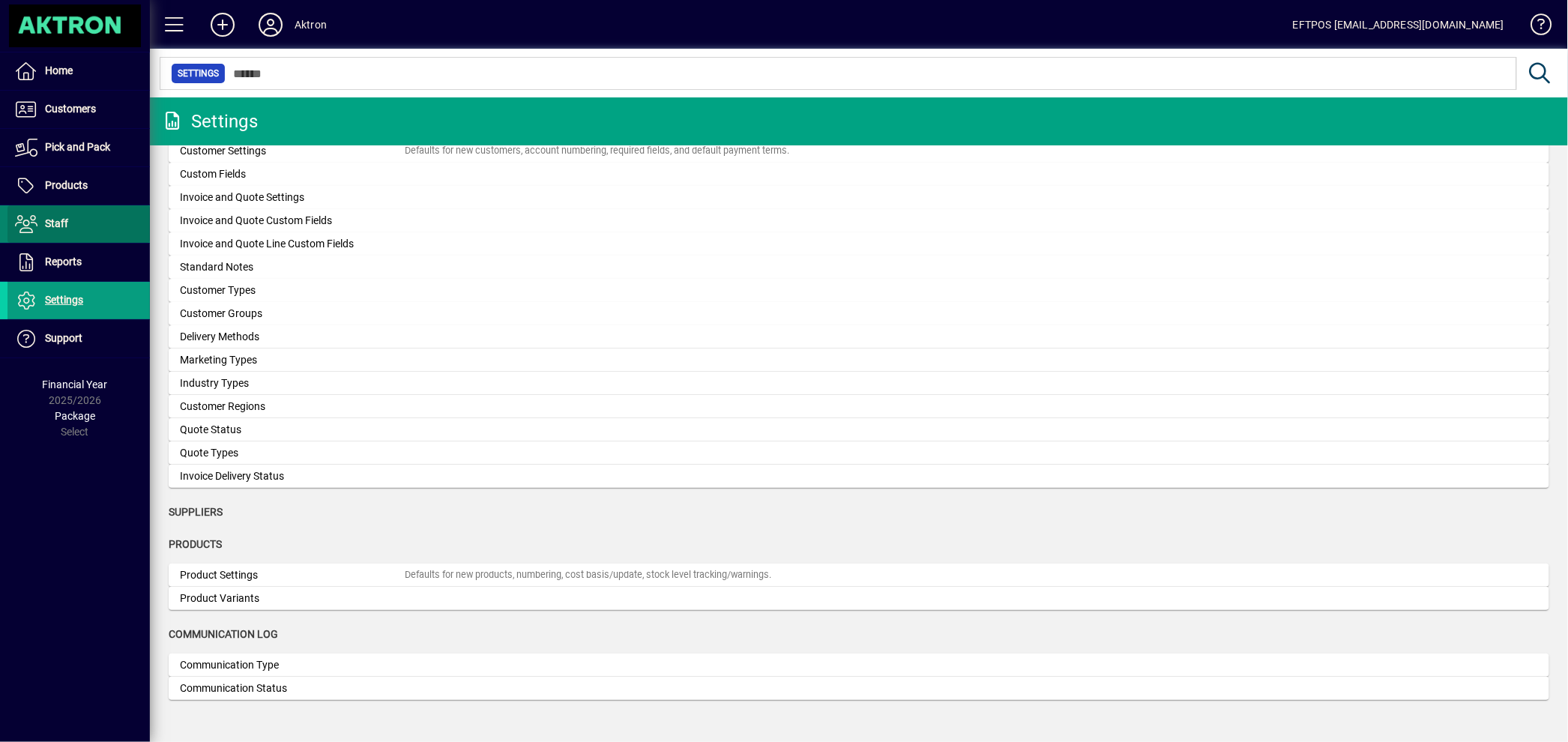
click at [56, 216] on span "Staff" at bounding box center [37, 224] width 61 height 18
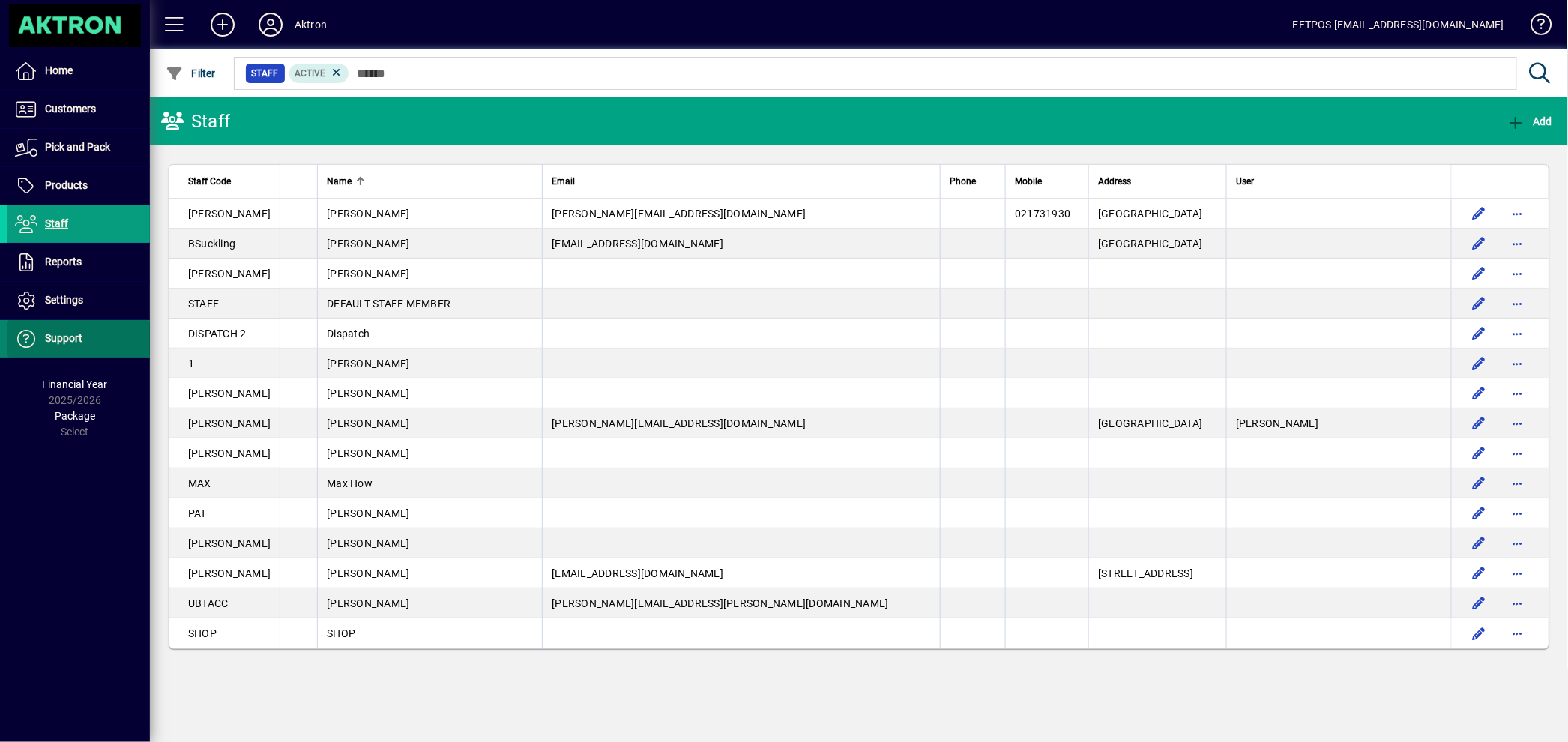
click at [67, 335] on span "Support" at bounding box center [63, 338] width 37 height 12
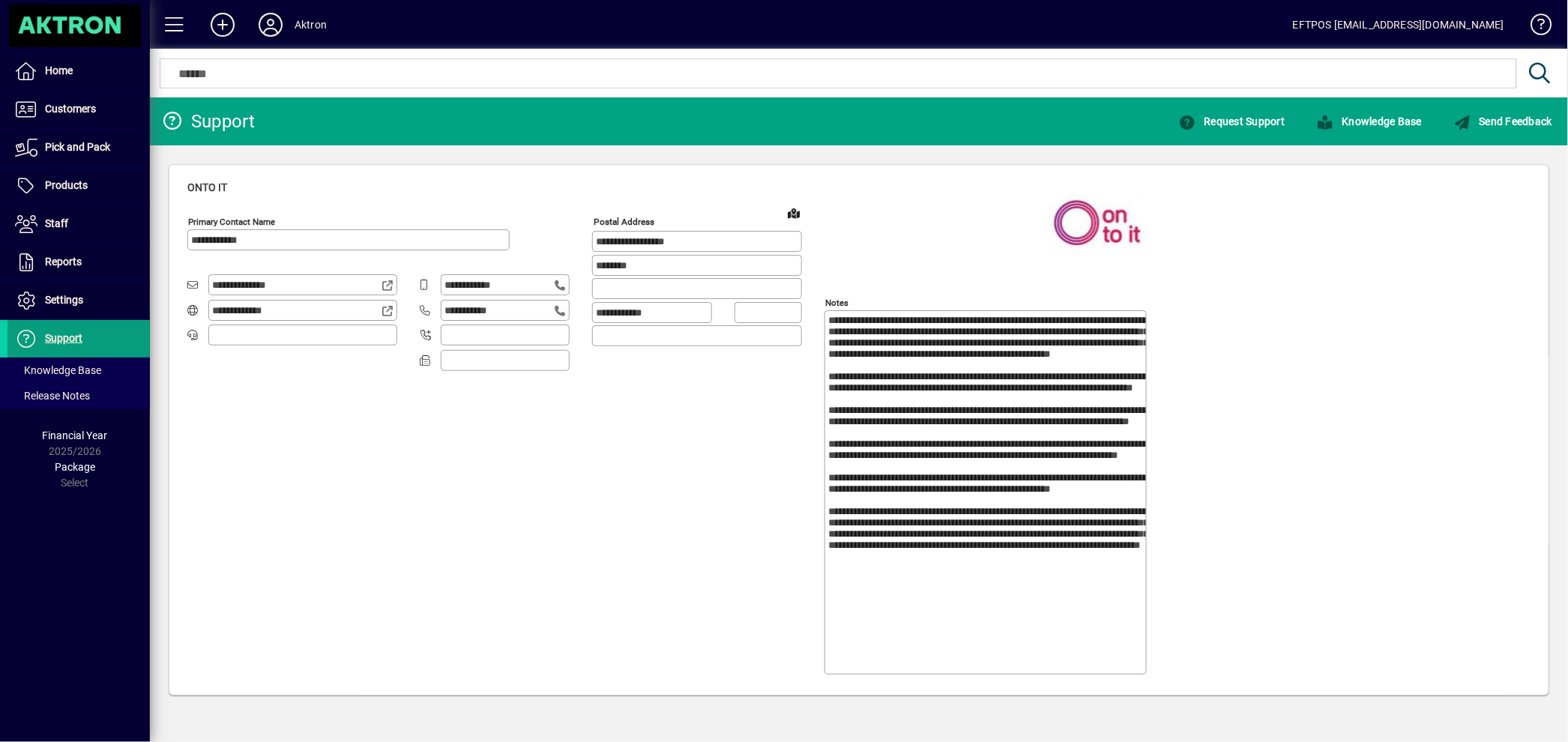
click at [277, 24] on icon at bounding box center [270, 24] width 30 height 24
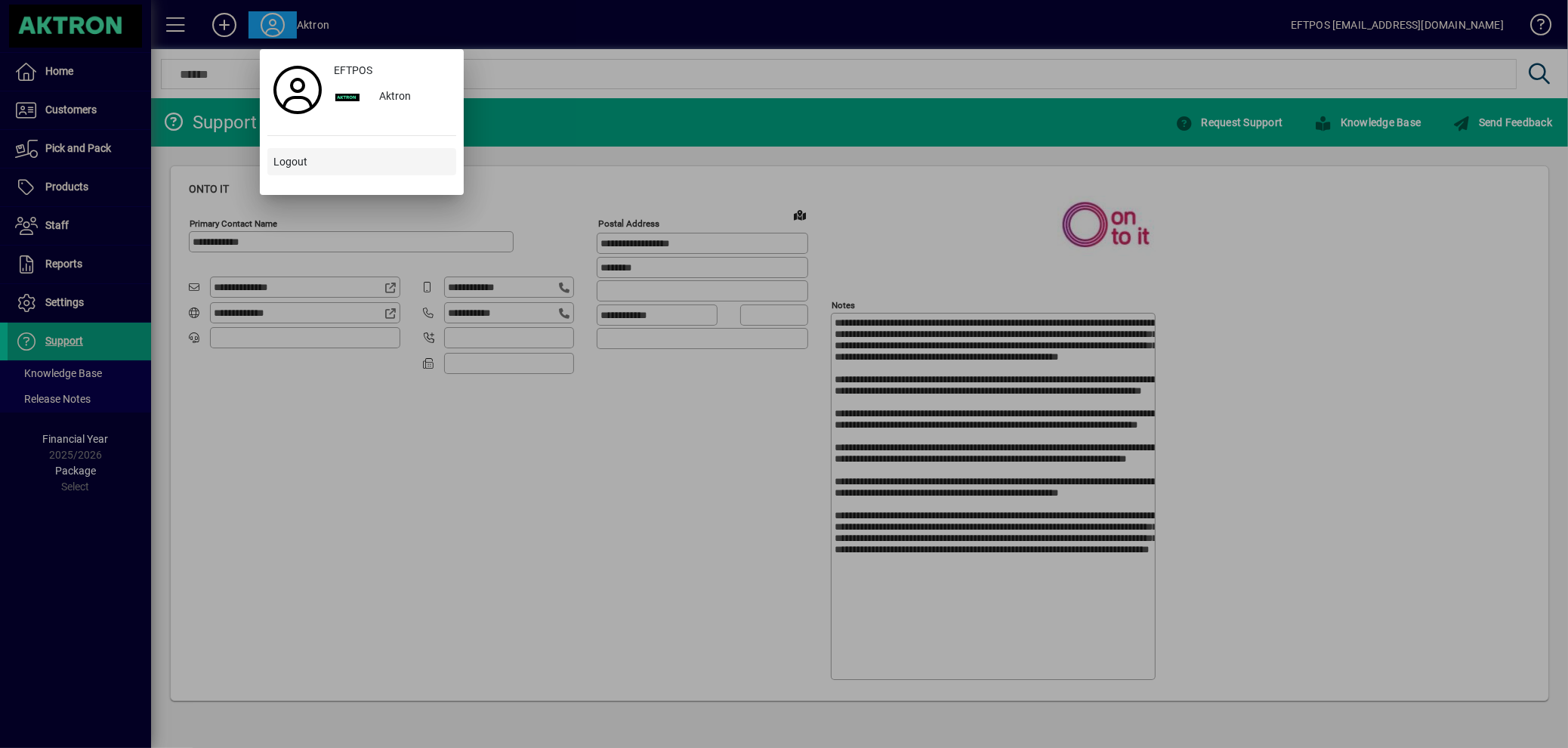
click at [284, 158] on span "Logout" at bounding box center [290, 161] width 34 height 16
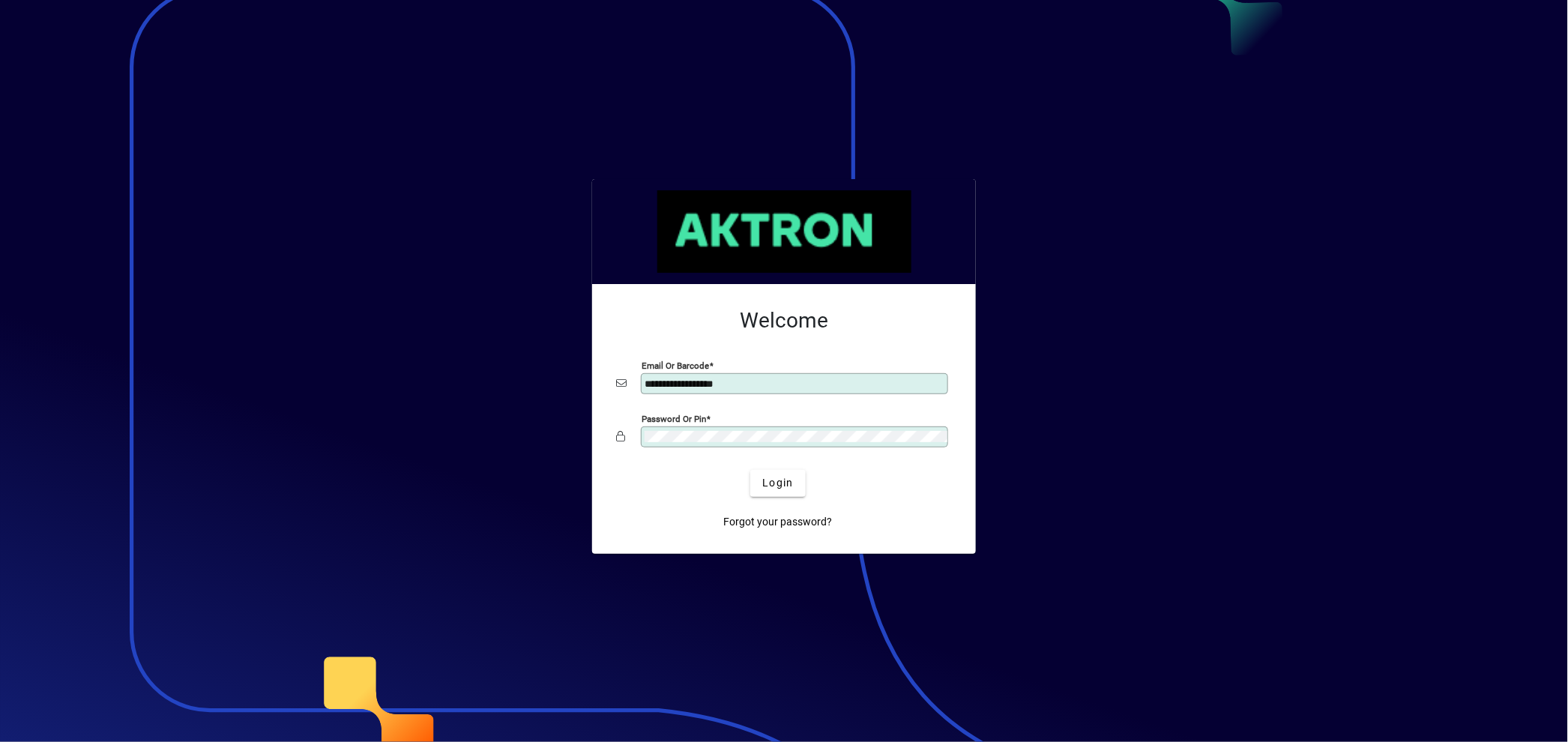
click at [799, 382] on input "**********" at bounding box center [795, 384] width 303 height 12
type input "**********"
click at [775, 484] on span "Login" at bounding box center [777, 482] width 31 height 15
